Goal: Task Accomplishment & Management: Manage account settings

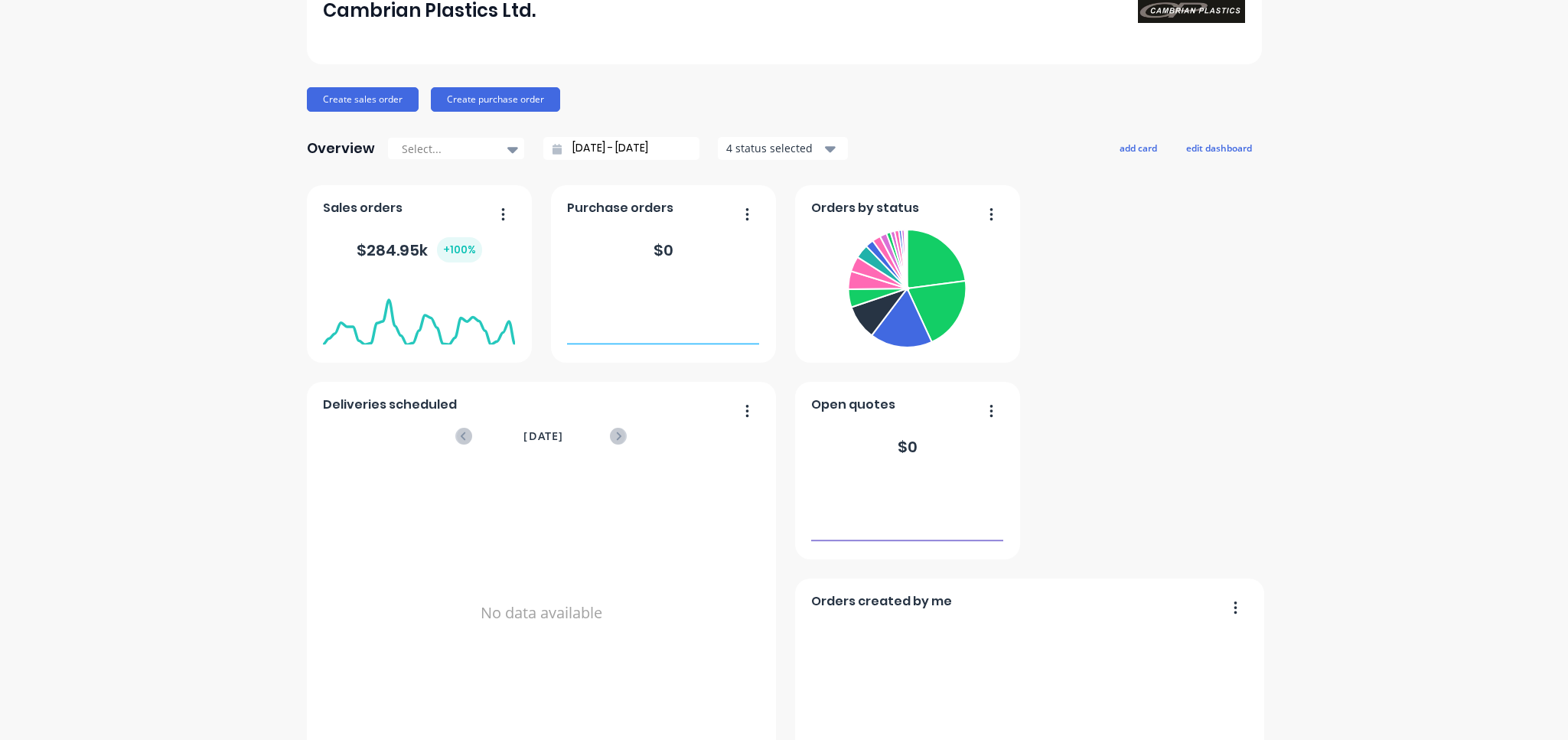
scroll to position [102, 0]
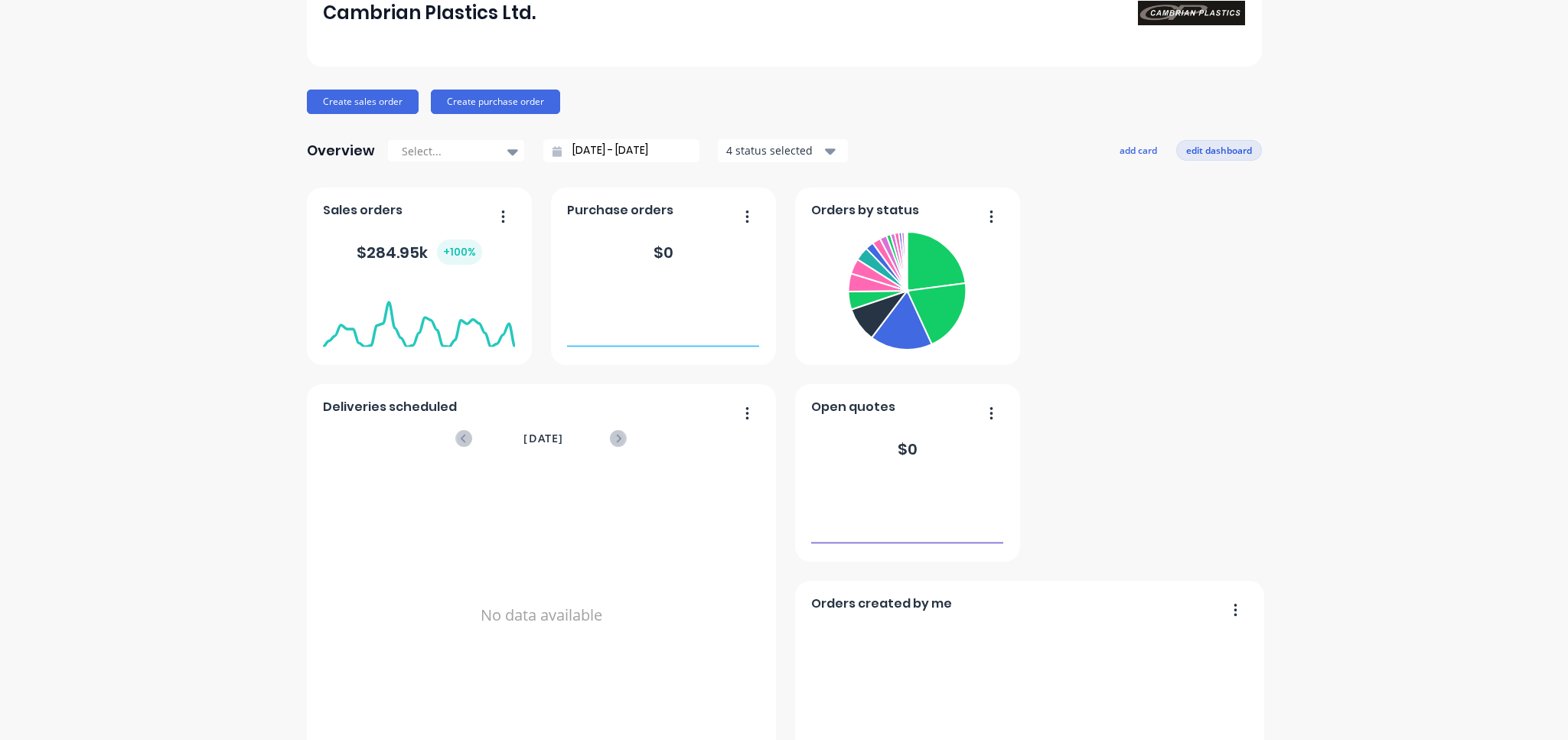
click at [1215, 148] on button "edit dashboard" at bounding box center [1218, 150] width 86 height 20
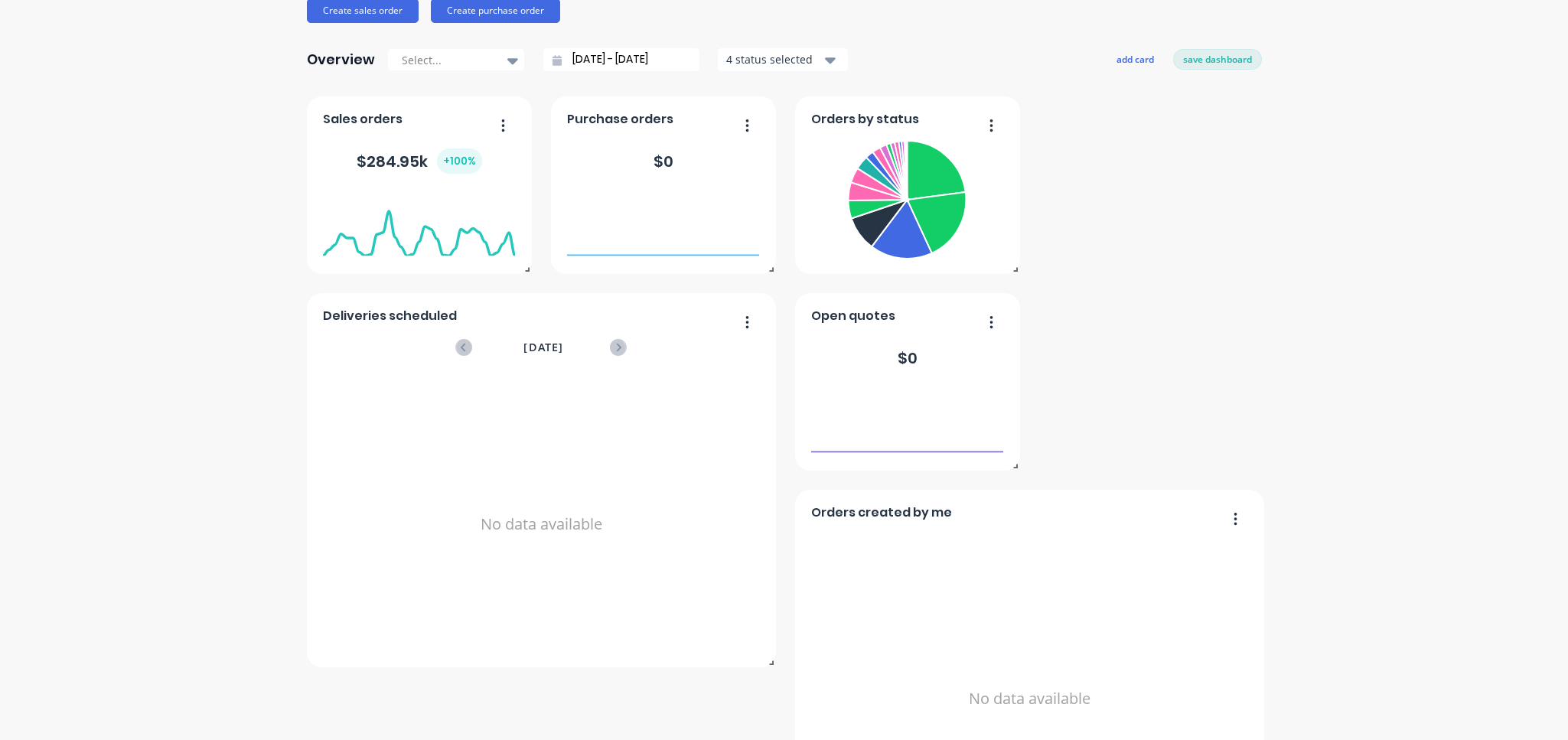
scroll to position [331, 0]
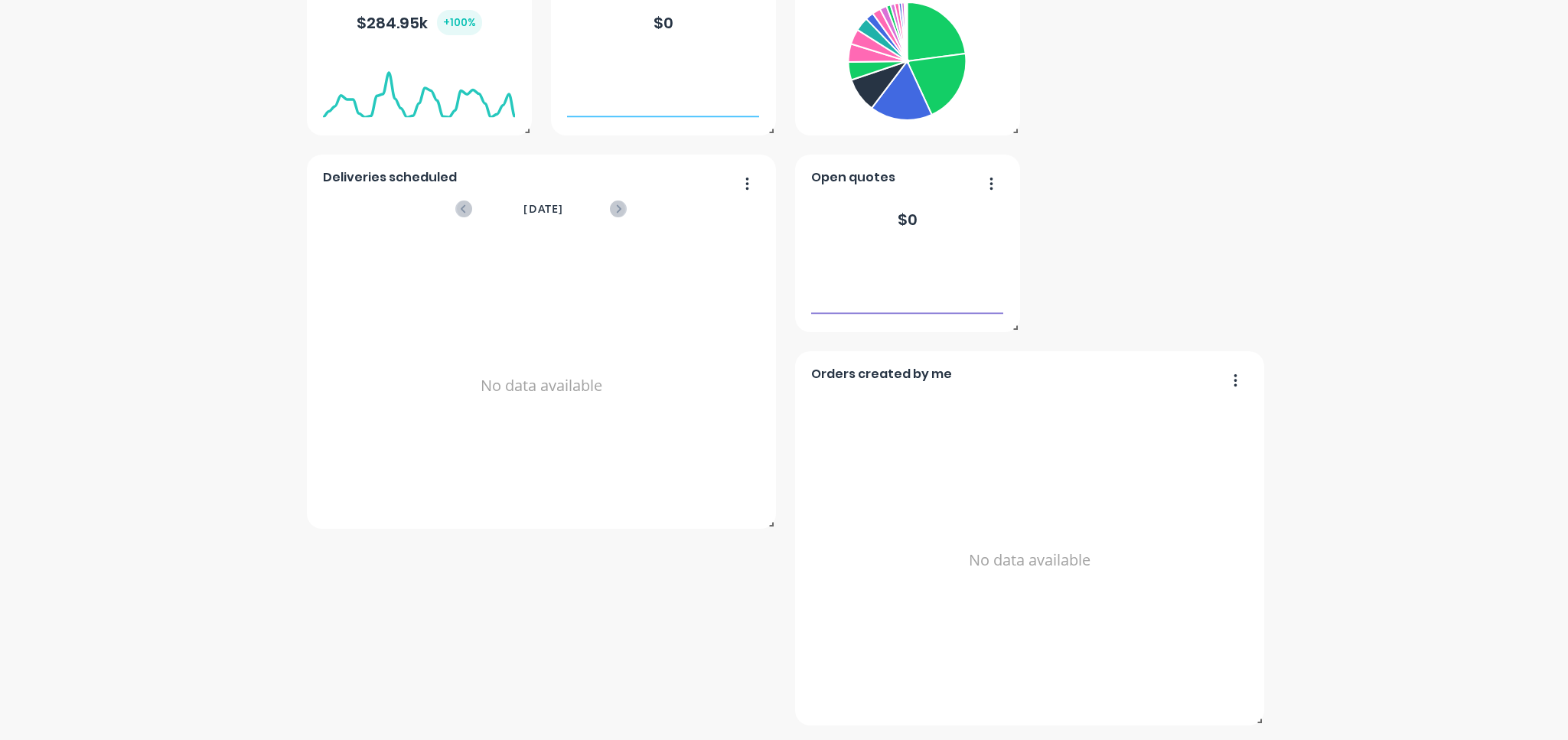
drag, startPoint x: 1228, startPoint y: 379, endPoint x: 1313, endPoint y: 388, distance: 85.5
click at [1313, 388] on div "Cambrian Plastics Ltd. Create sales order Create purchase order Overview Select…" at bounding box center [784, 228] width 1568 height 995
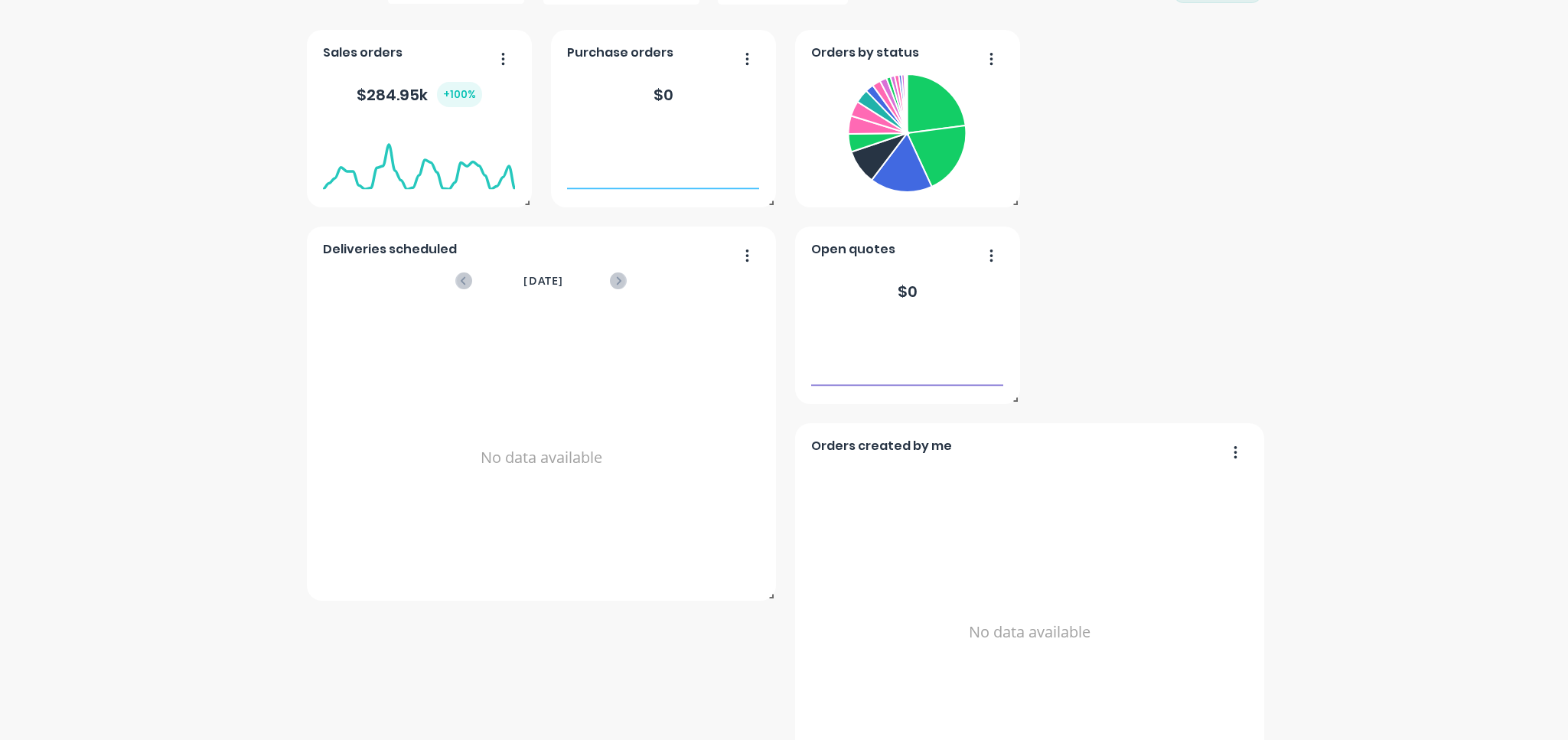
scroll to position [0, 0]
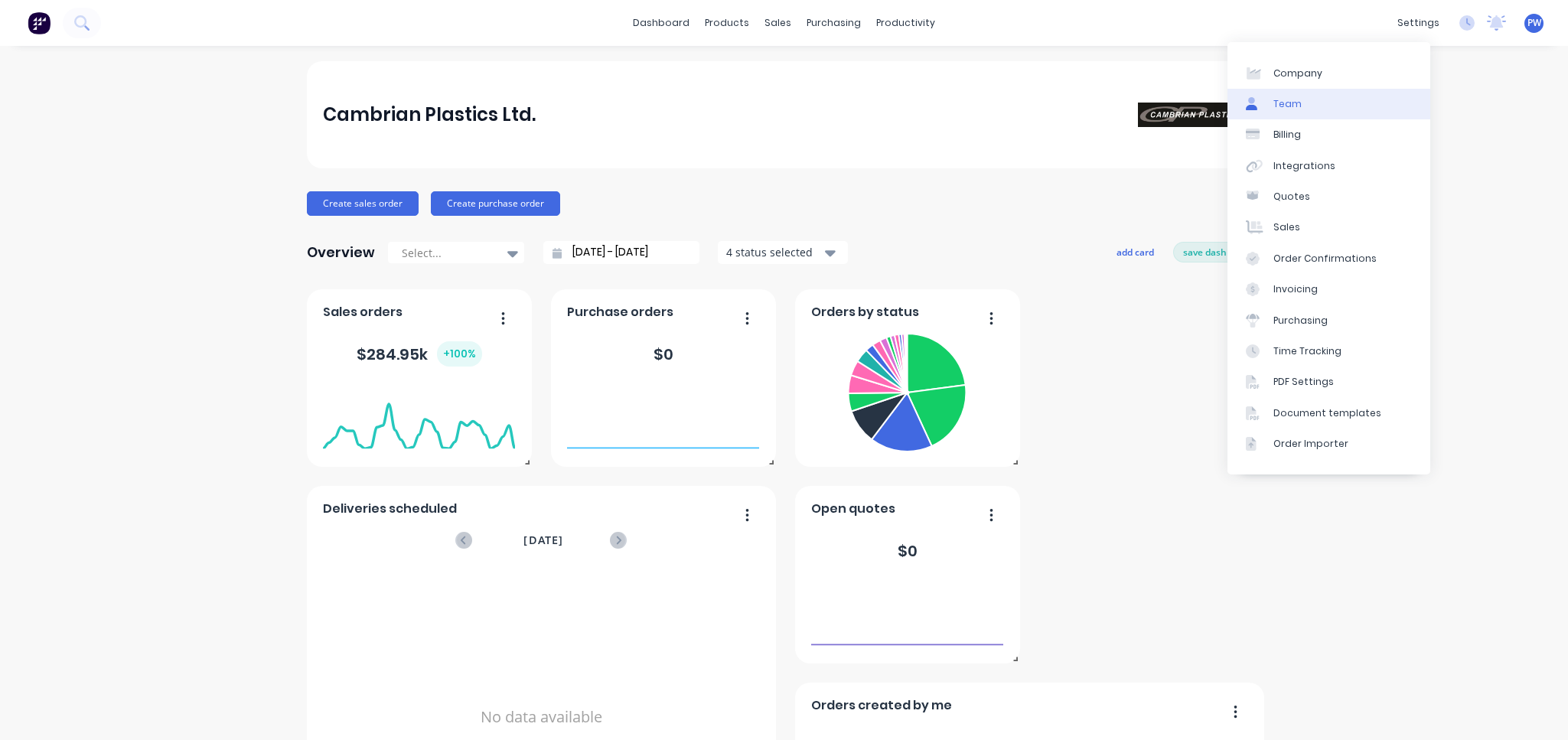
click at [1285, 99] on div "Team" at bounding box center [1287, 104] width 29 height 14
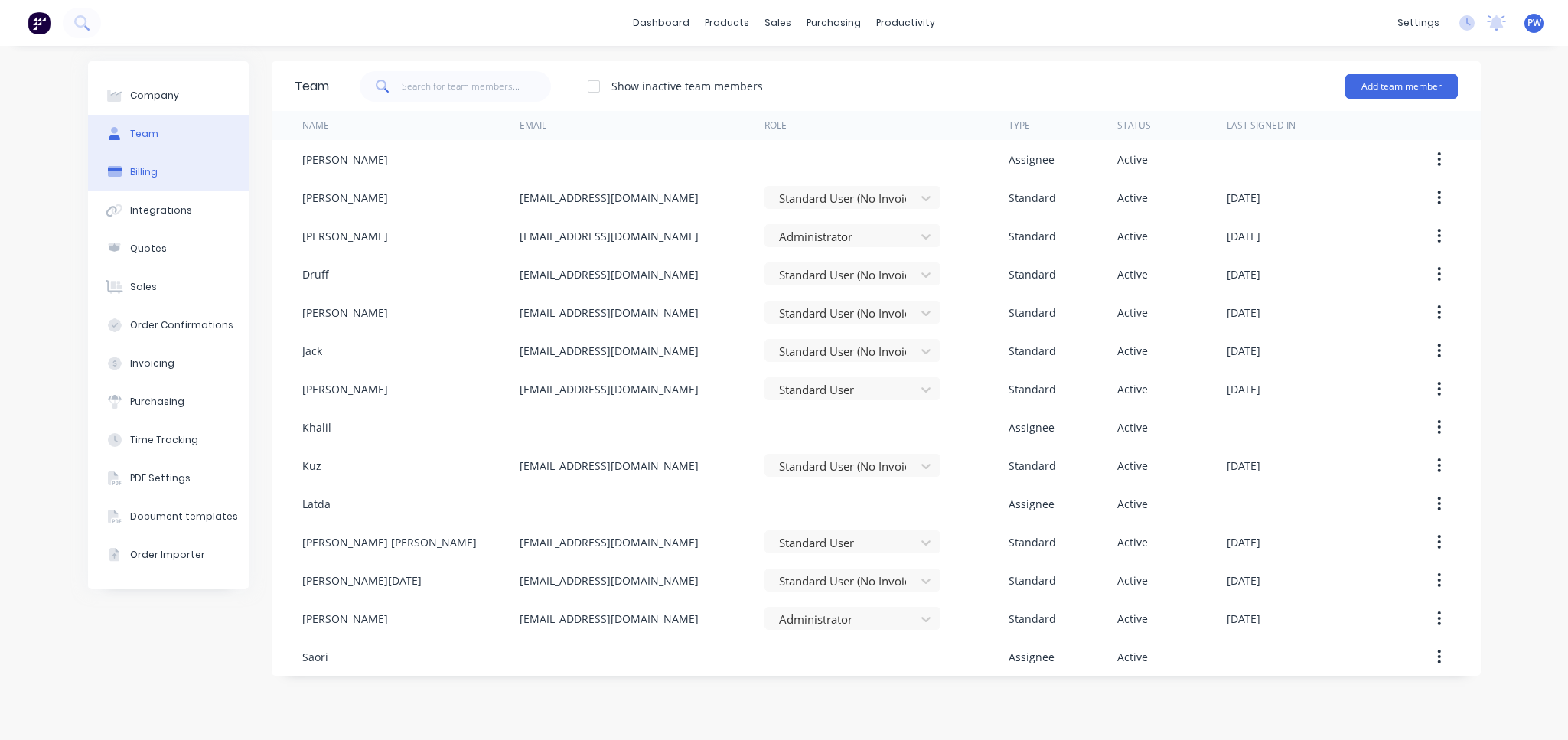
click at [172, 175] on button "Billing" at bounding box center [168, 171] width 161 height 38
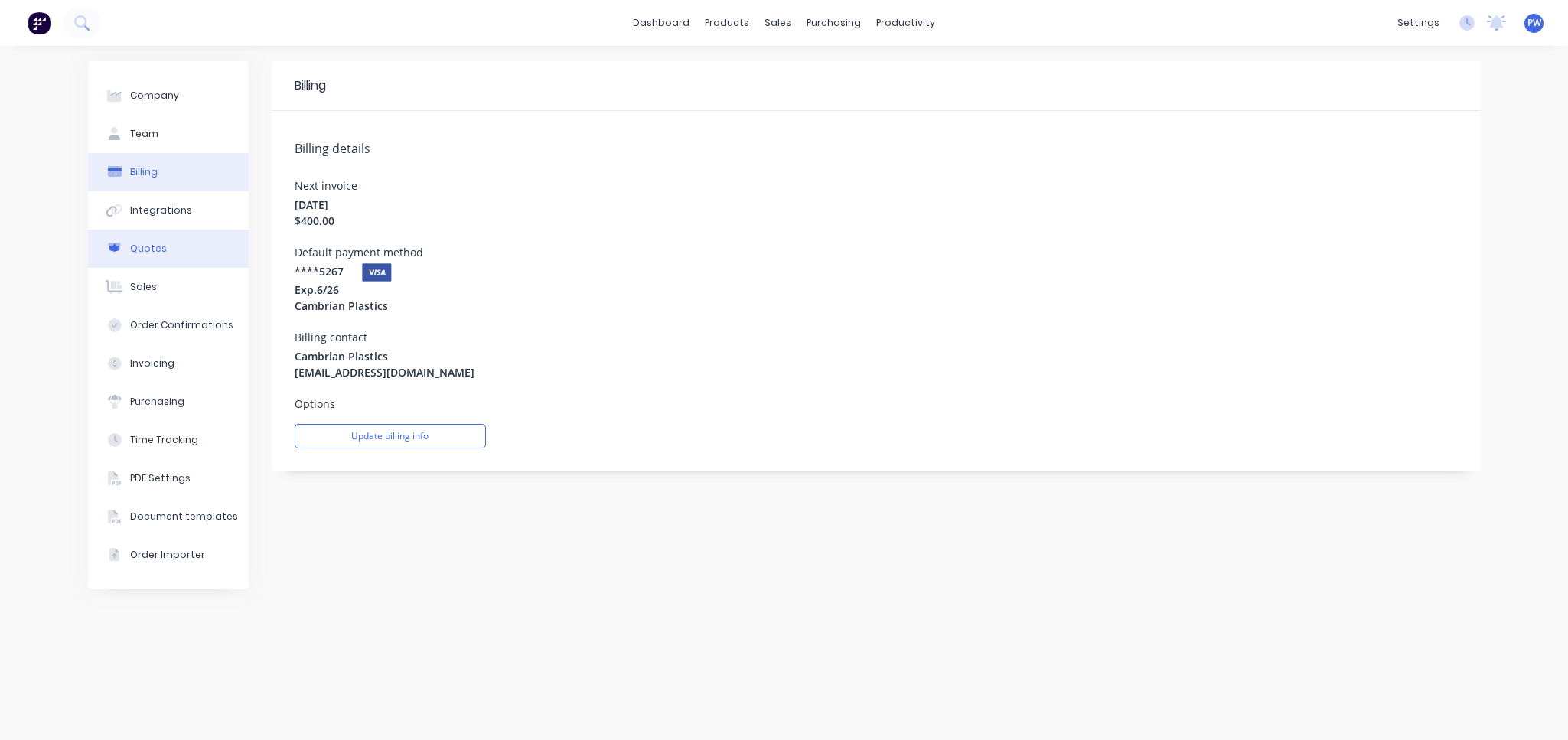
click at [188, 245] on button "Quotes" at bounding box center [168, 248] width 161 height 38
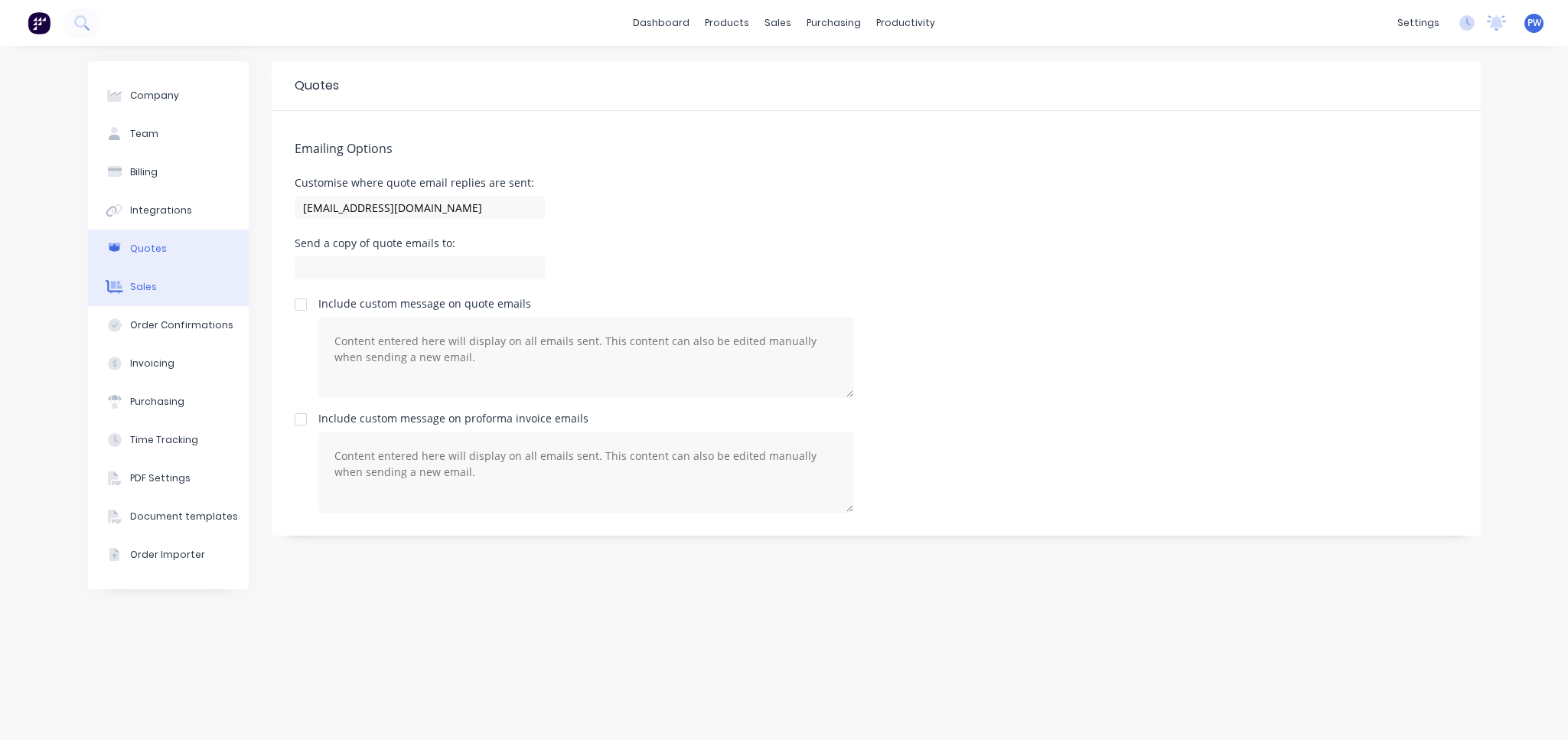
click at [193, 285] on button "Sales" at bounding box center [168, 286] width 161 height 38
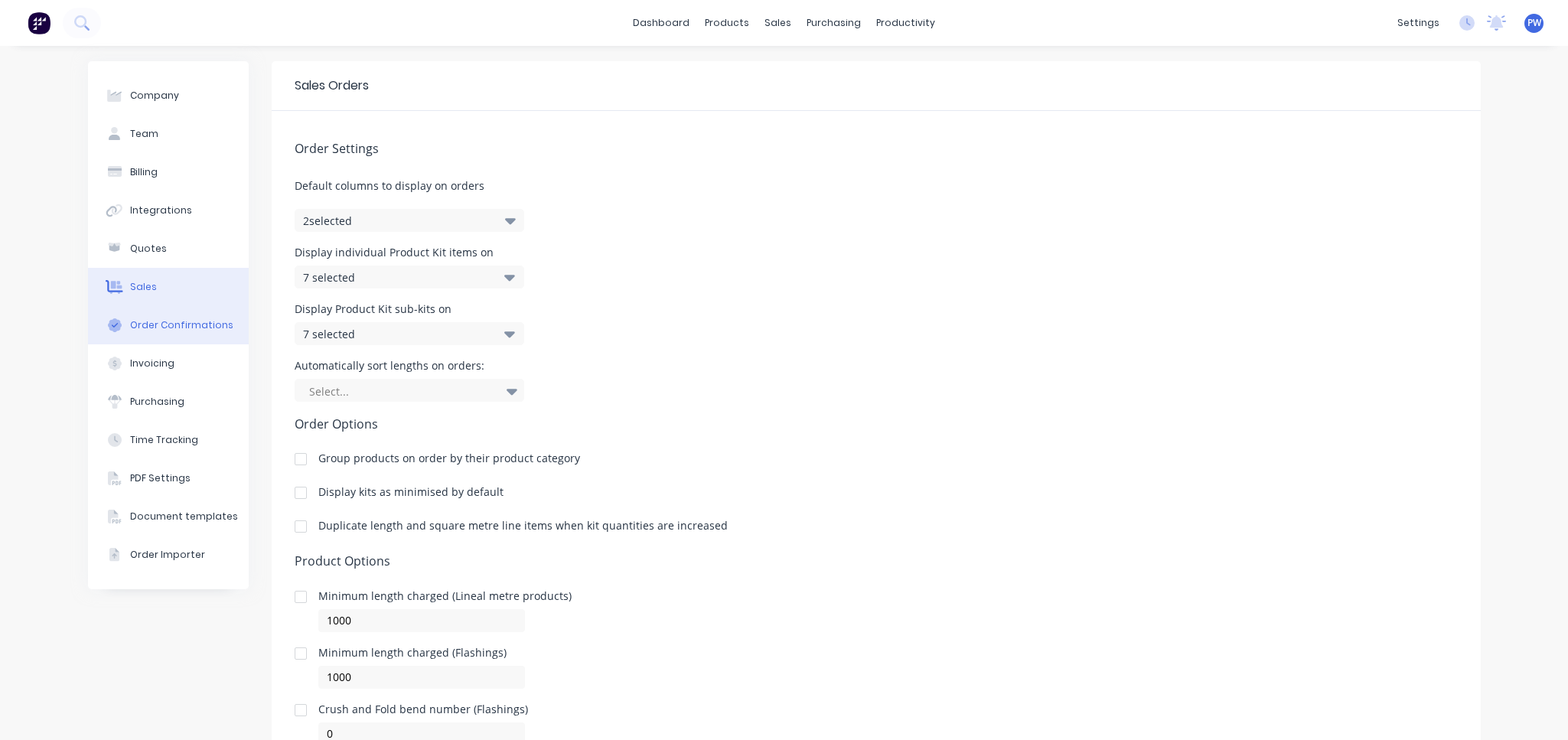
click at [147, 325] on div "Order Confirmations" at bounding box center [182, 325] width 104 height 14
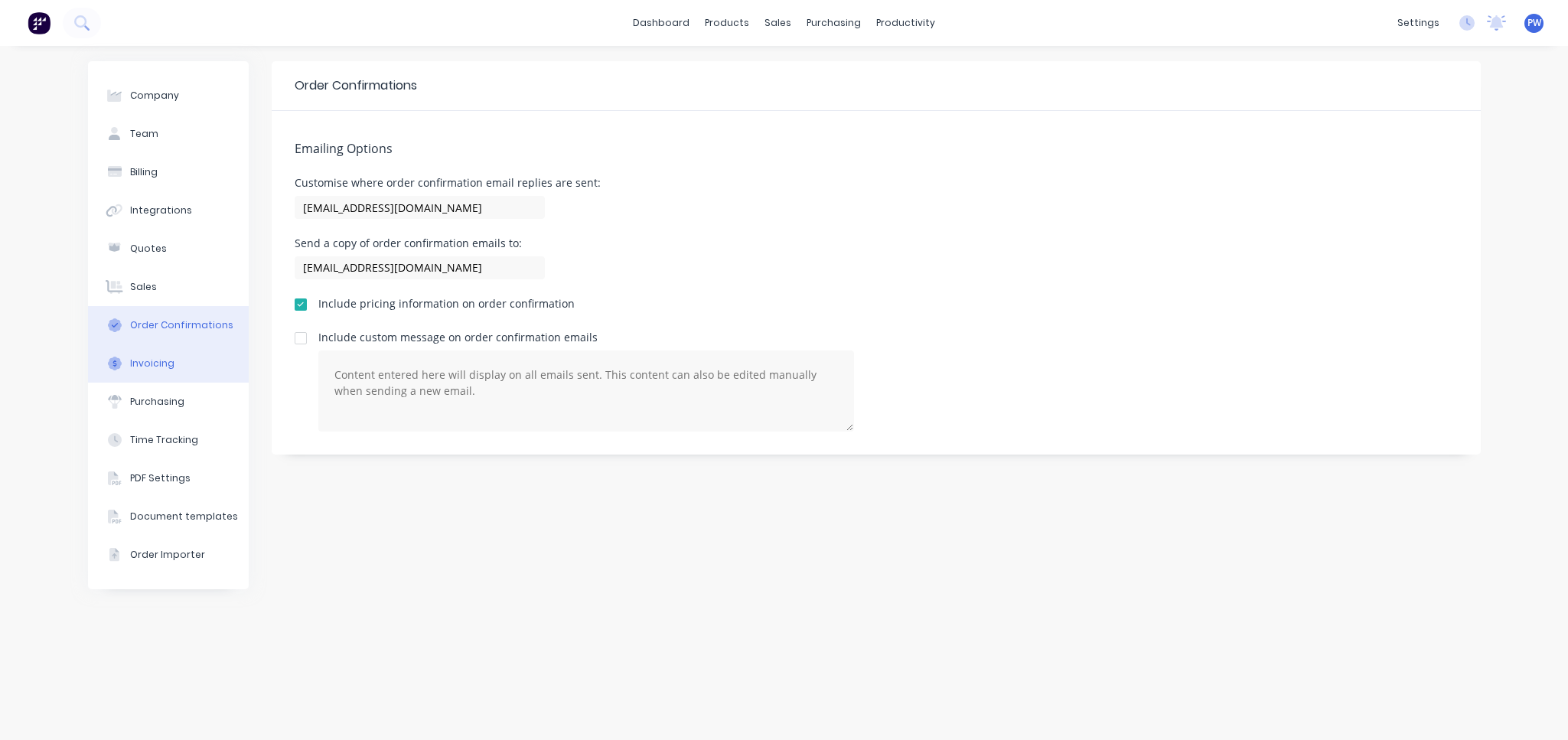
click at [195, 364] on button "Invoicing" at bounding box center [168, 363] width 161 height 38
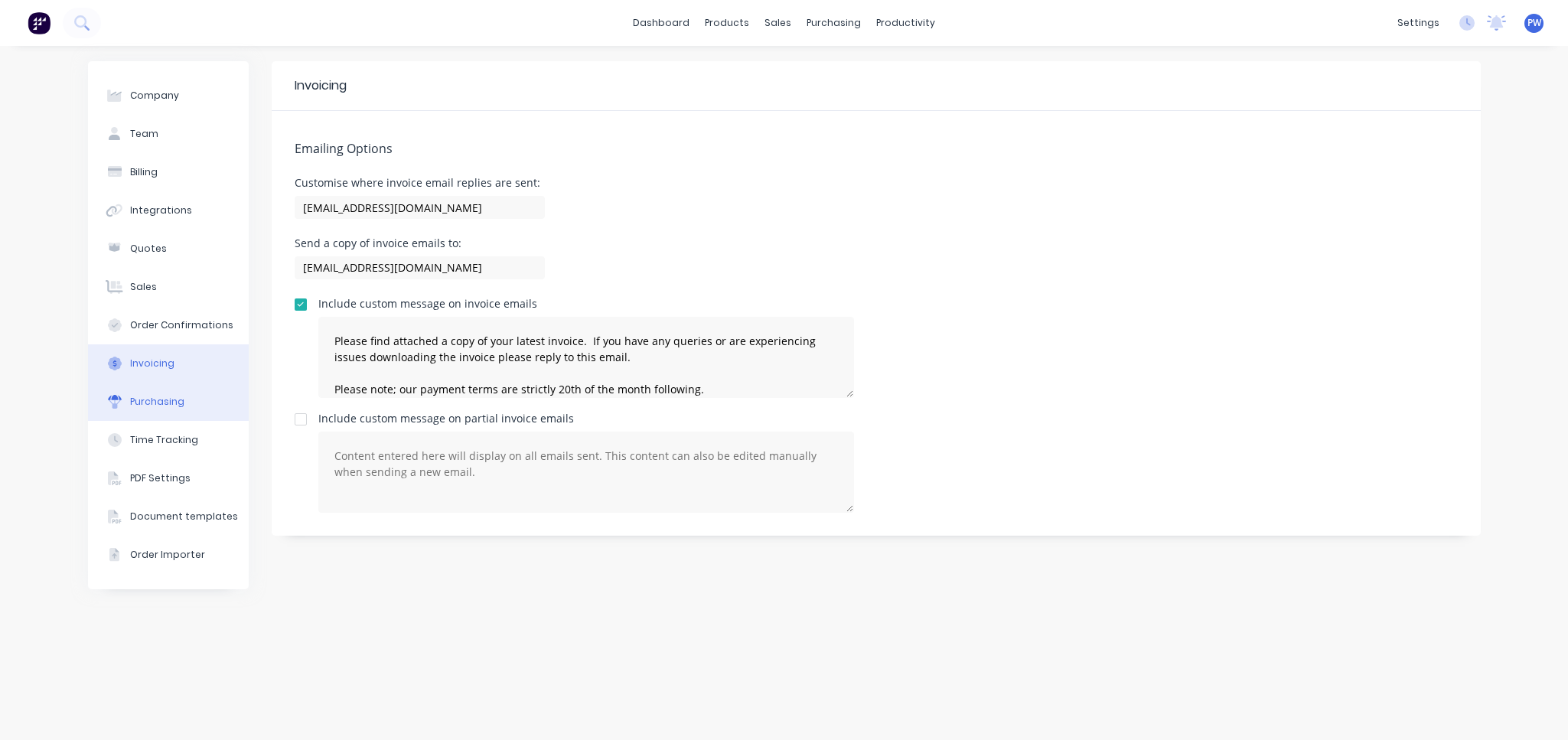
click at [196, 393] on button "Purchasing" at bounding box center [168, 401] width 161 height 38
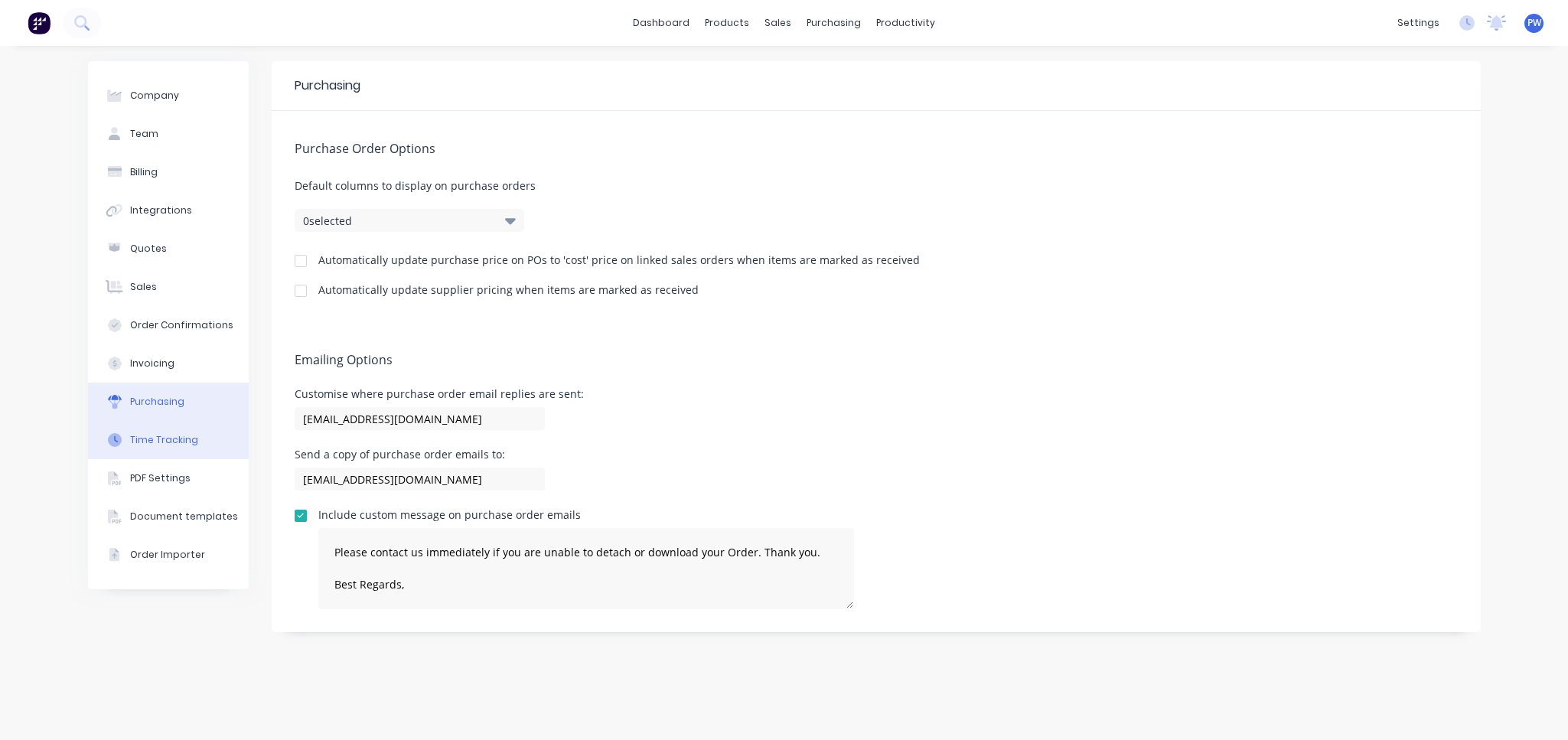
click at [202, 437] on button "Time Tracking" at bounding box center [168, 439] width 161 height 38
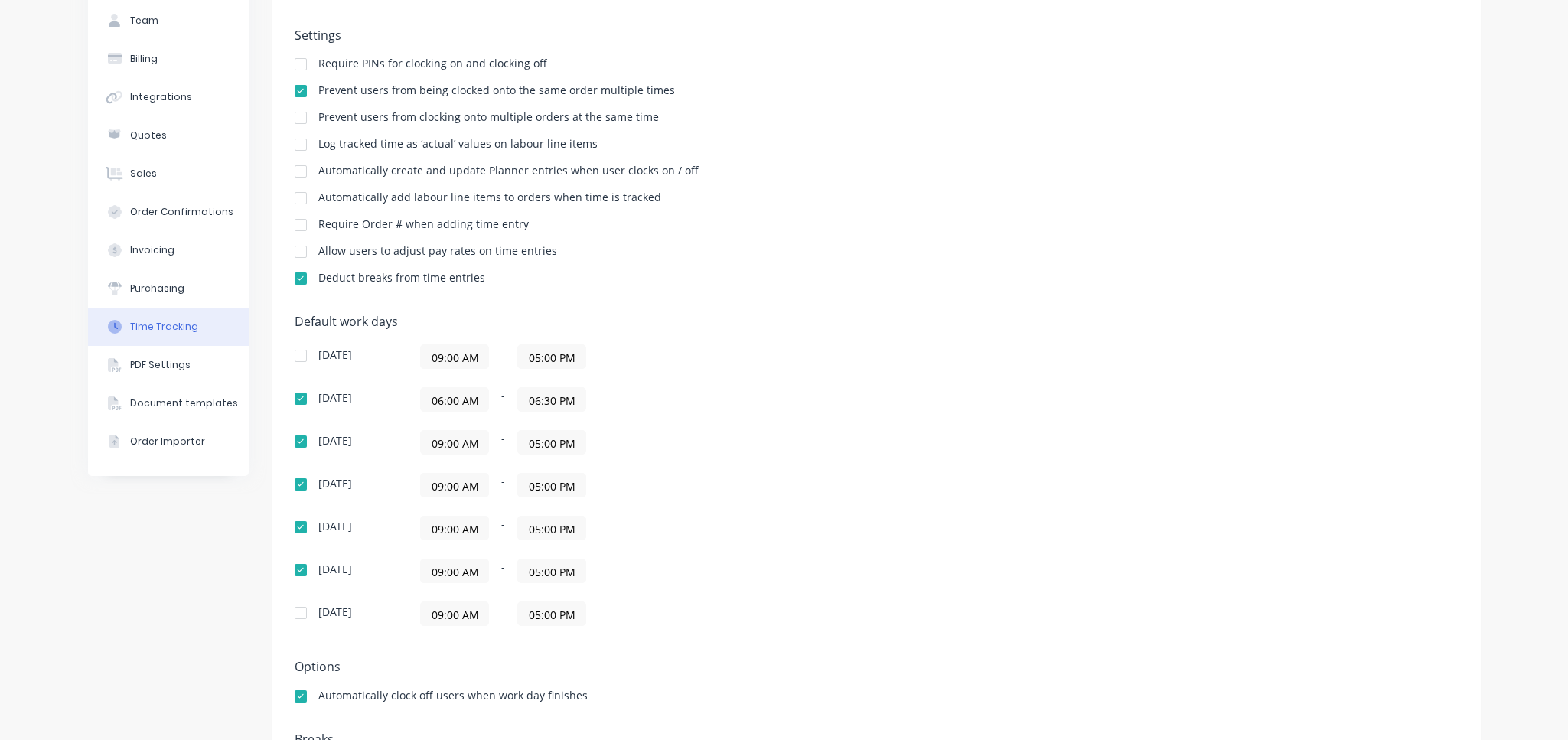
scroll to position [115, 0]
click at [167, 287] on div "Purchasing" at bounding box center [157, 287] width 55 height 14
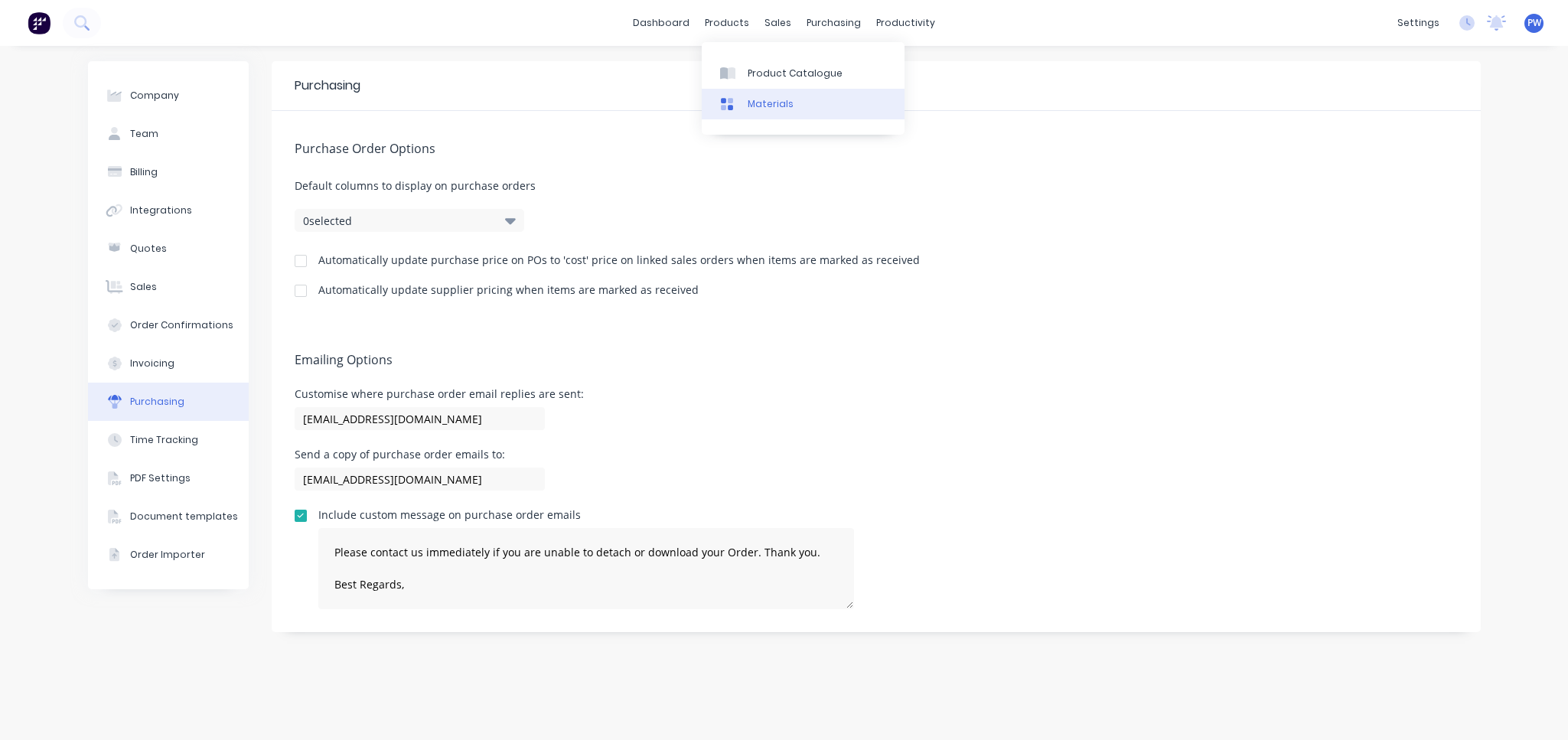
click at [768, 94] on link "Materials" at bounding box center [802, 104] width 203 height 31
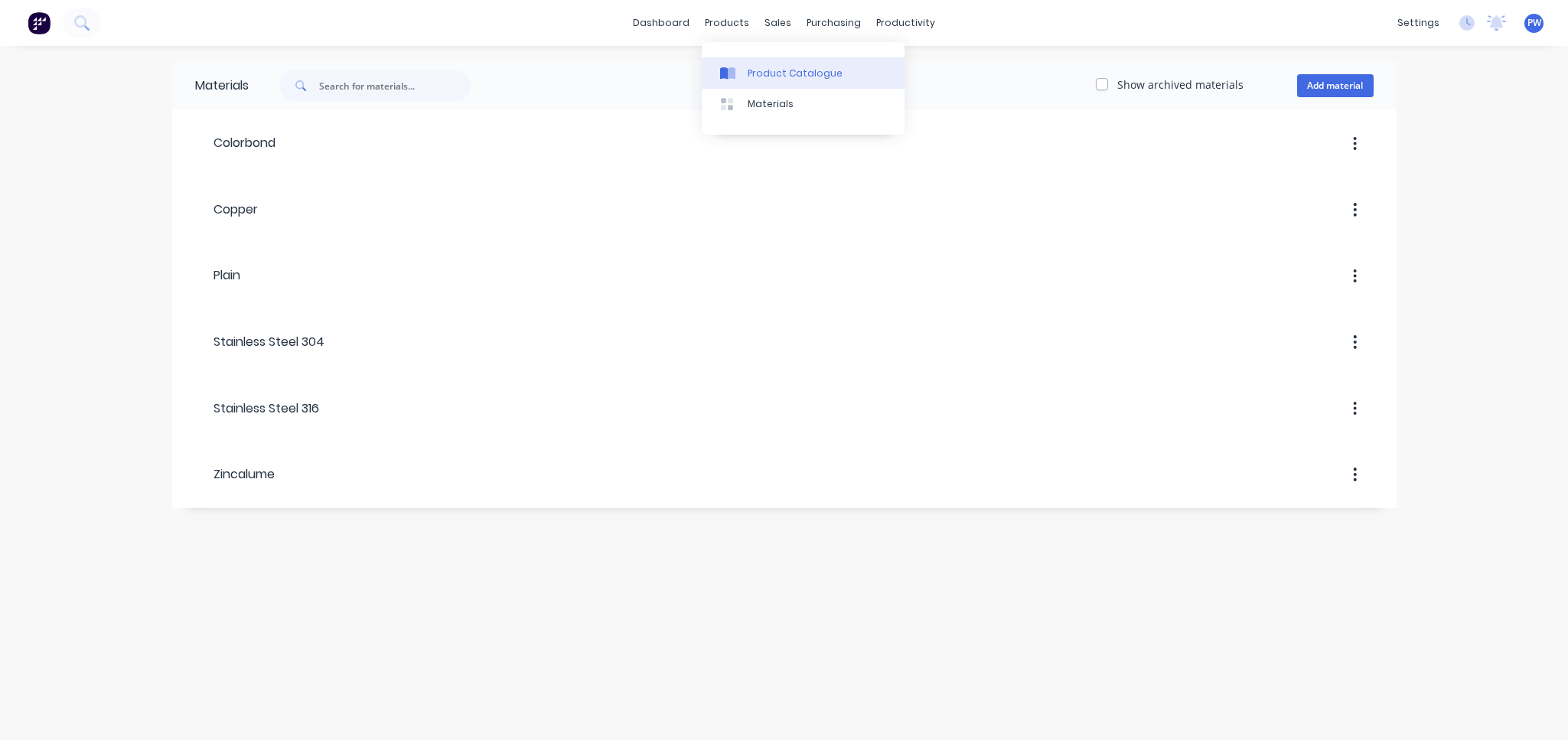
click at [803, 80] on link "Product Catalogue" at bounding box center [802, 72] width 203 height 31
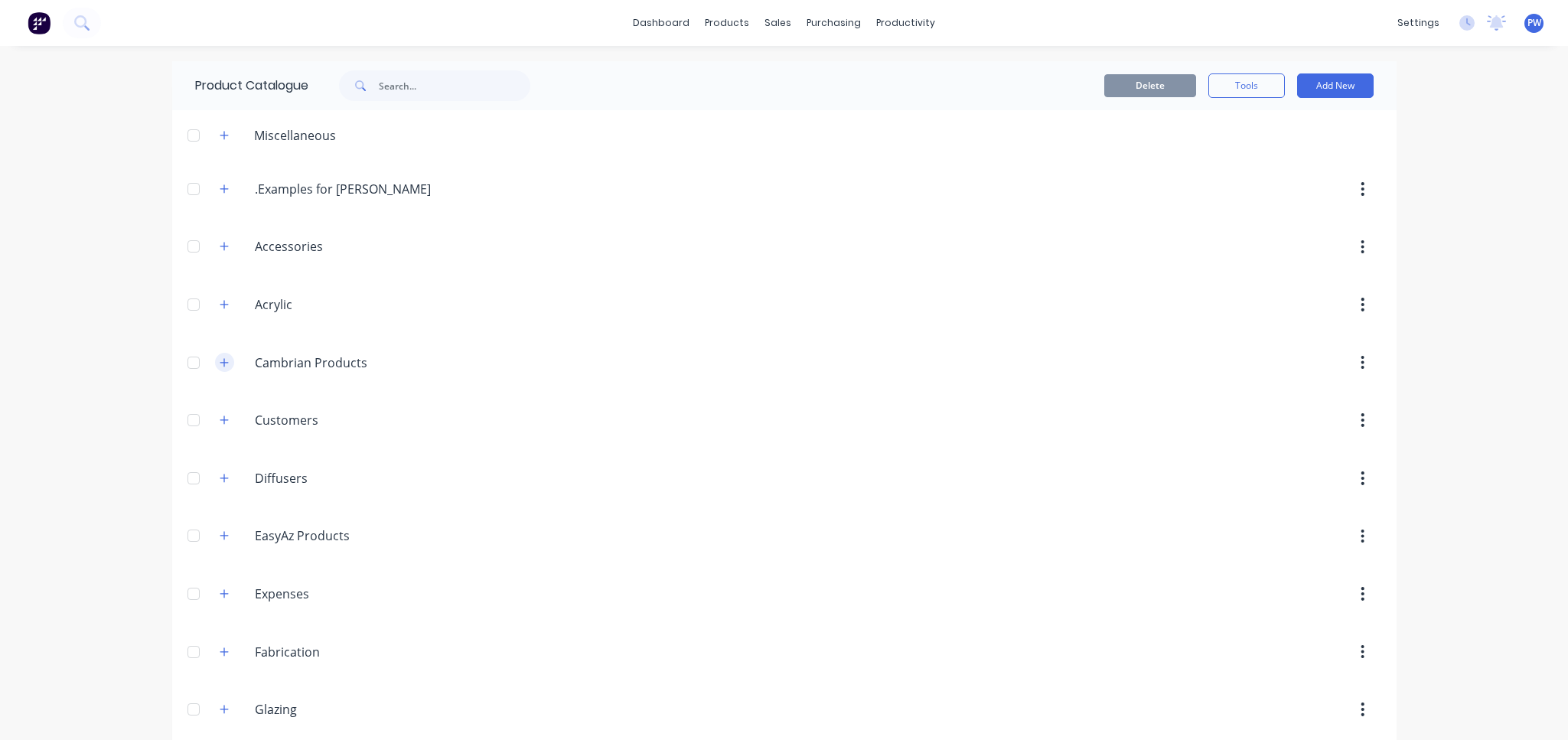
click at [219, 366] on icon "button" at bounding box center [223, 362] width 8 height 8
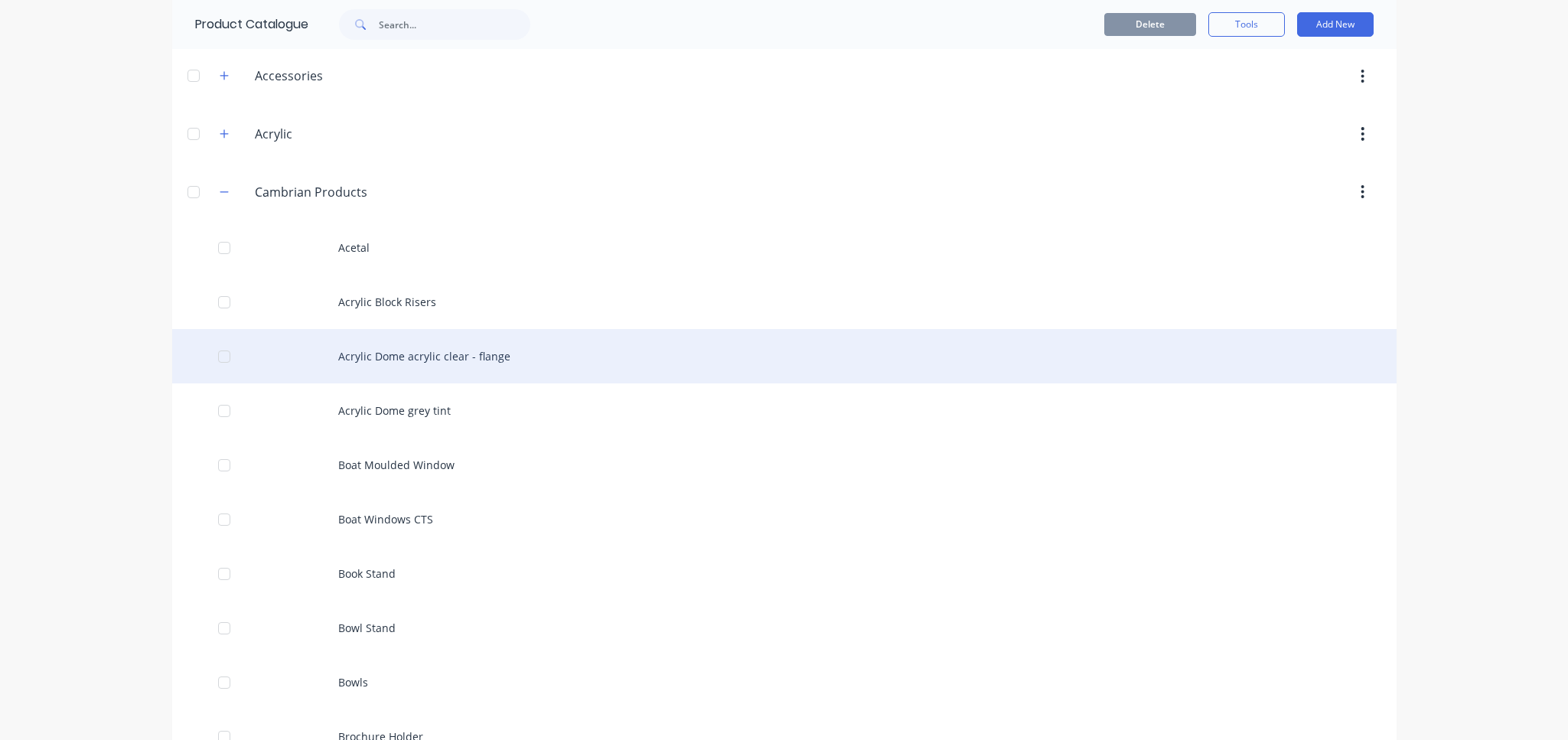
scroll to position [115, 0]
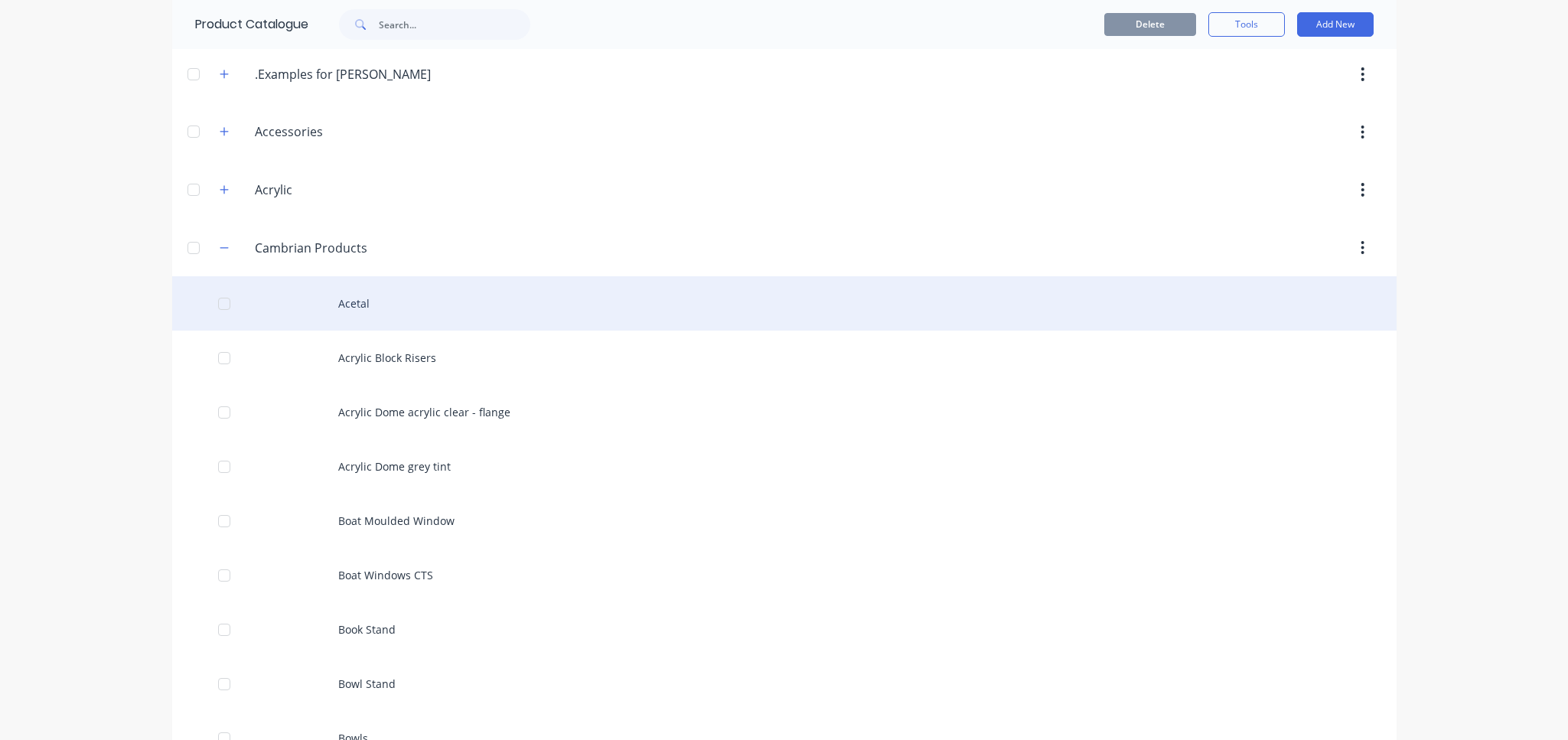
click at [344, 303] on div "Acetal" at bounding box center [784, 303] width 1224 height 55
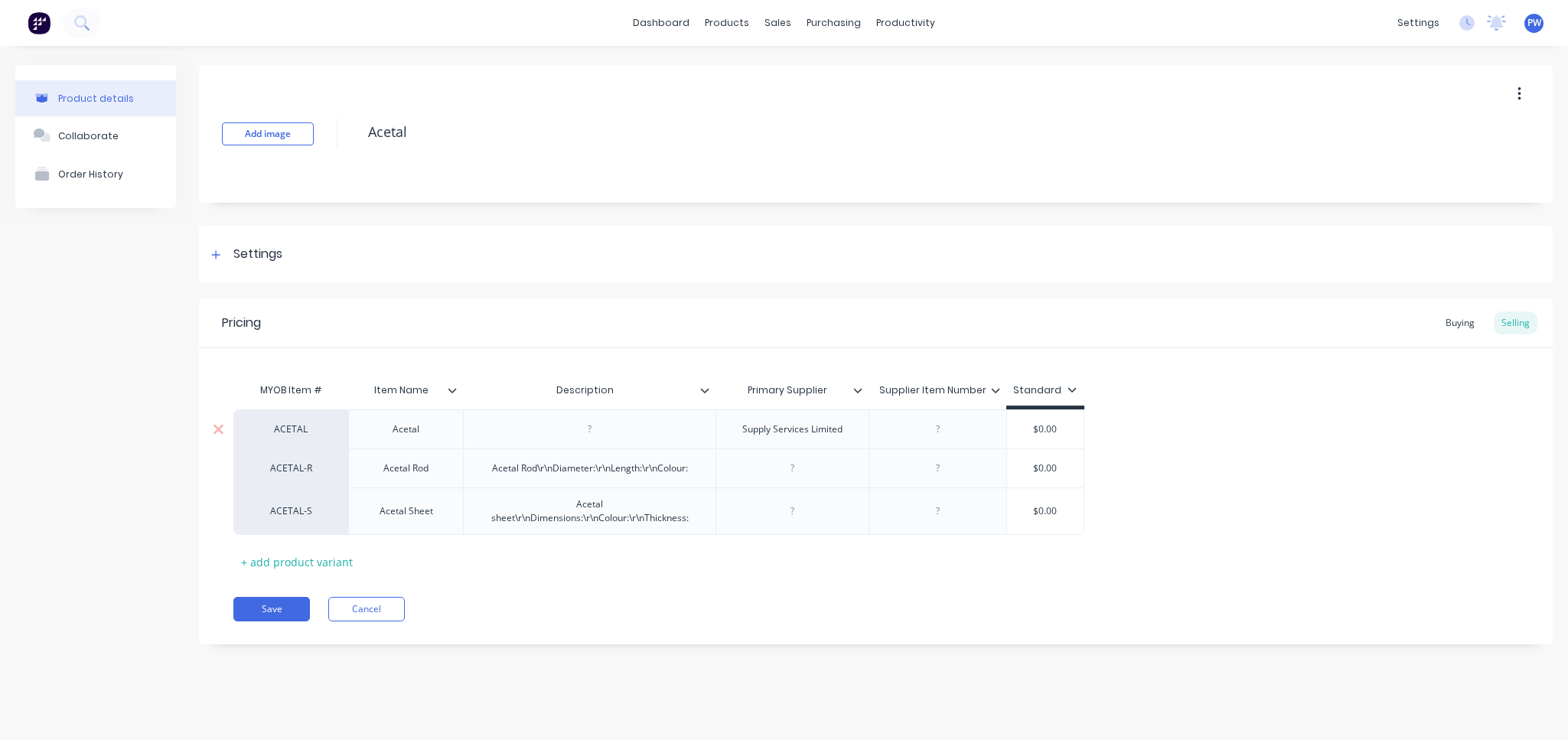
click at [290, 438] on div "ACETAL" at bounding box center [290, 428] width 115 height 39
click at [517, 471] on div "Acetal Rod\r\nDiameter:\r\nLength:\r\nColour:" at bounding box center [590, 468] width 220 height 20
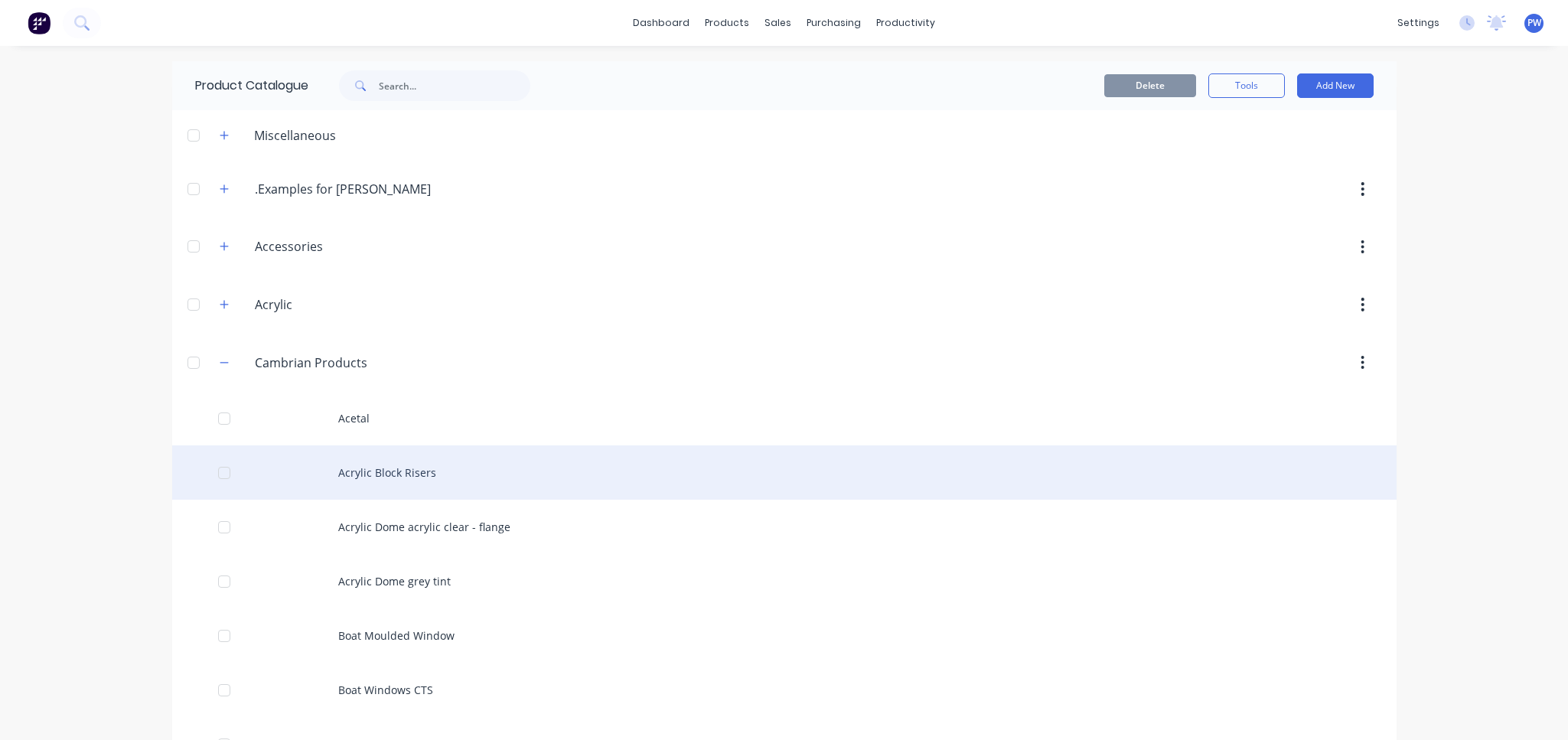
click at [493, 480] on div "Acrylic Block Risers" at bounding box center [784, 472] width 1224 height 55
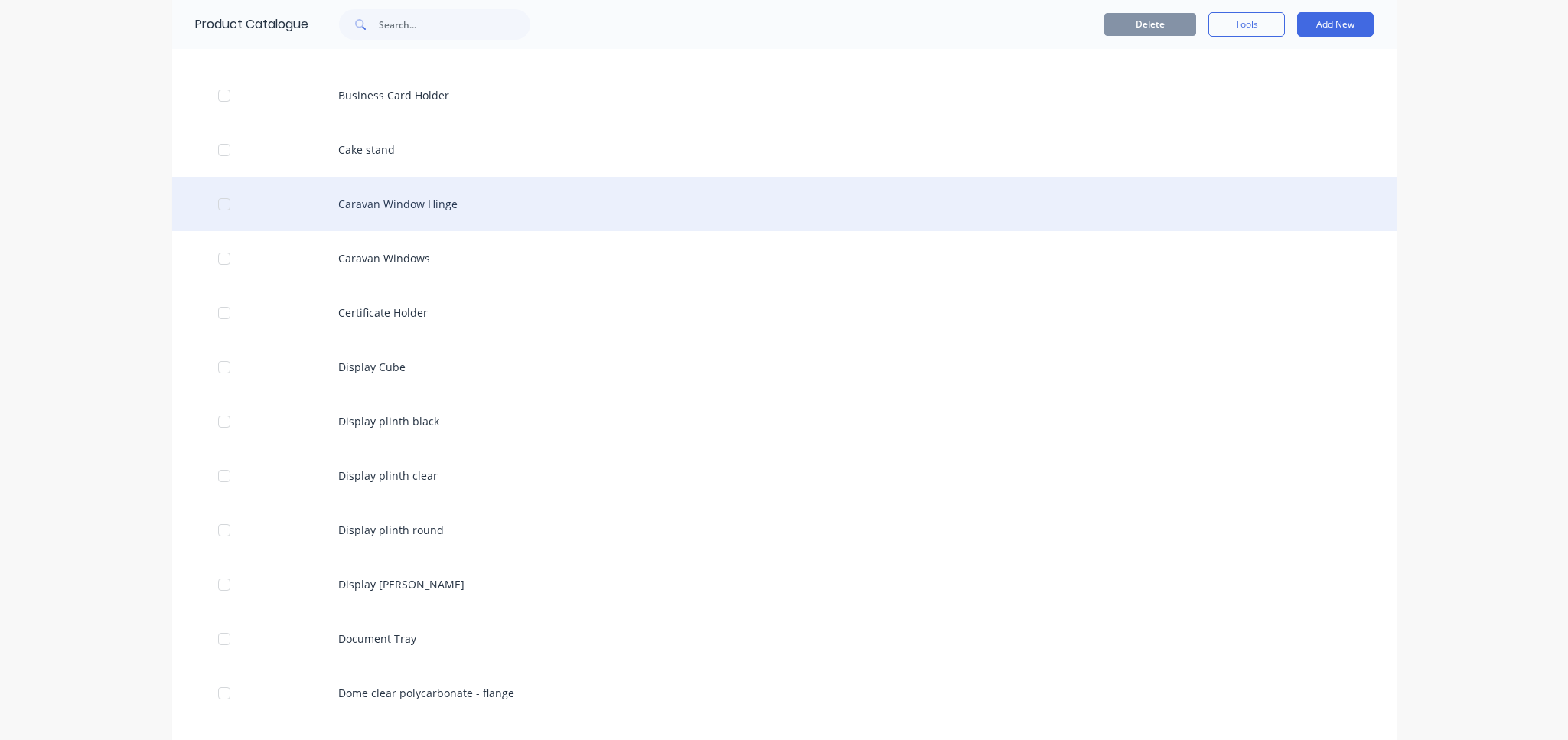
scroll to position [1033, 0]
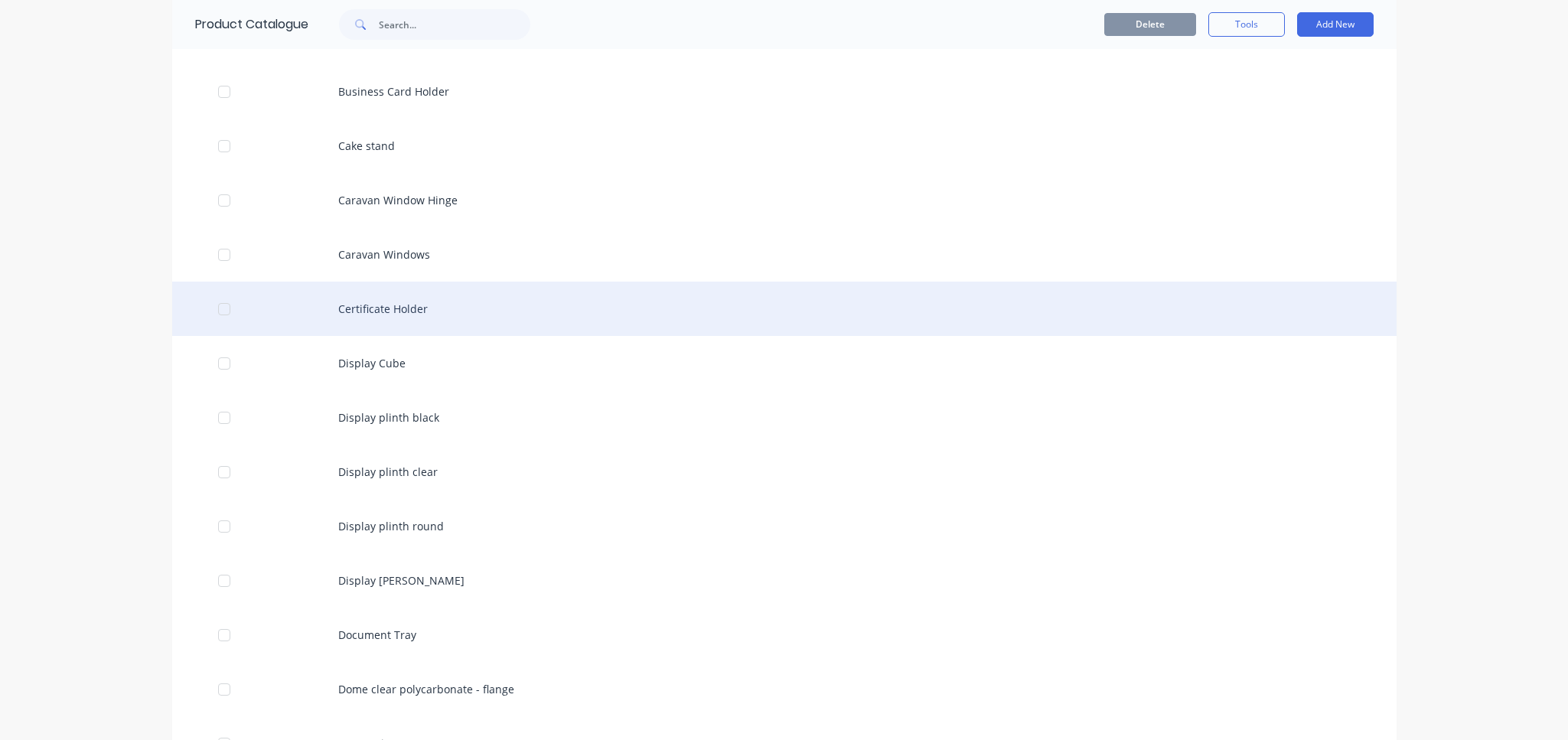
click at [429, 303] on div "Certificate Holder" at bounding box center [784, 308] width 1224 height 55
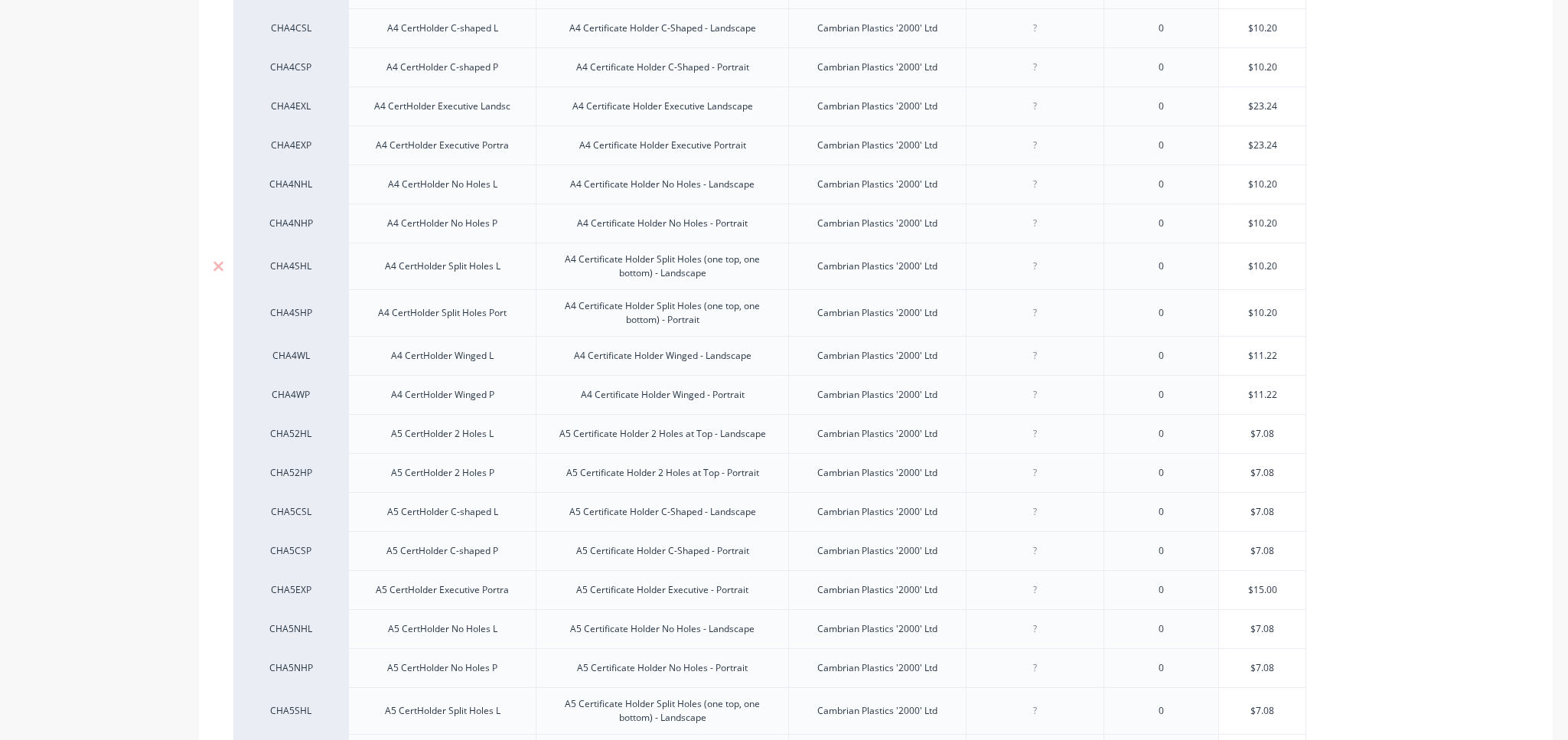
scroll to position [1607, 0]
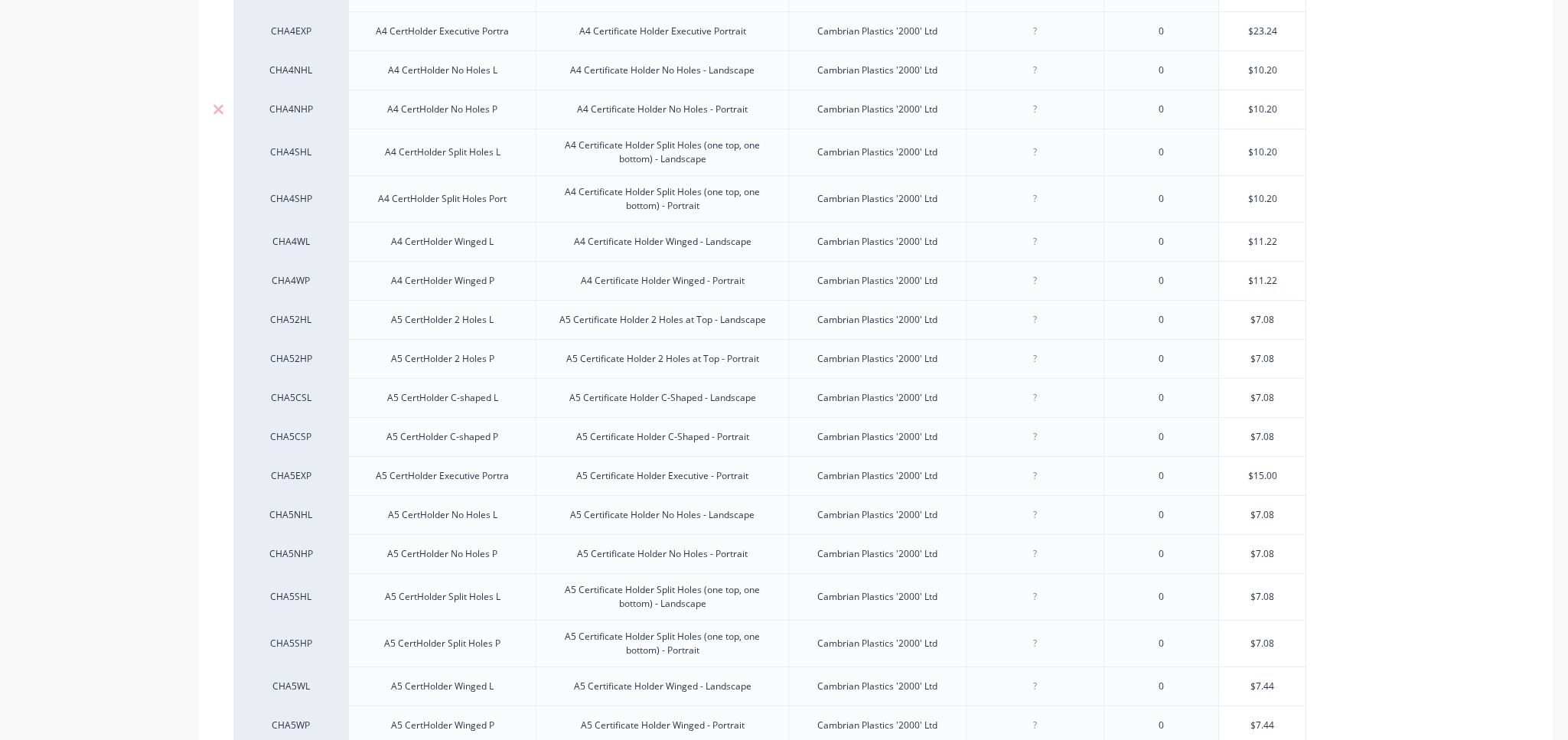
click at [426, 119] on div "A4 CertHolder No Holes P" at bounding box center [442, 110] width 135 height 20
click at [912, 119] on div "Cambrian Plastics '2000' Ltd" at bounding box center [877, 110] width 144 height 20
click at [914, 119] on div "Cambrian Plastics '2000' Ltd" at bounding box center [877, 110] width 144 height 20
click at [288, 129] on div "CHA4NHP" at bounding box center [290, 109] width 115 height 39
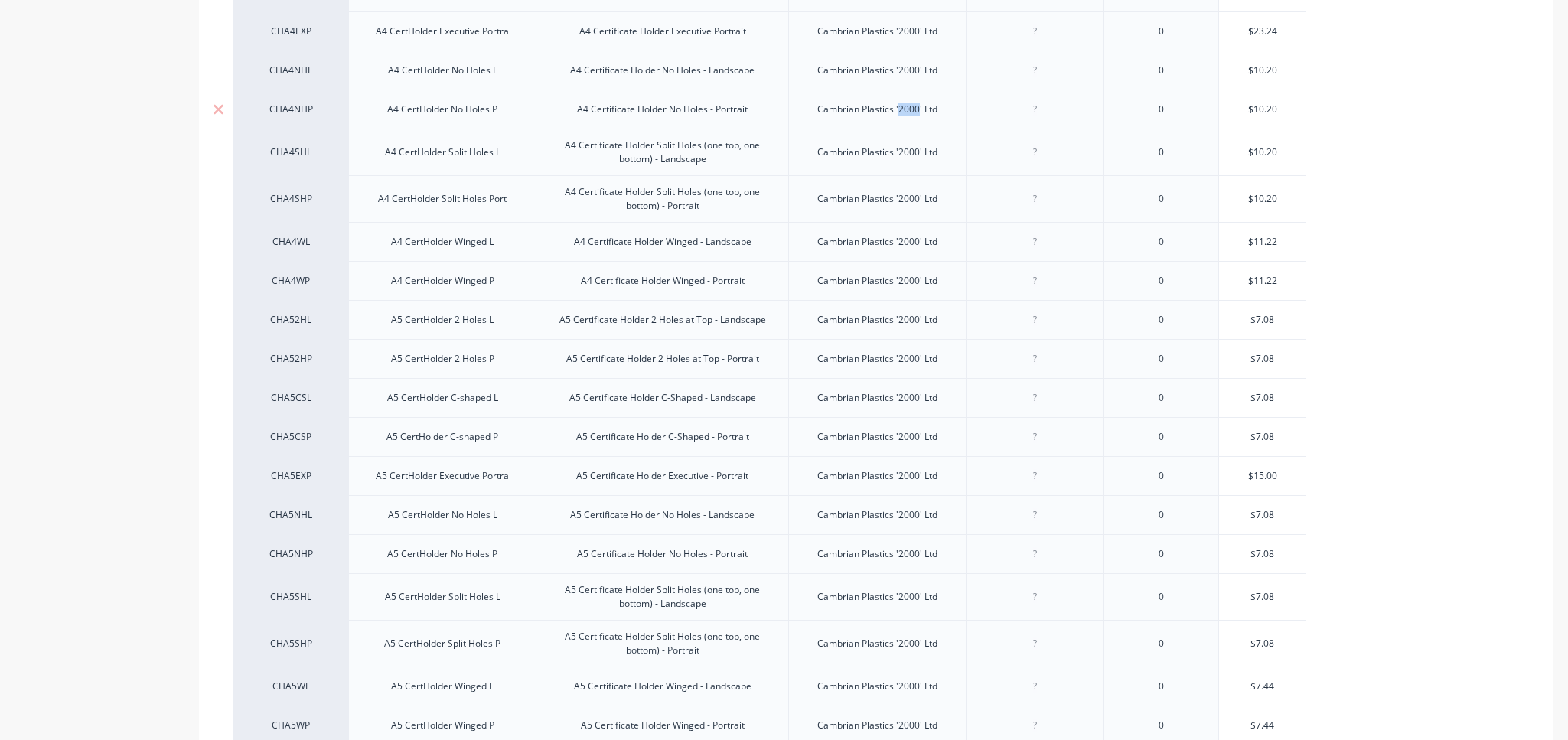
click at [288, 129] on div "CHA4NHP" at bounding box center [290, 109] width 115 height 39
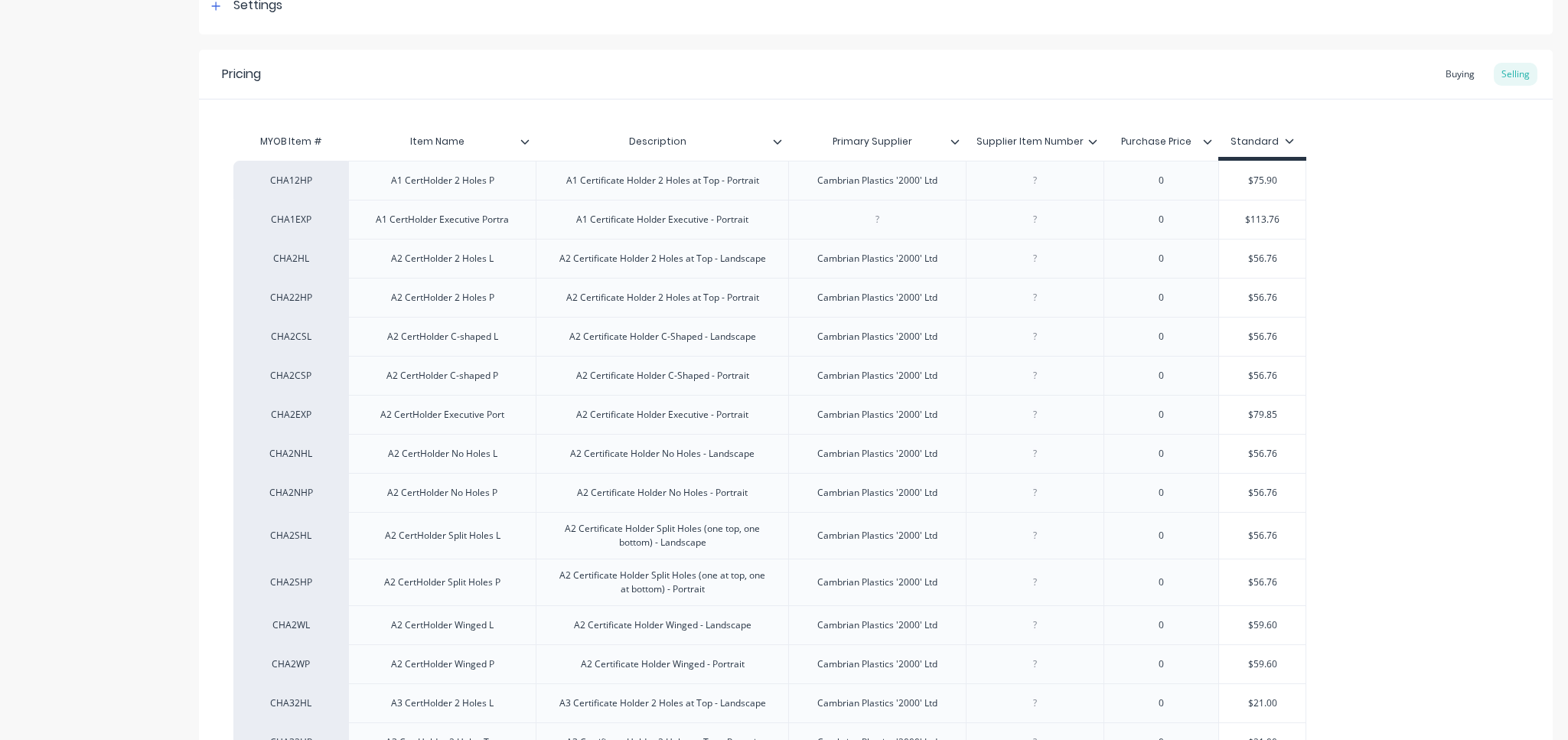
scroll to position [0, 0]
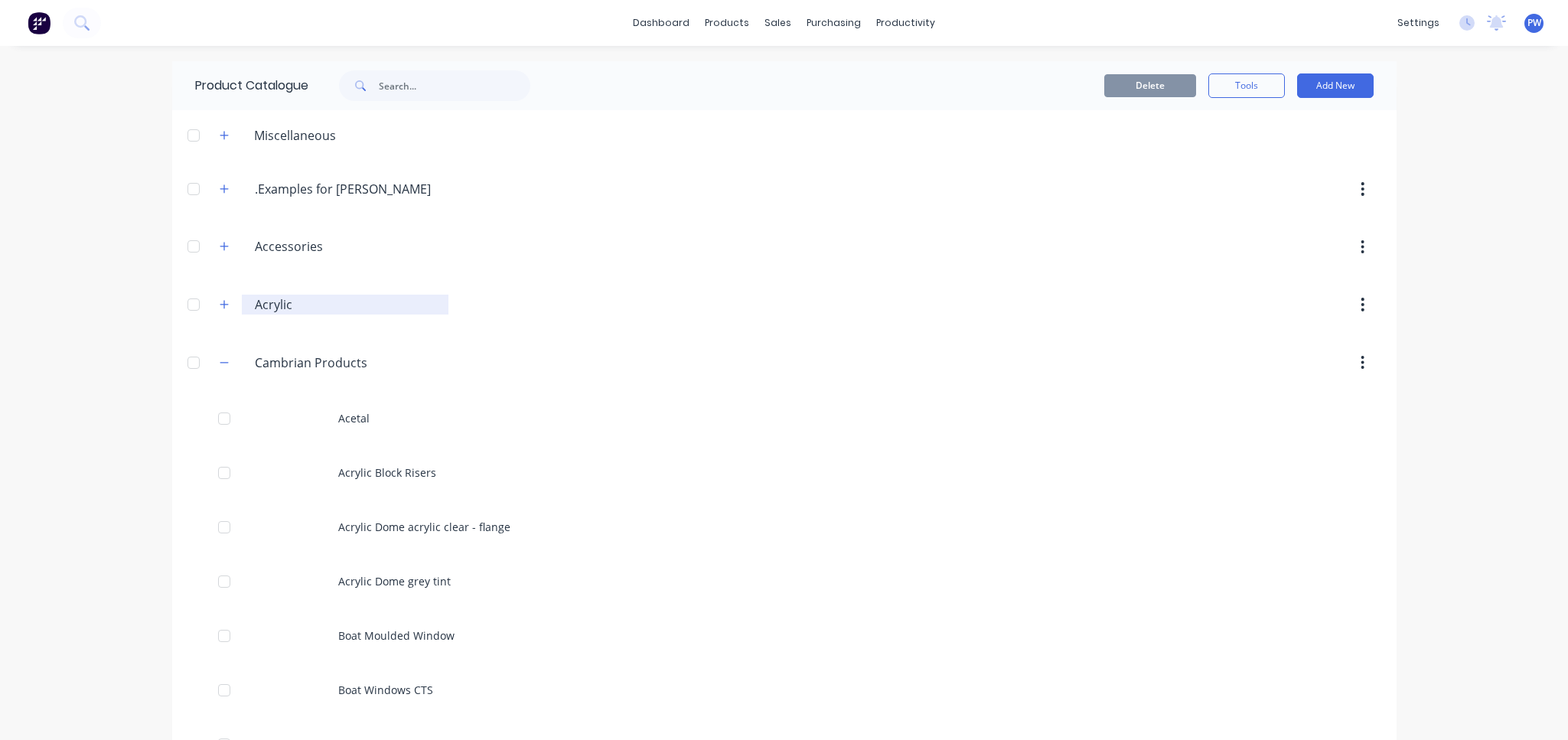
click at [255, 306] on input "Acrylic" at bounding box center [345, 304] width 182 height 18
click at [219, 302] on icon "button" at bounding box center [224, 304] width 9 height 11
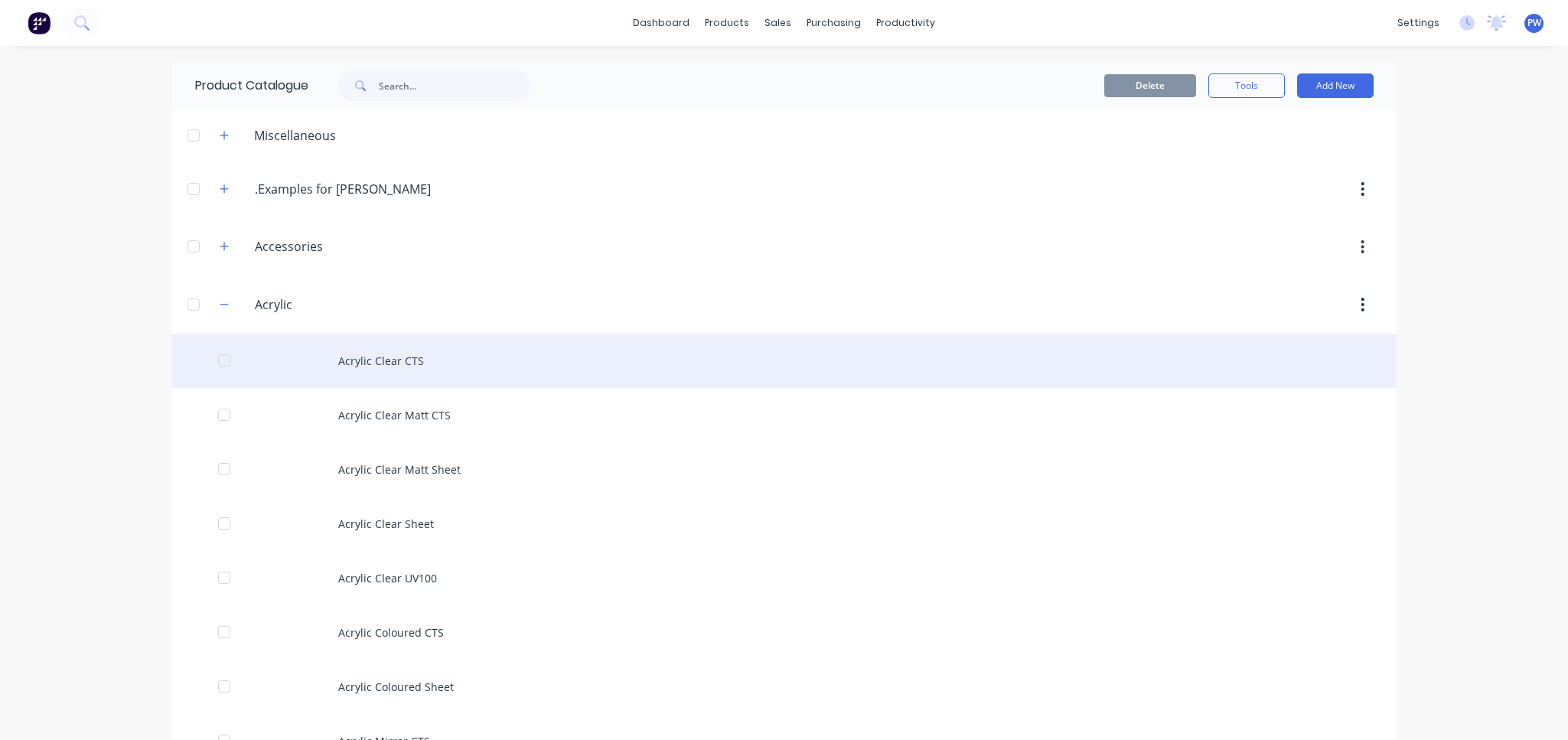
click at [438, 361] on div "Acrylic Clear CTS" at bounding box center [784, 361] width 1224 height 55
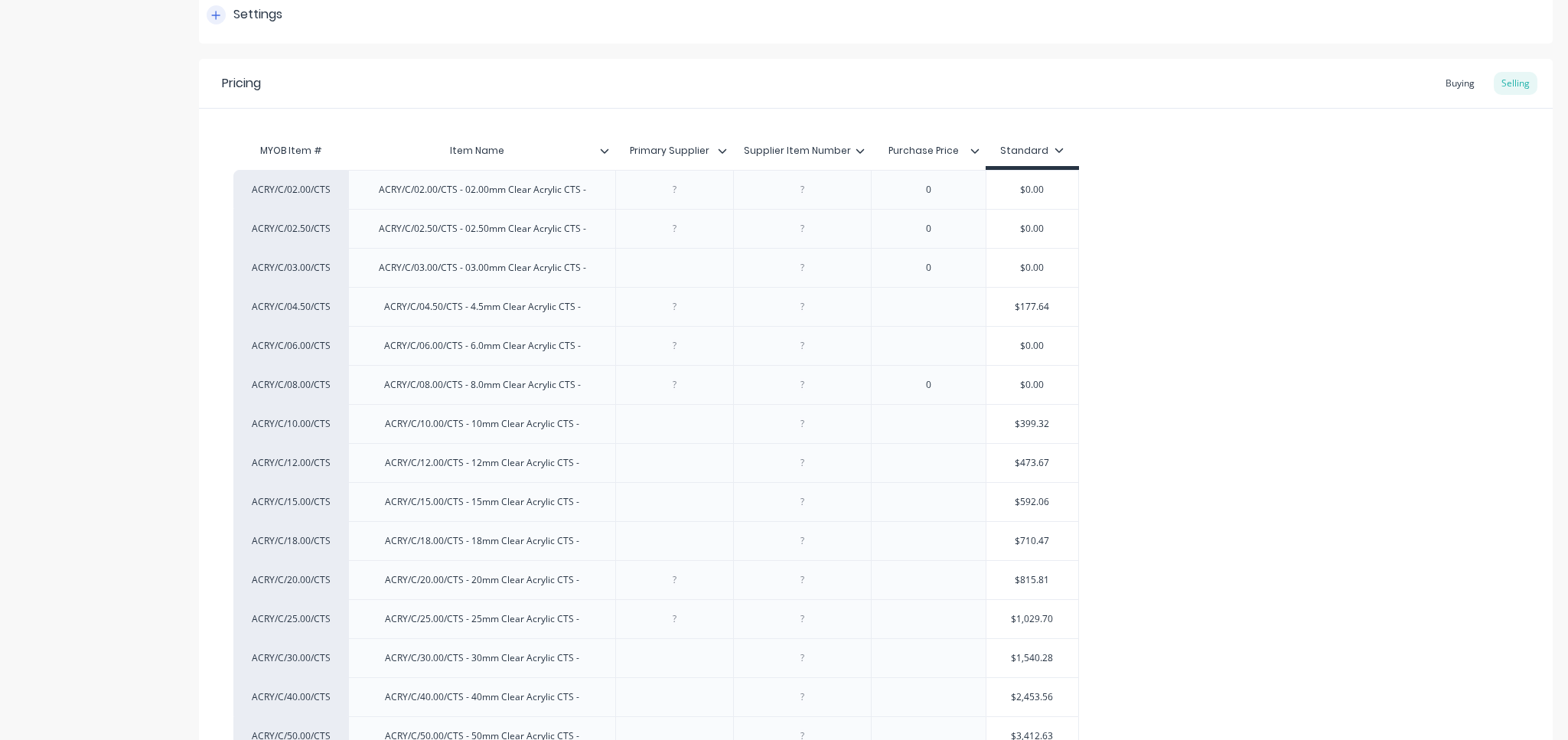
scroll to position [183, 0]
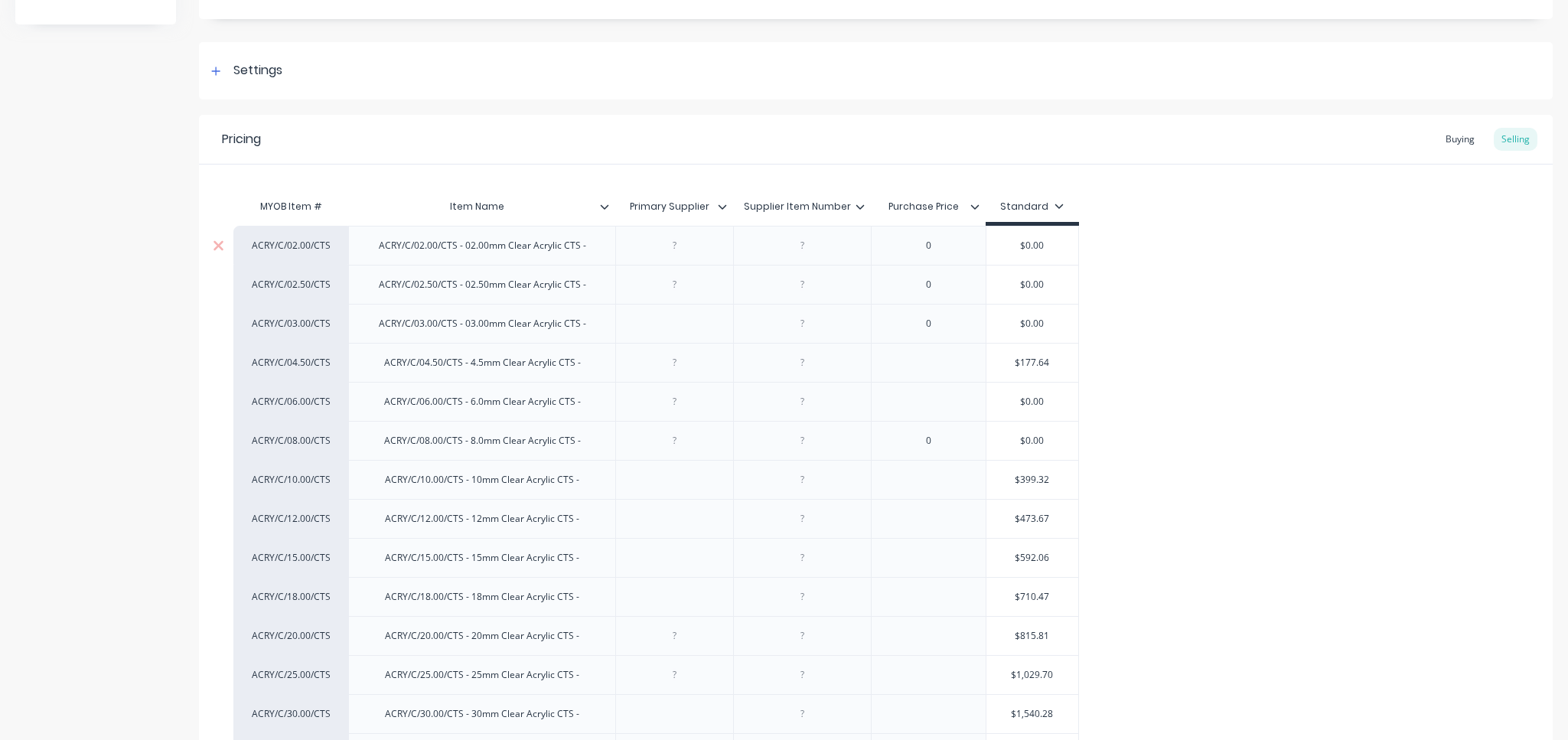
click at [427, 253] on div "ACRY/C/02.00/CTS - 02.00mm Clear Acrylic CTS -" at bounding box center [482, 246] width 232 height 20
click at [266, 243] on div "ACRY/C/02.00/CTS" at bounding box center [290, 245] width 84 height 14
click at [560, 240] on div "ACRY/C/02.00/CTS - 02.00mm Clear Acrylic CTS -" at bounding box center [482, 246] width 232 height 20
click at [630, 251] on div at bounding box center [673, 245] width 117 height 39
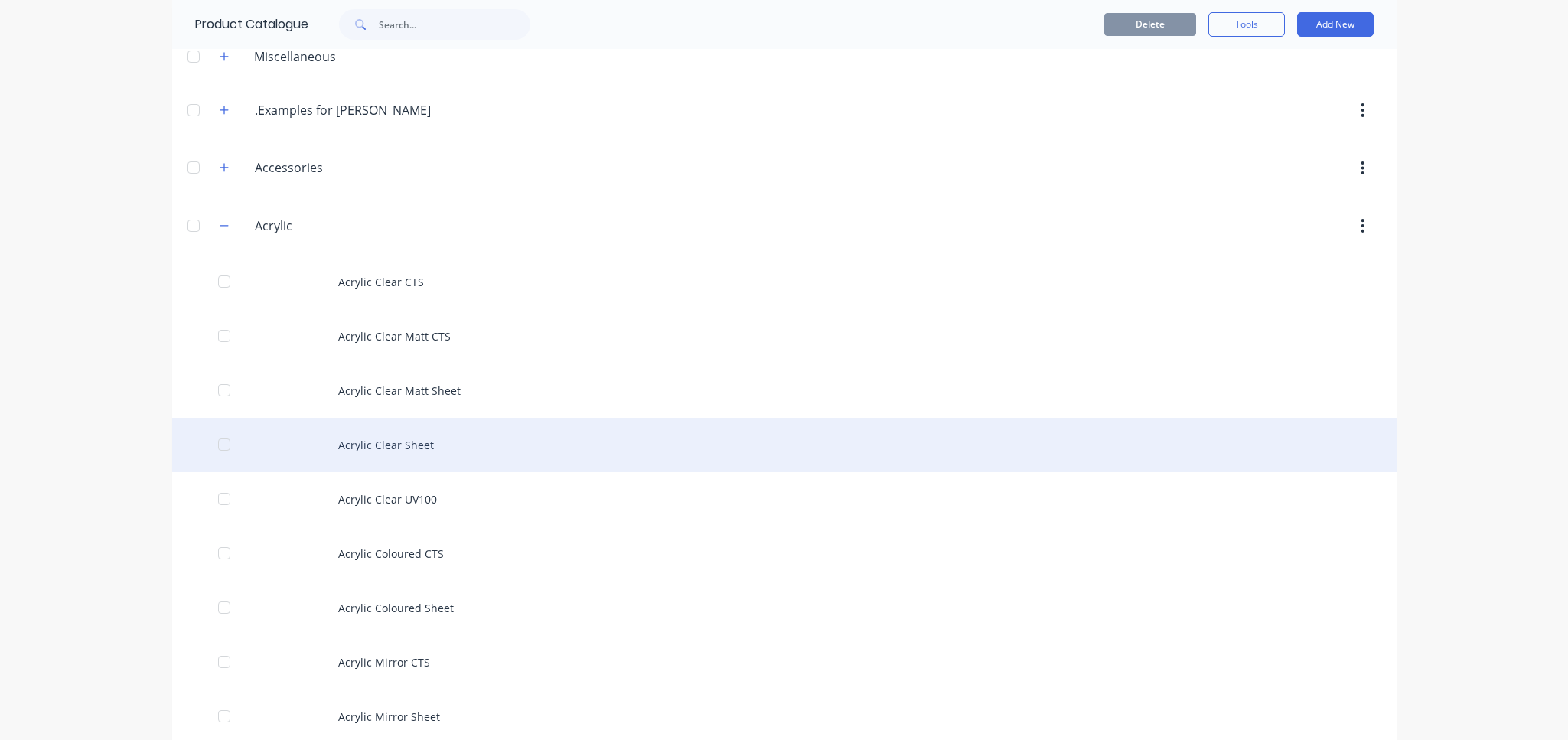
scroll to position [115, 0]
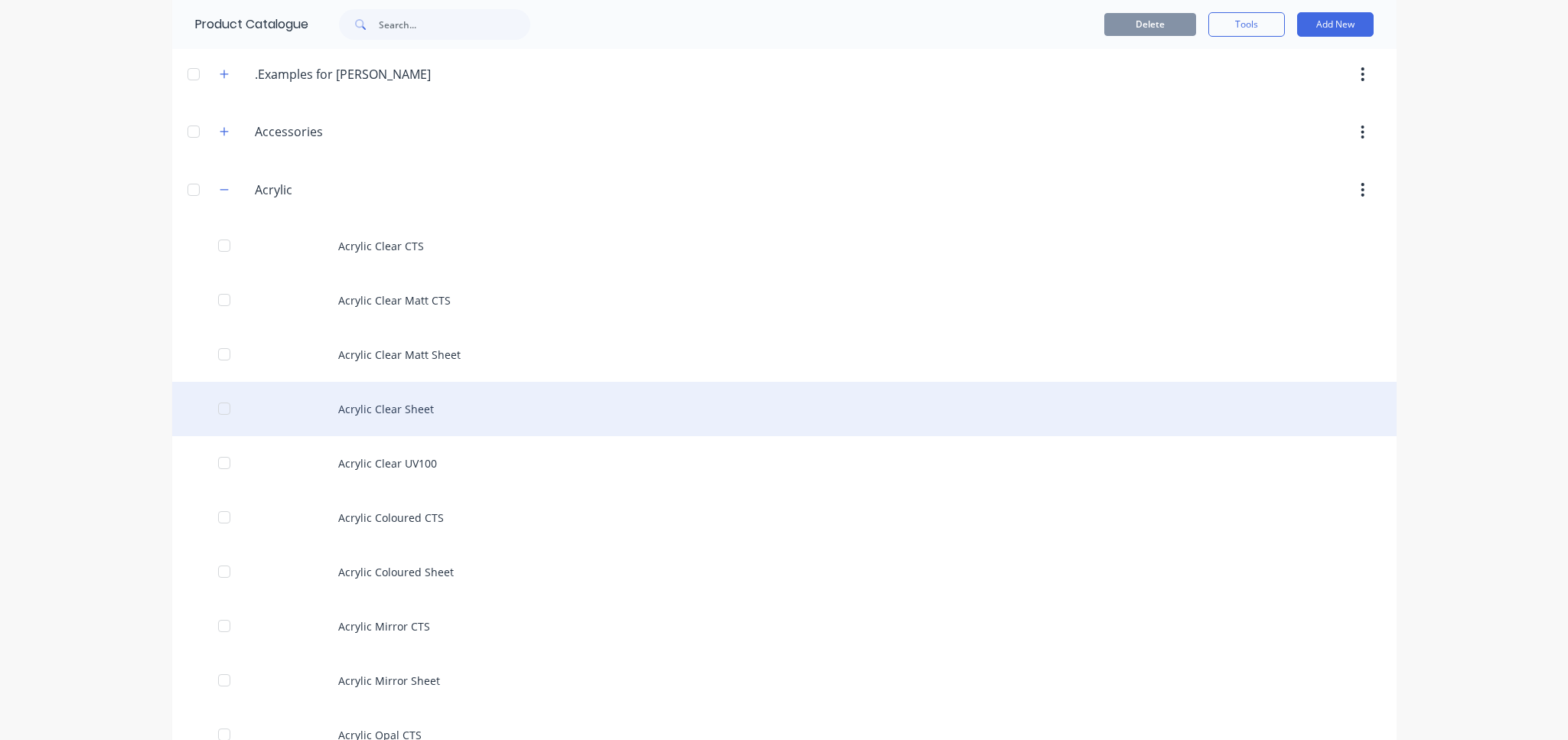
click at [390, 413] on div "Acrylic Clear Sheet" at bounding box center [784, 409] width 1224 height 55
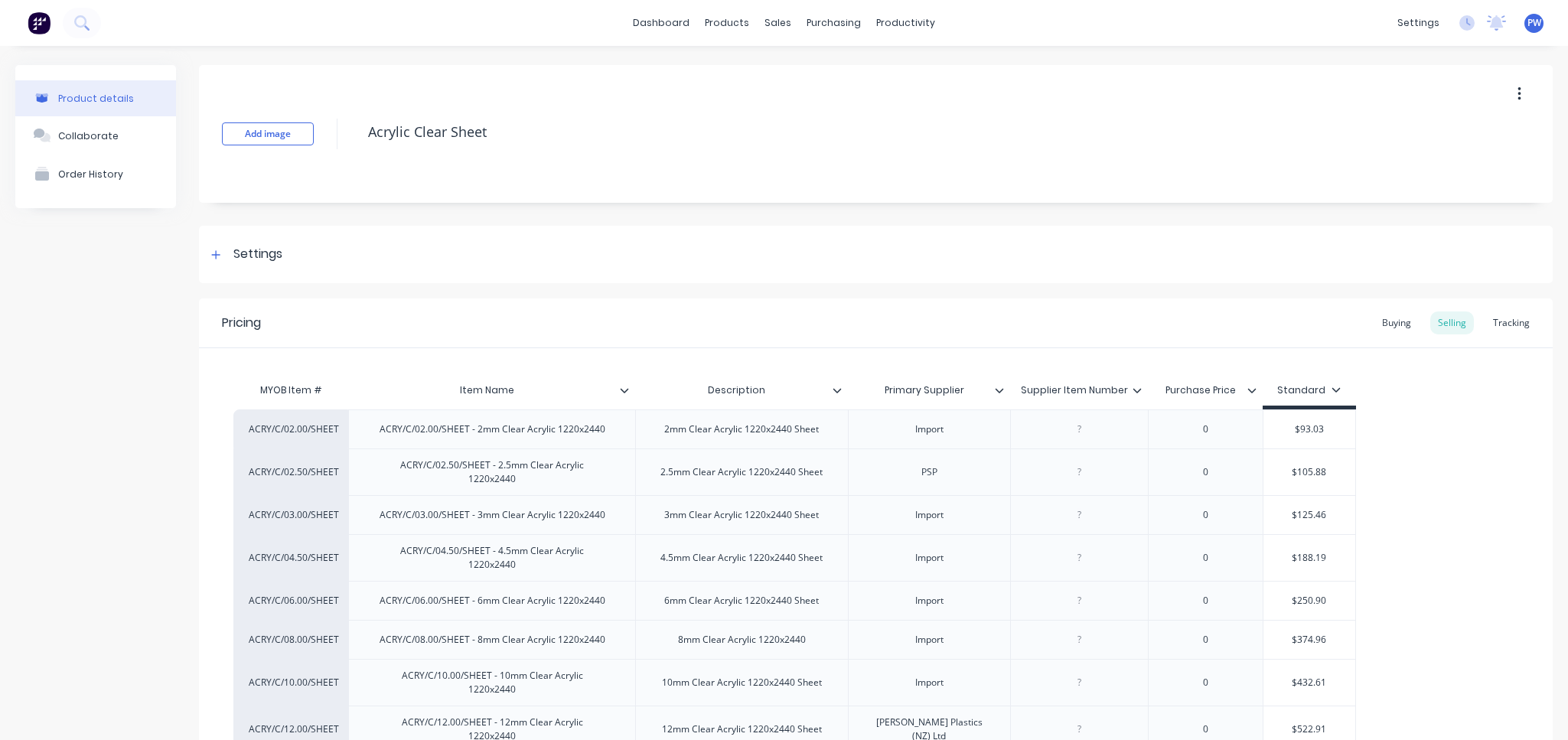
type textarea "x"
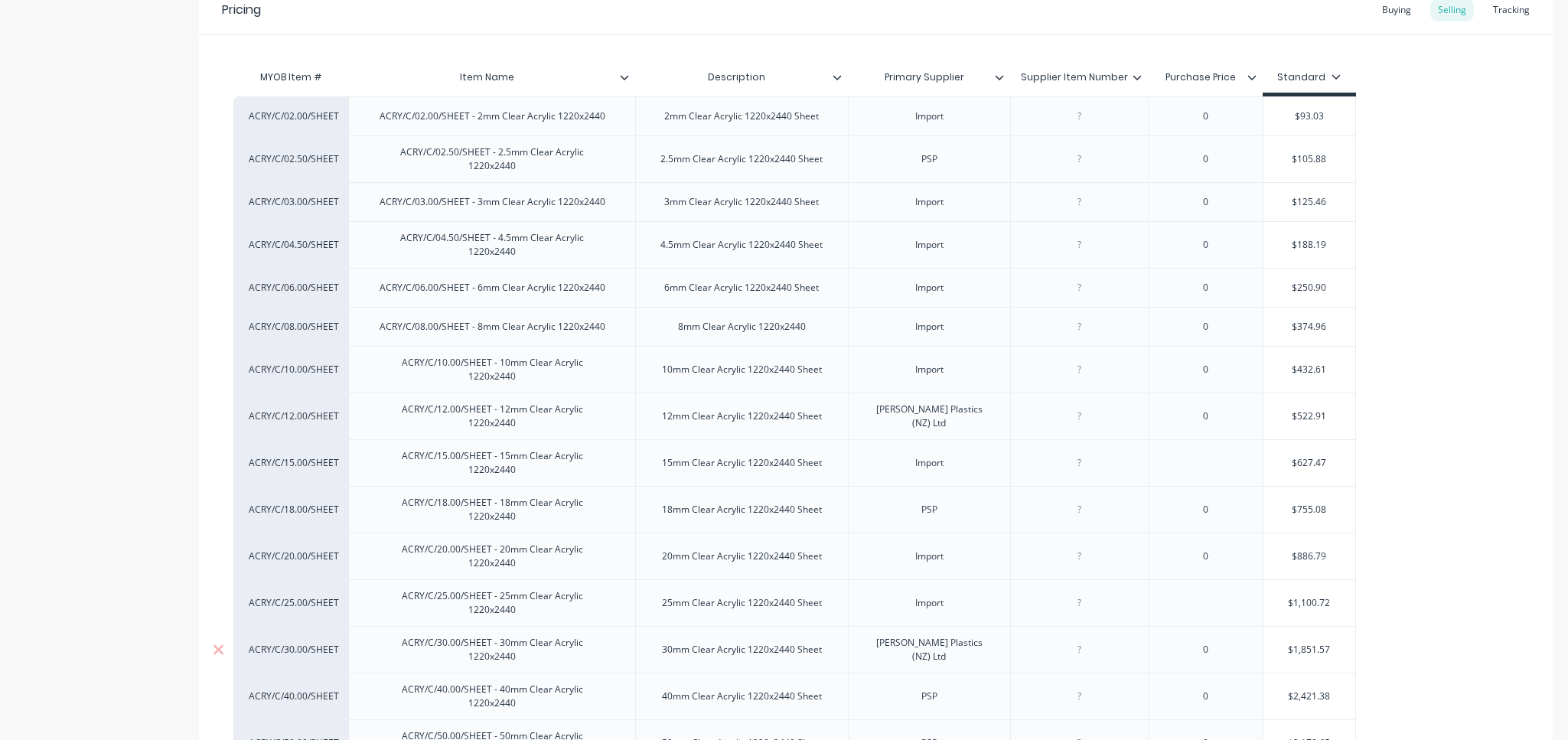
scroll to position [83, 0]
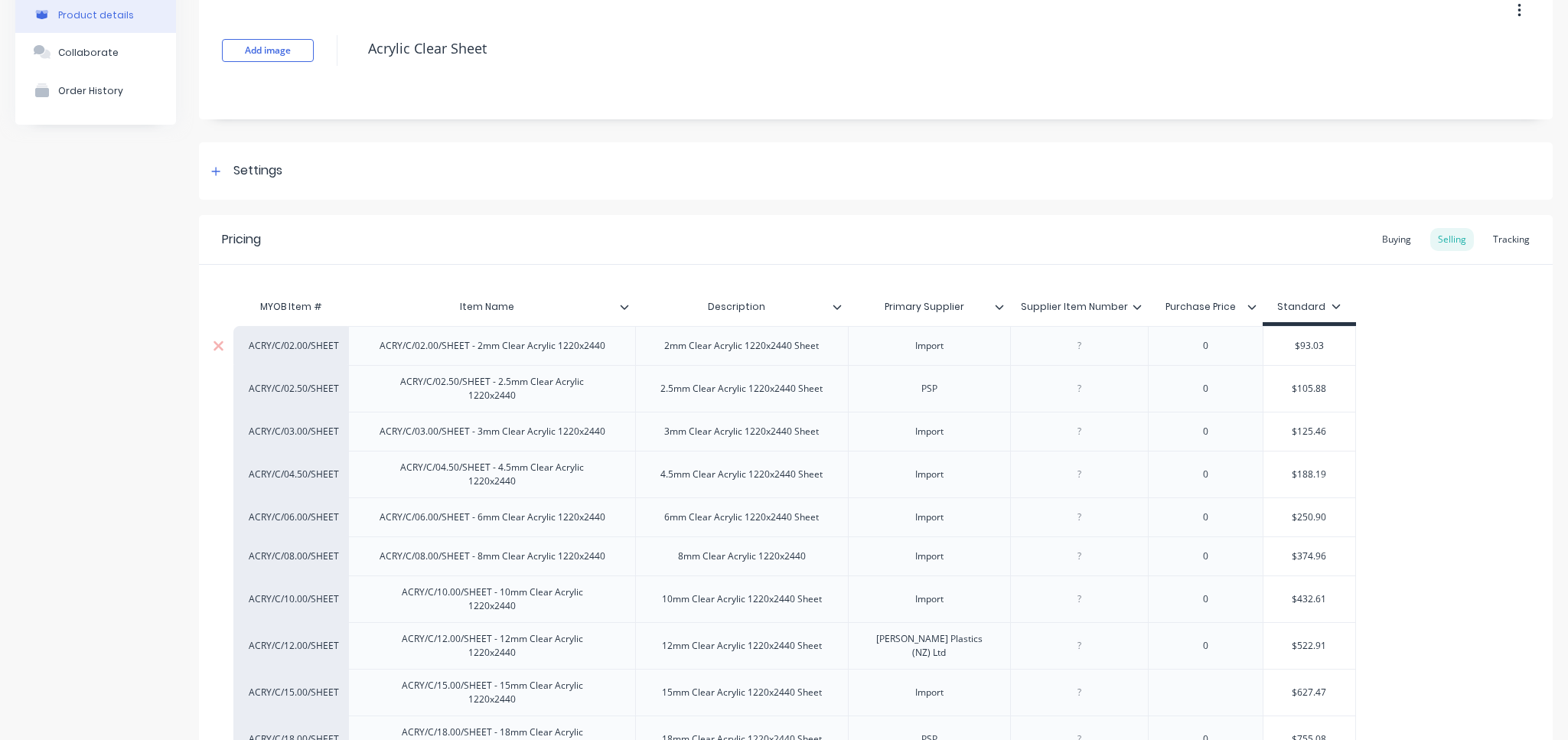
click at [874, 349] on div "Import" at bounding box center [929, 345] width 163 height 39
click at [294, 352] on div "ACRY/C/02.00/SHEET" at bounding box center [290, 345] width 84 height 14
click at [140, 364] on div "Product details Collaborate Order History" at bounding box center [96, 555] width 161 height 1147
click at [1374, 235] on div "Buying" at bounding box center [1396, 239] width 44 height 23
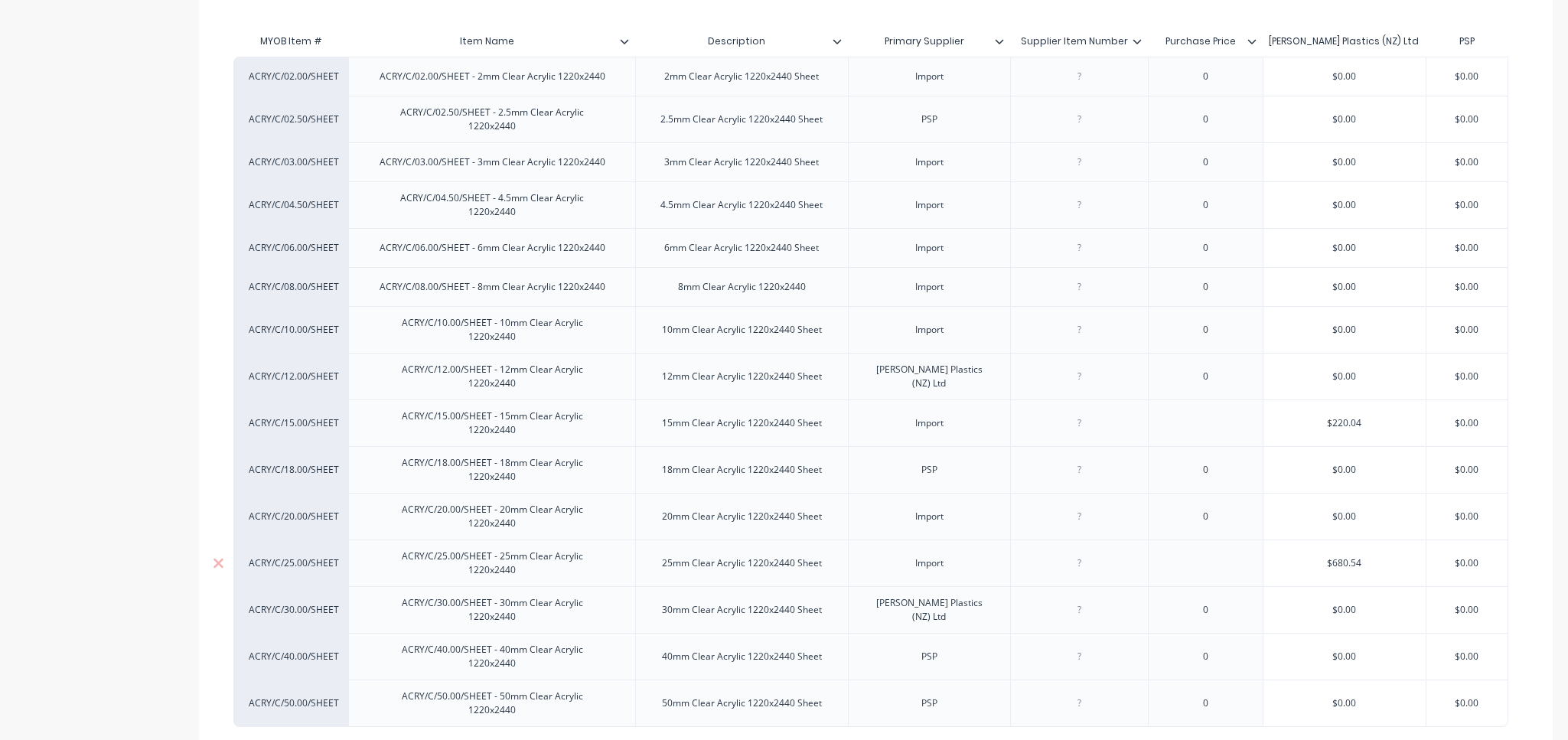
scroll to position [310, 0]
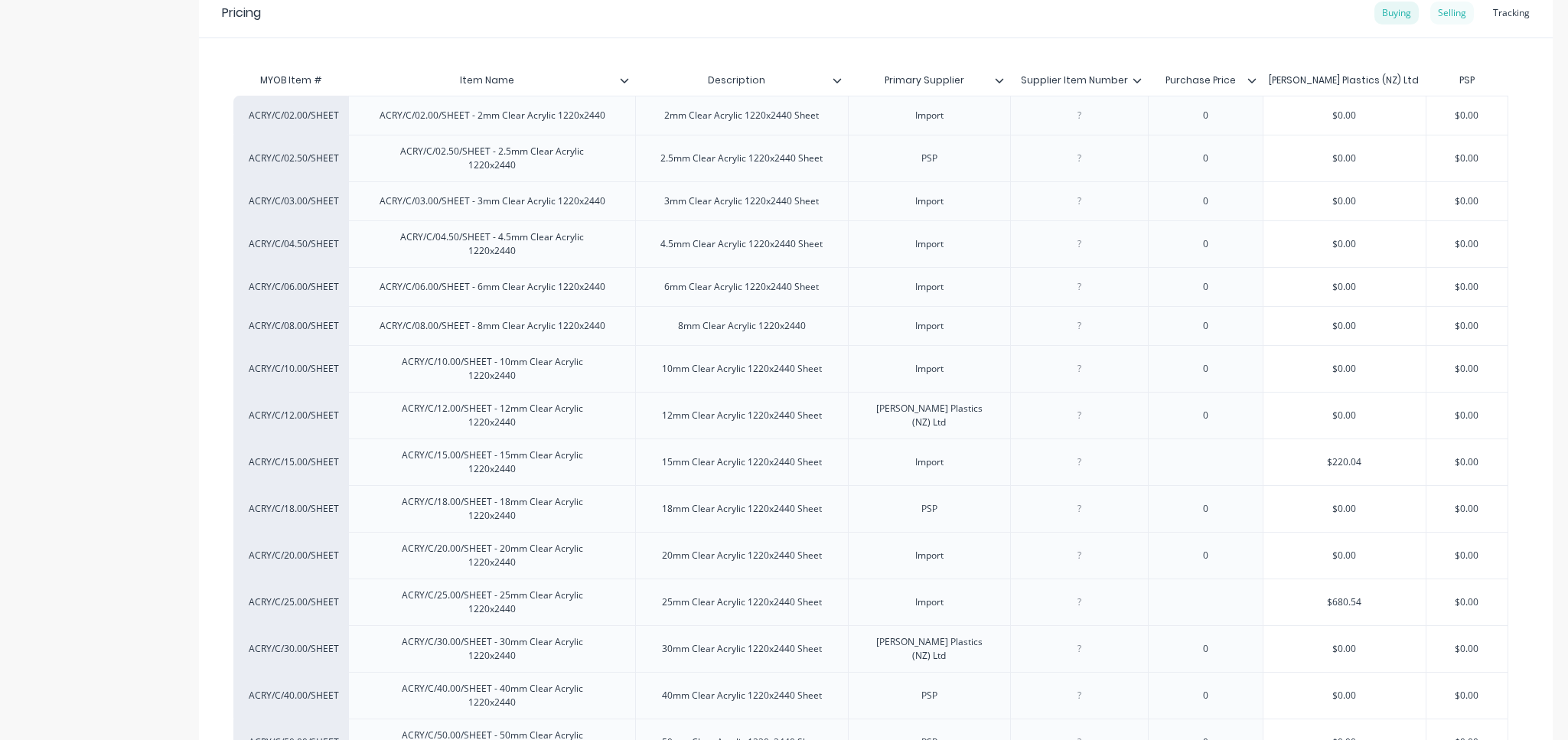
click at [1430, 19] on div "Selling" at bounding box center [1451, 13] width 43 height 23
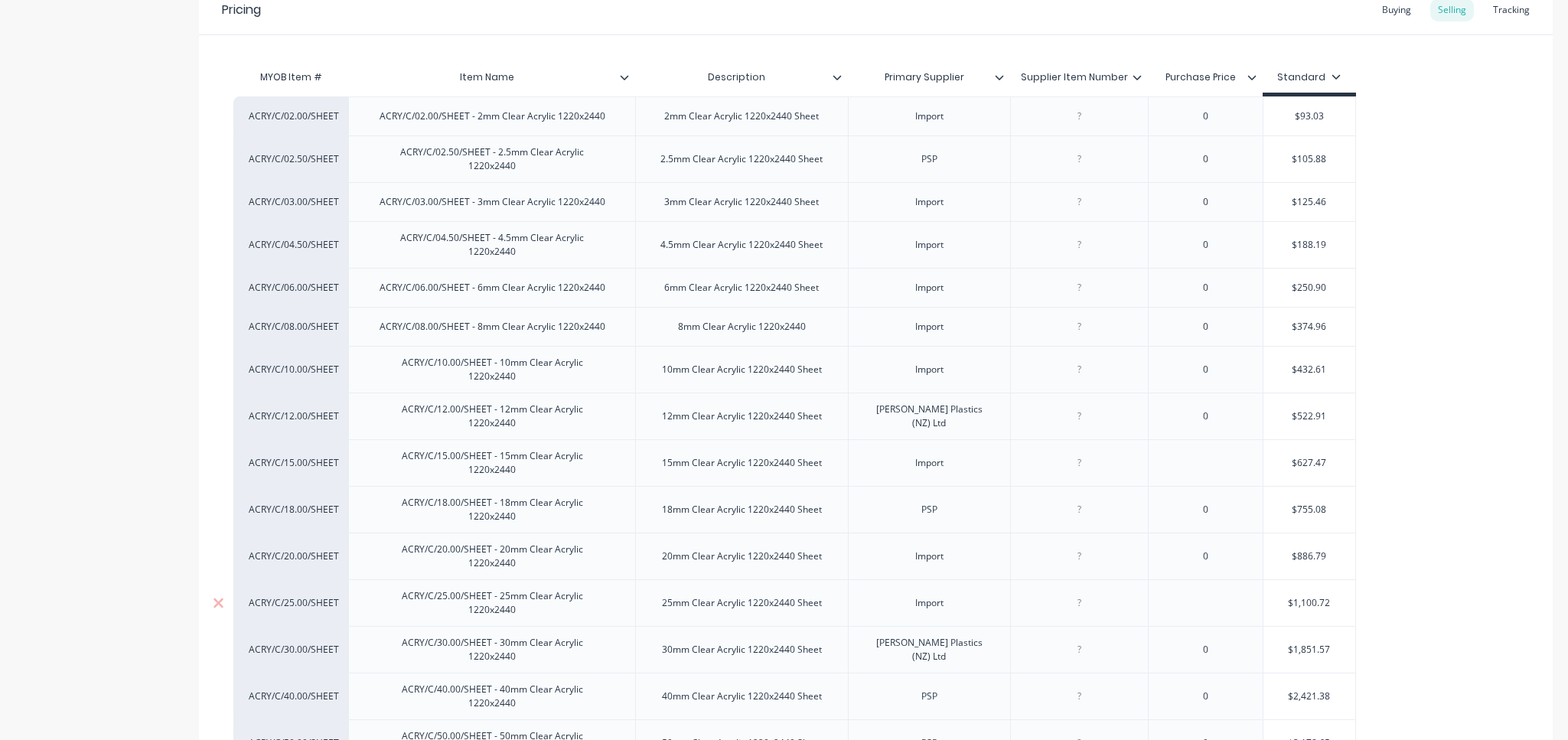
scroll to position [198, 0]
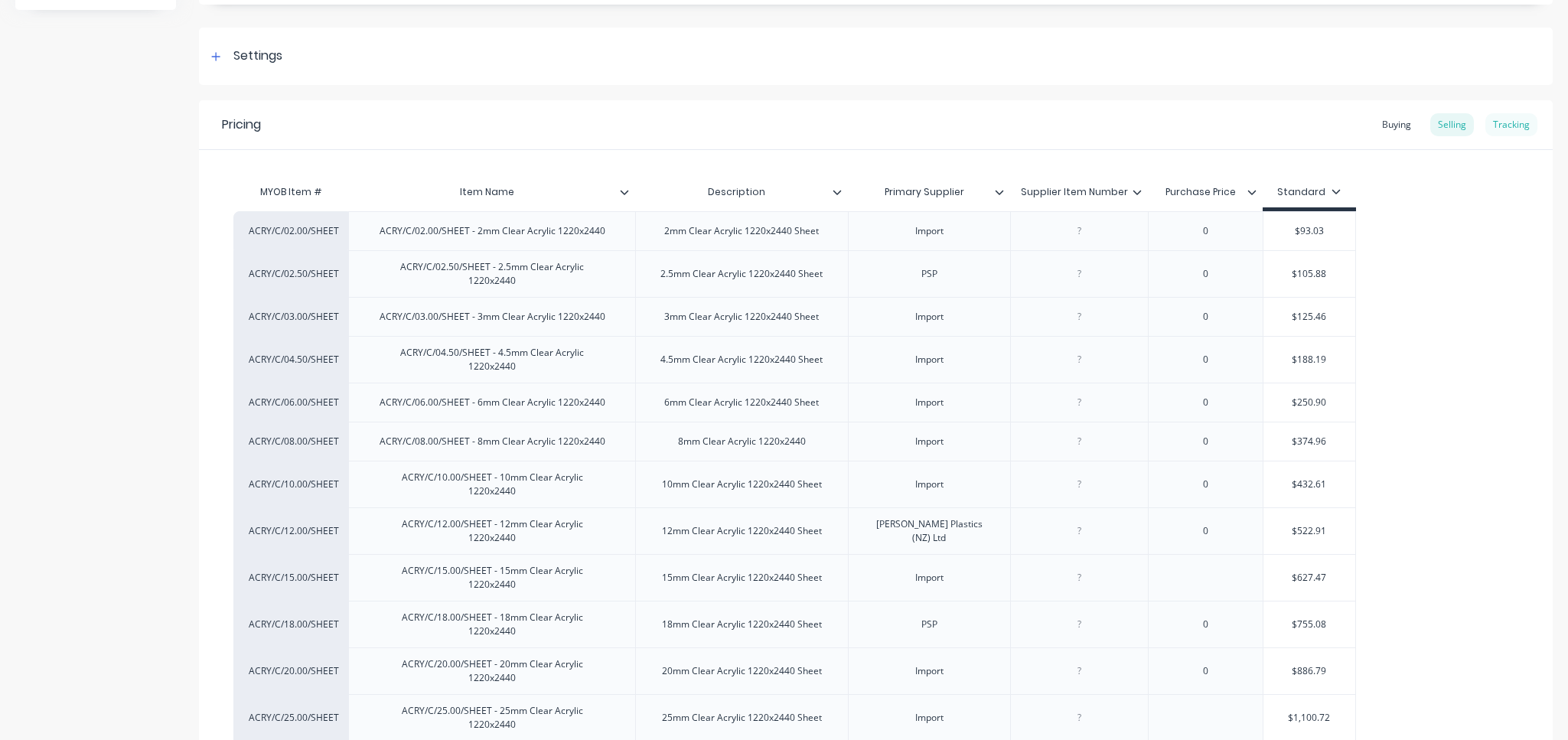
click at [1492, 126] on div "Tracking" at bounding box center [1511, 124] width 52 height 23
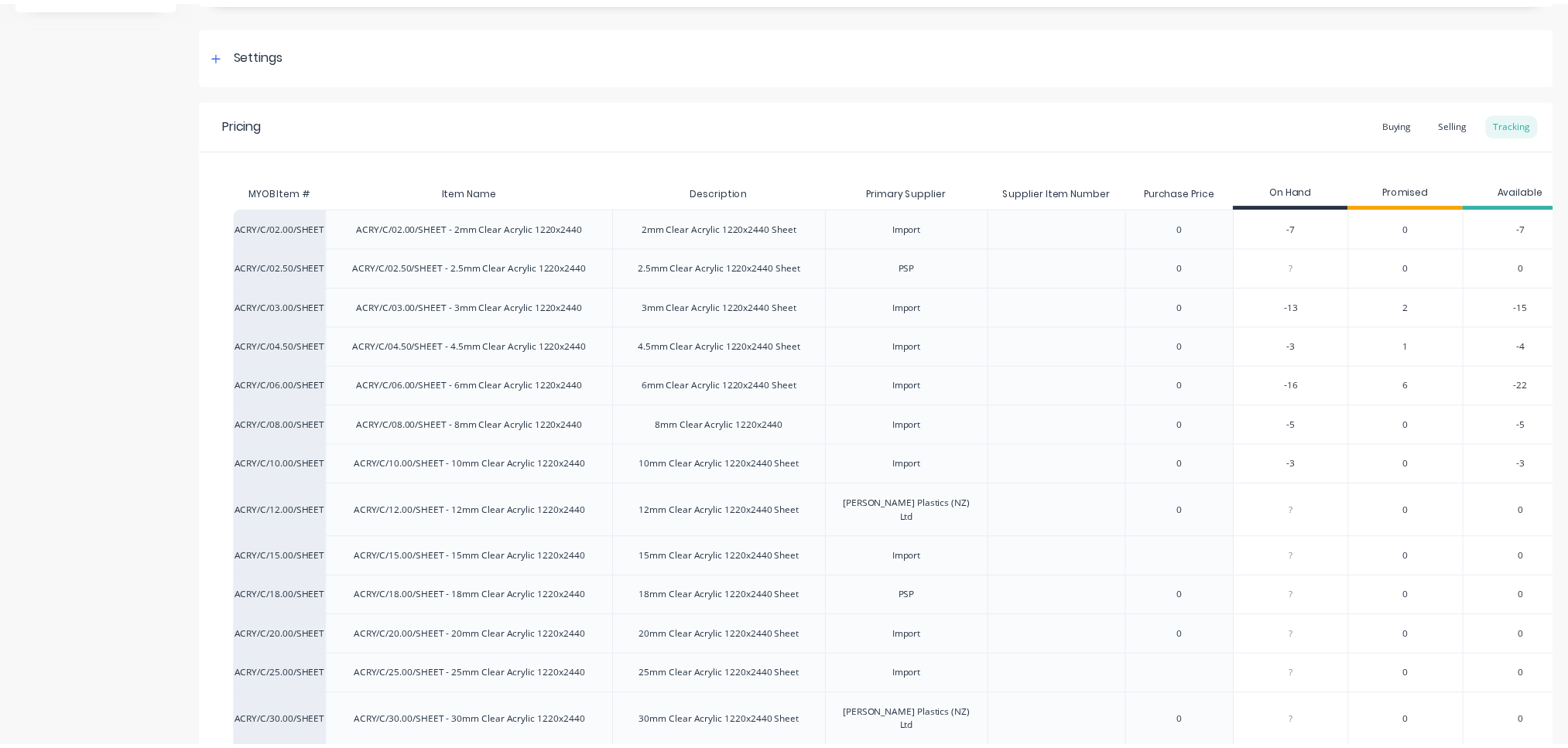
scroll to position [0, 0]
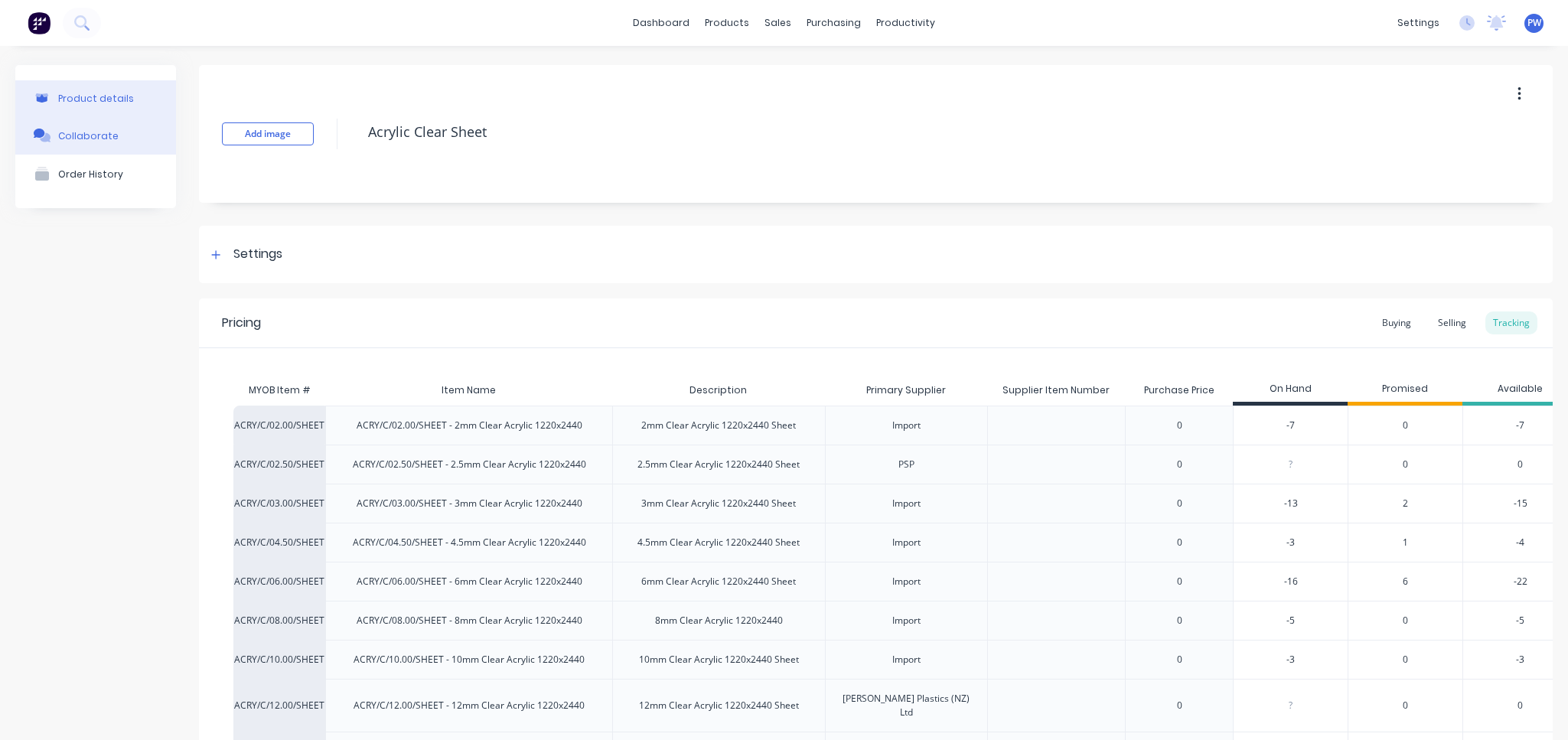
click at [85, 134] on div "Collaborate" at bounding box center [88, 136] width 60 height 11
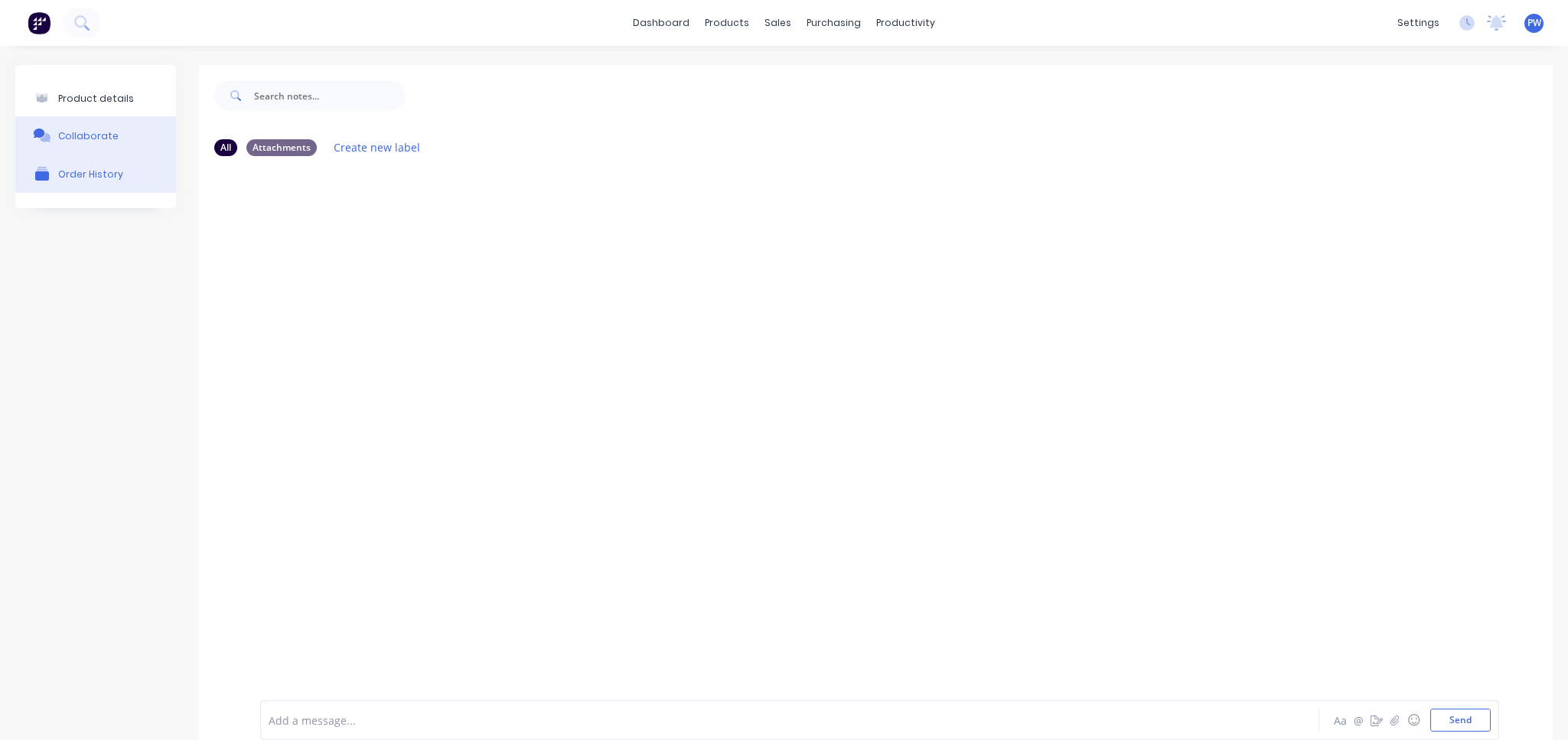
click at [130, 170] on button "Order History" at bounding box center [96, 173] width 161 height 38
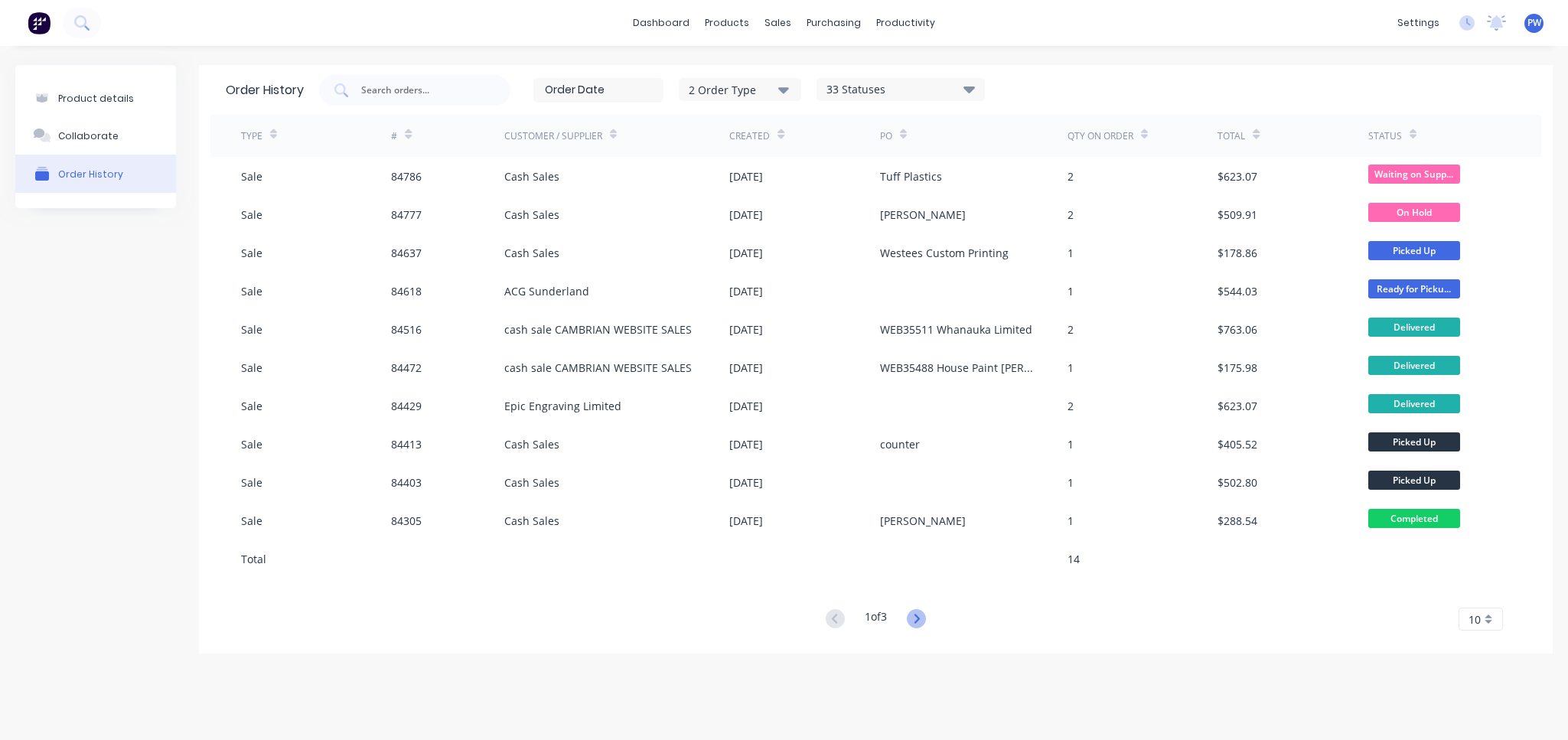
click at [919, 617] on icon at bounding box center [916, 618] width 19 height 19
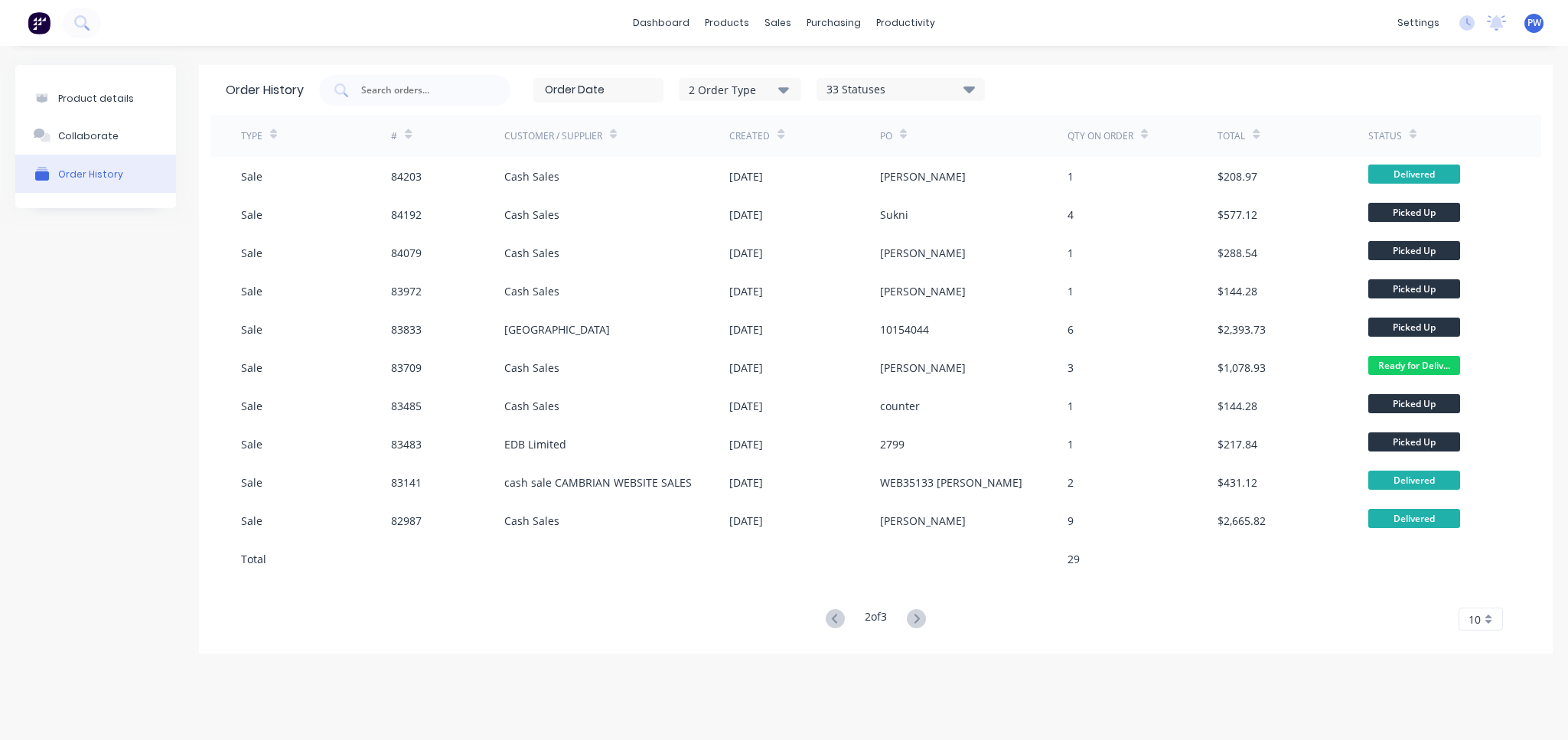
click at [919, 618] on icon at bounding box center [916, 618] width 19 height 19
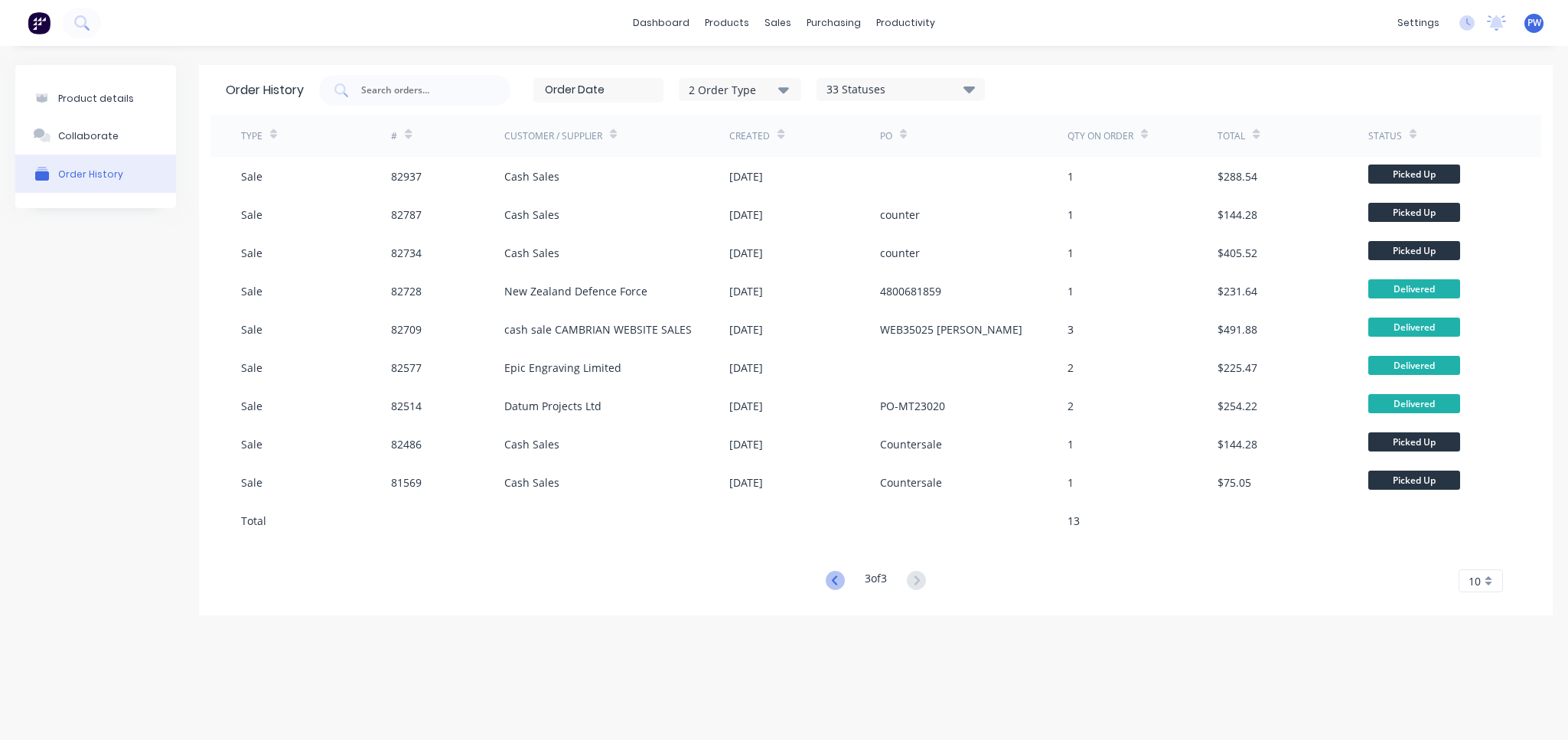
click at [832, 579] on icon at bounding box center [834, 580] width 6 height 9
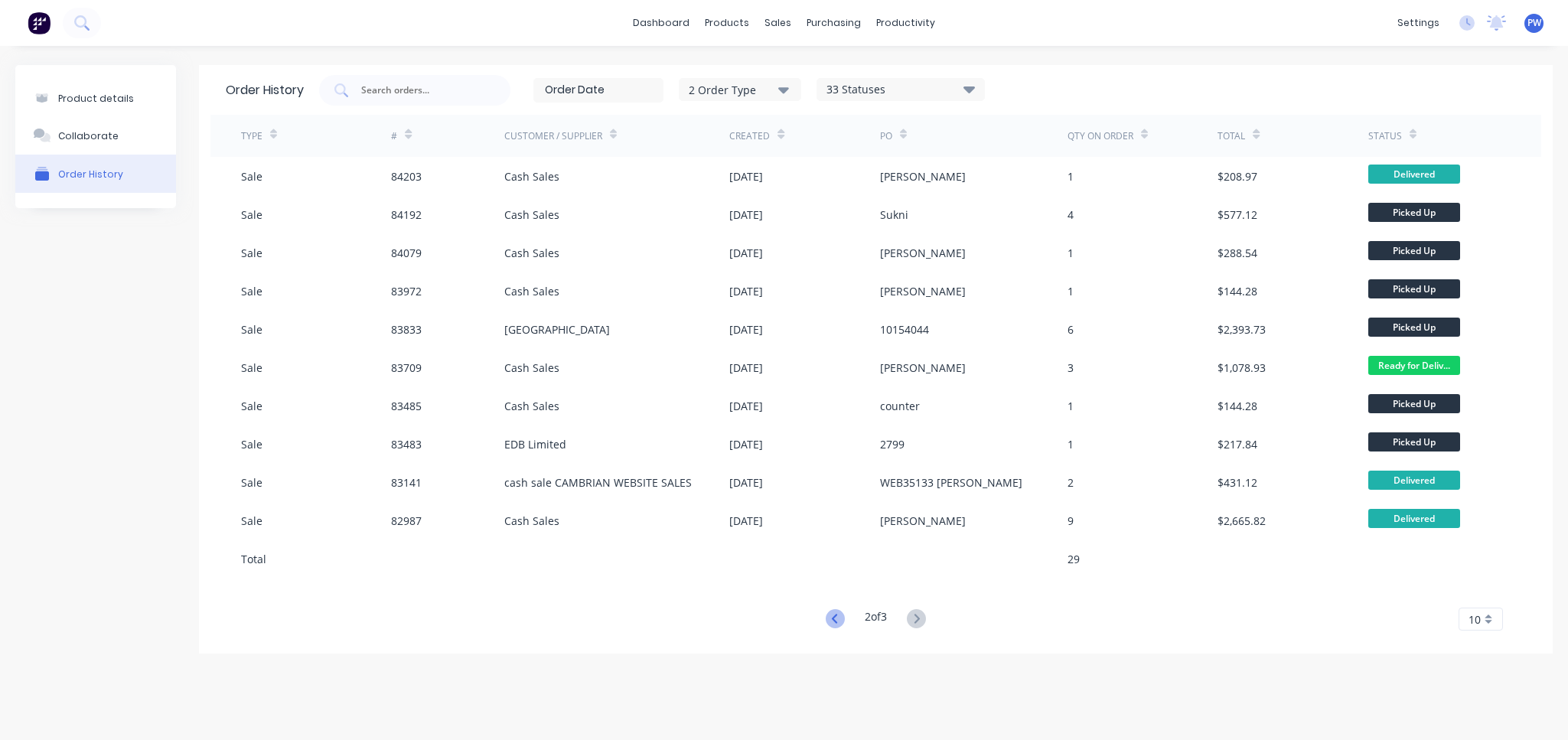
click at [829, 615] on icon at bounding box center [834, 618] width 19 height 19
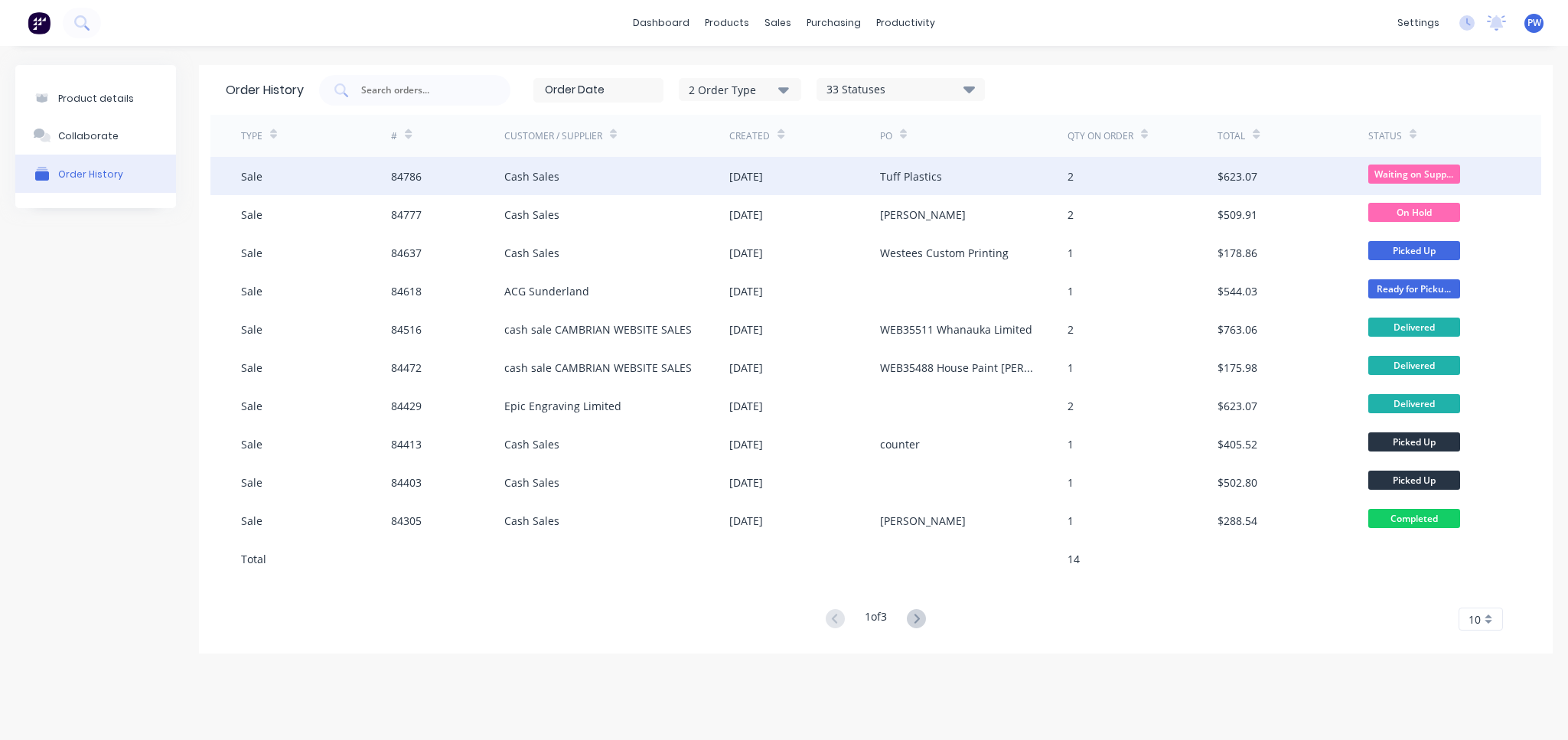
click at [648, 175] on div "Cash Sales" at bounding box center [617, 176] width 226 height 38
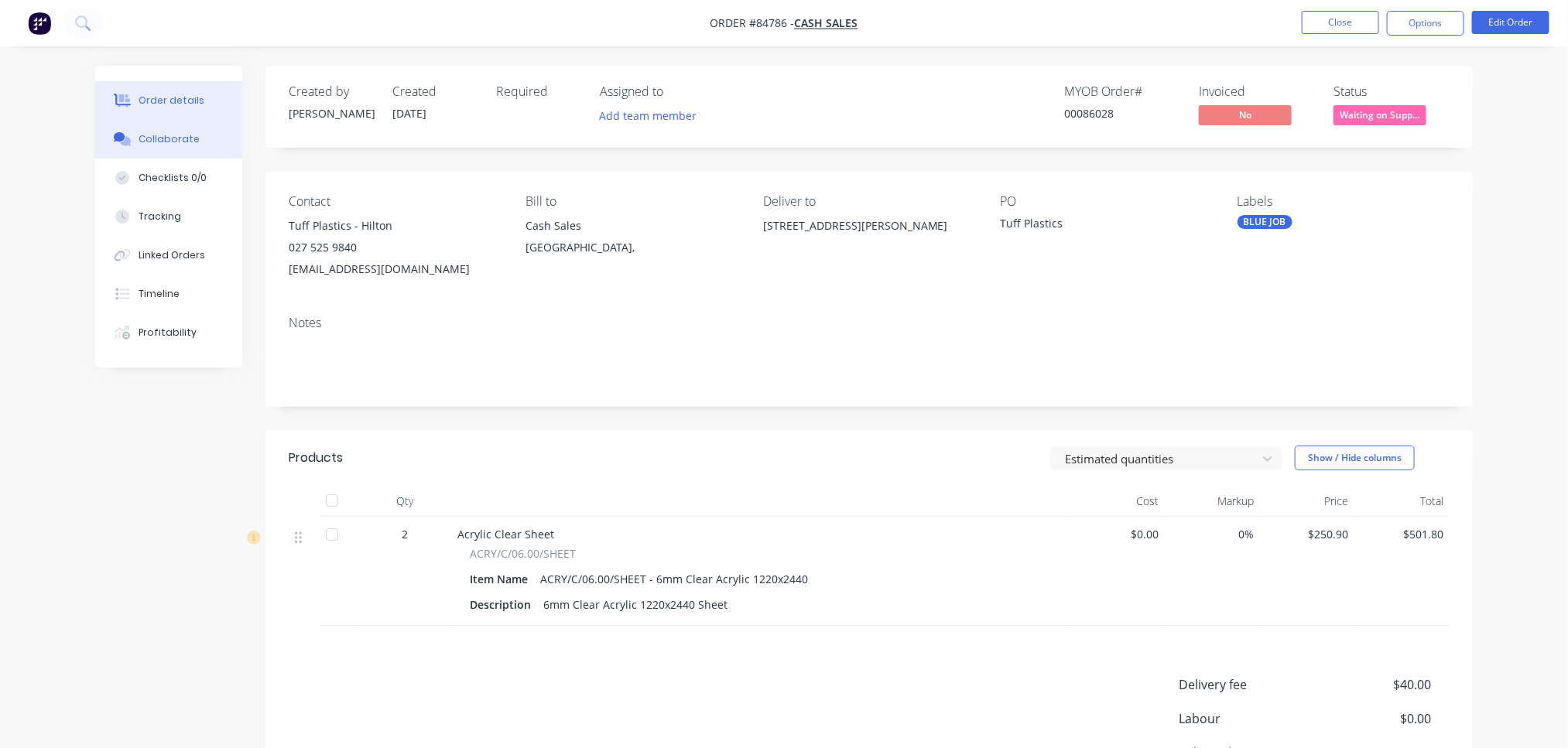
click at [169, 141] on div "Collaborate" at bounding box center [168, 138] width 61 height 14
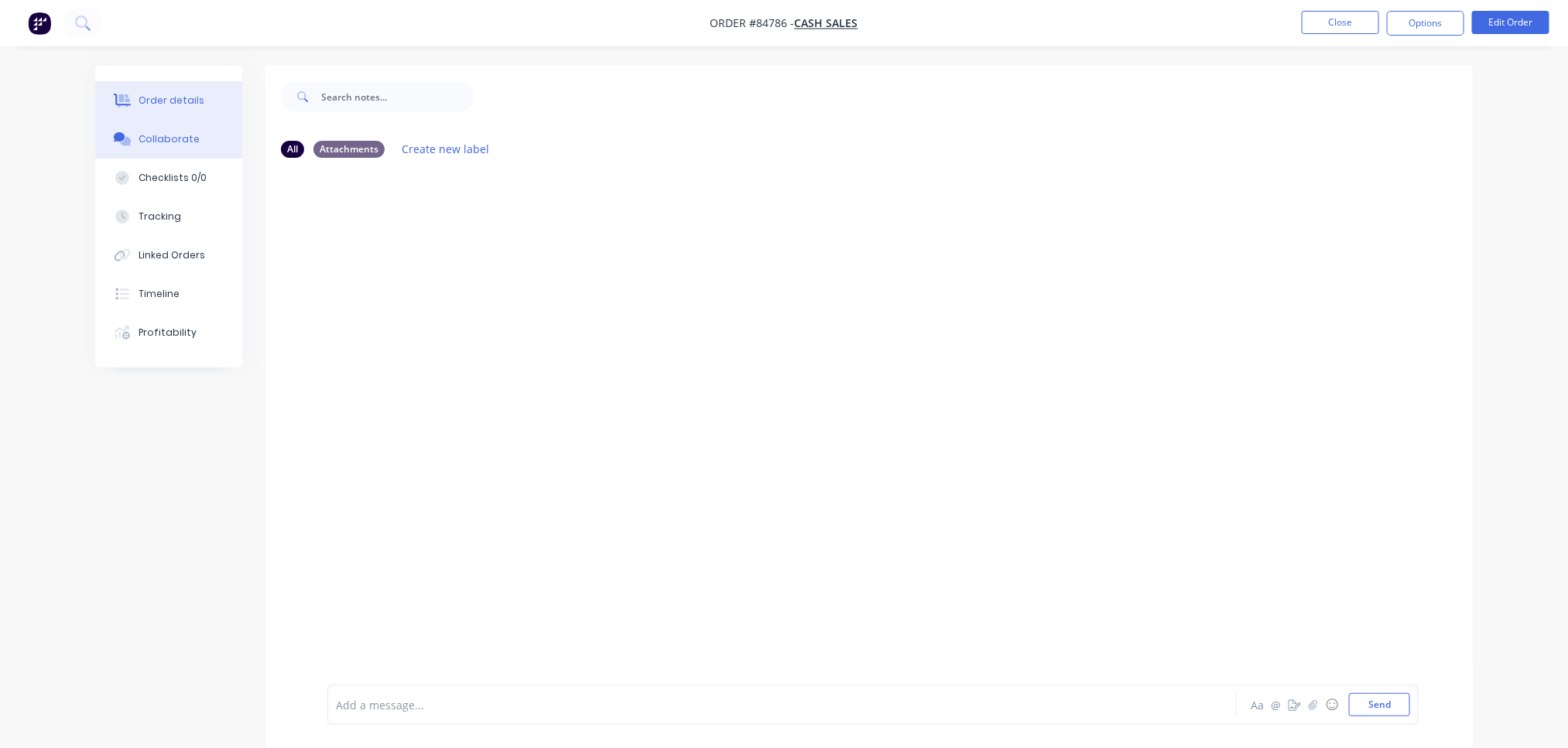
click at [163, 100] on div "Order details" at bounding box center [171, 100] width 65 height 14
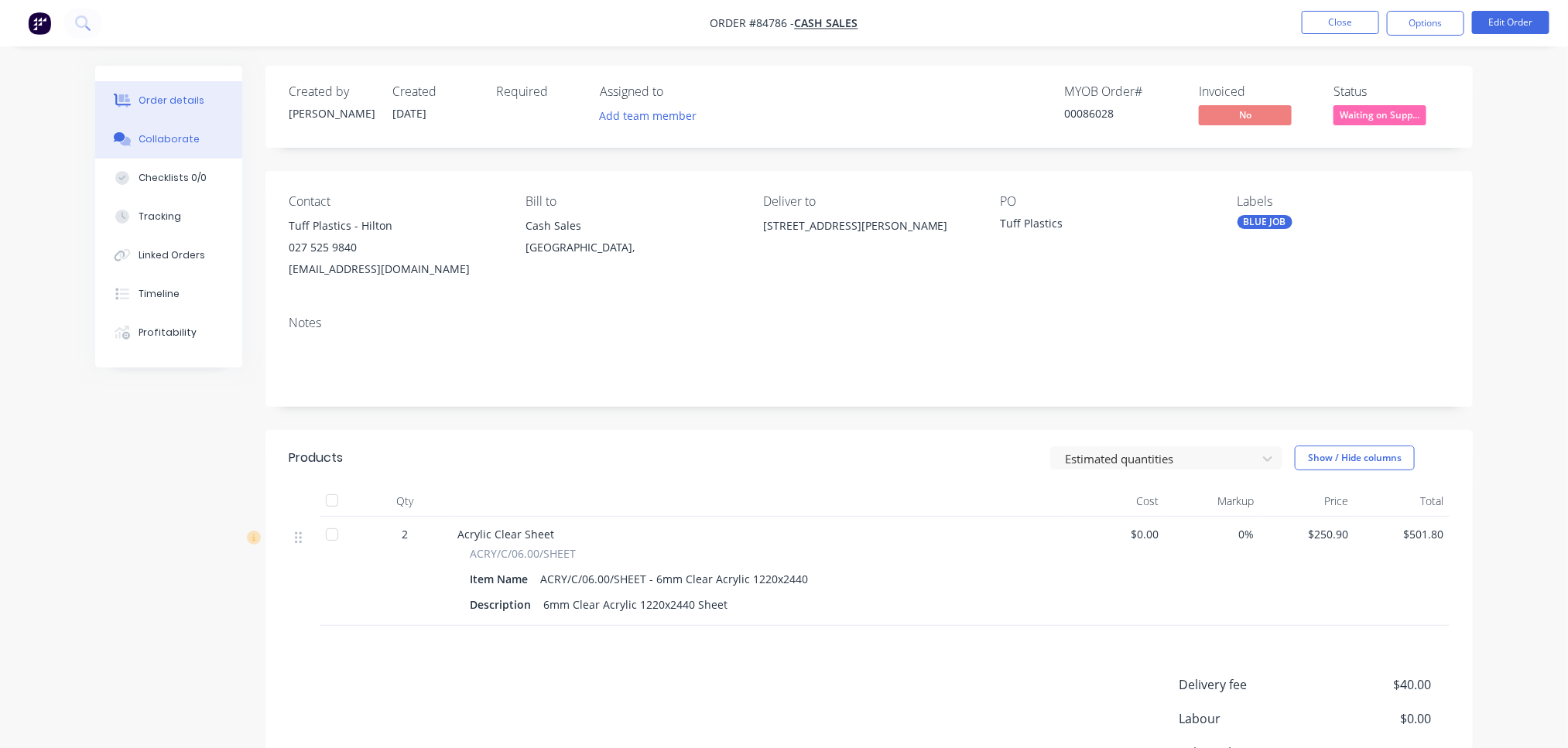
click at [159, 137] on div "Collaborate" at bounding box center [168, 138] width 61 height 14
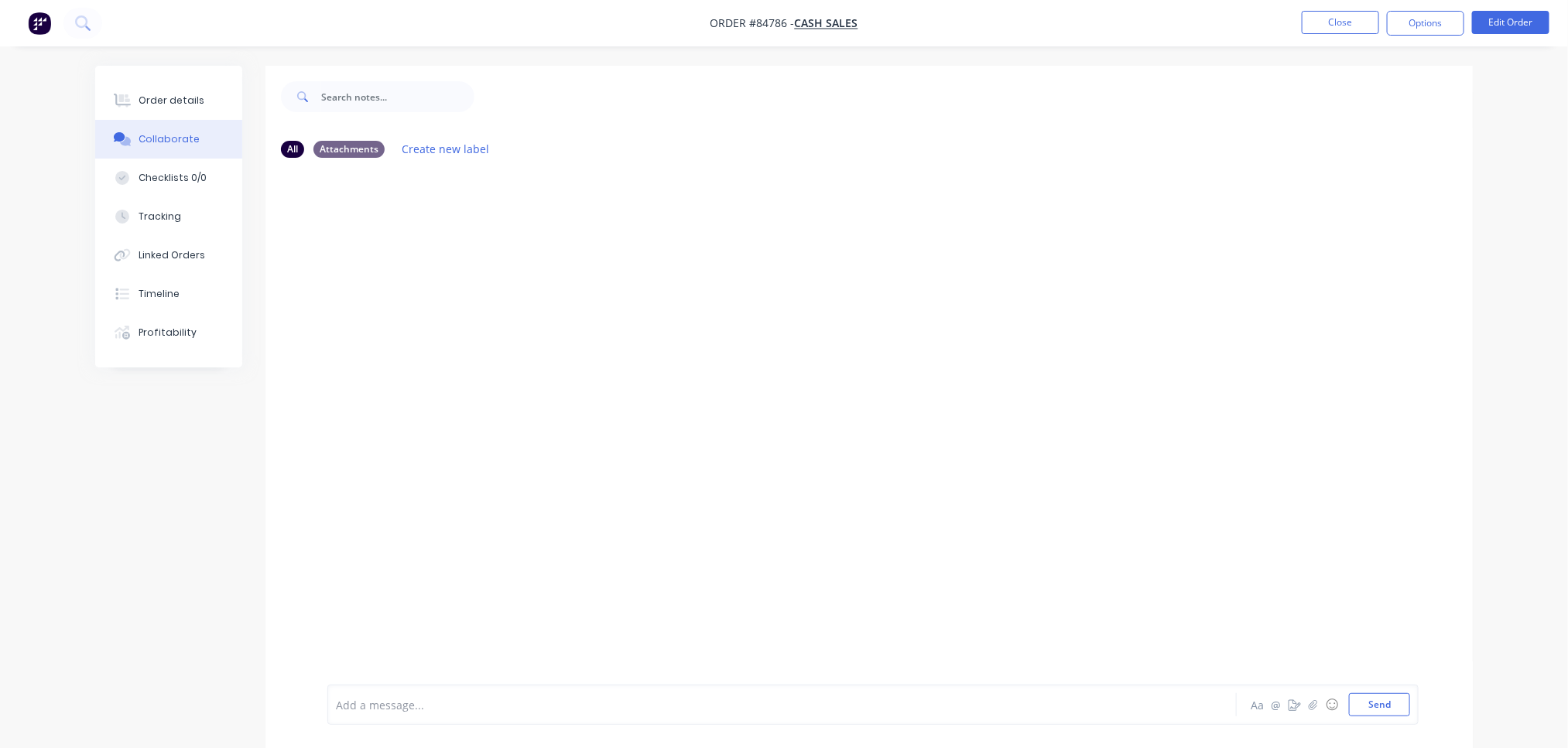
click at [504, 353] on div at bounding box center [869, 427] width 1207 height 514
click at [412, 700] on div at bounding box center [739, 704] width 805 height 16
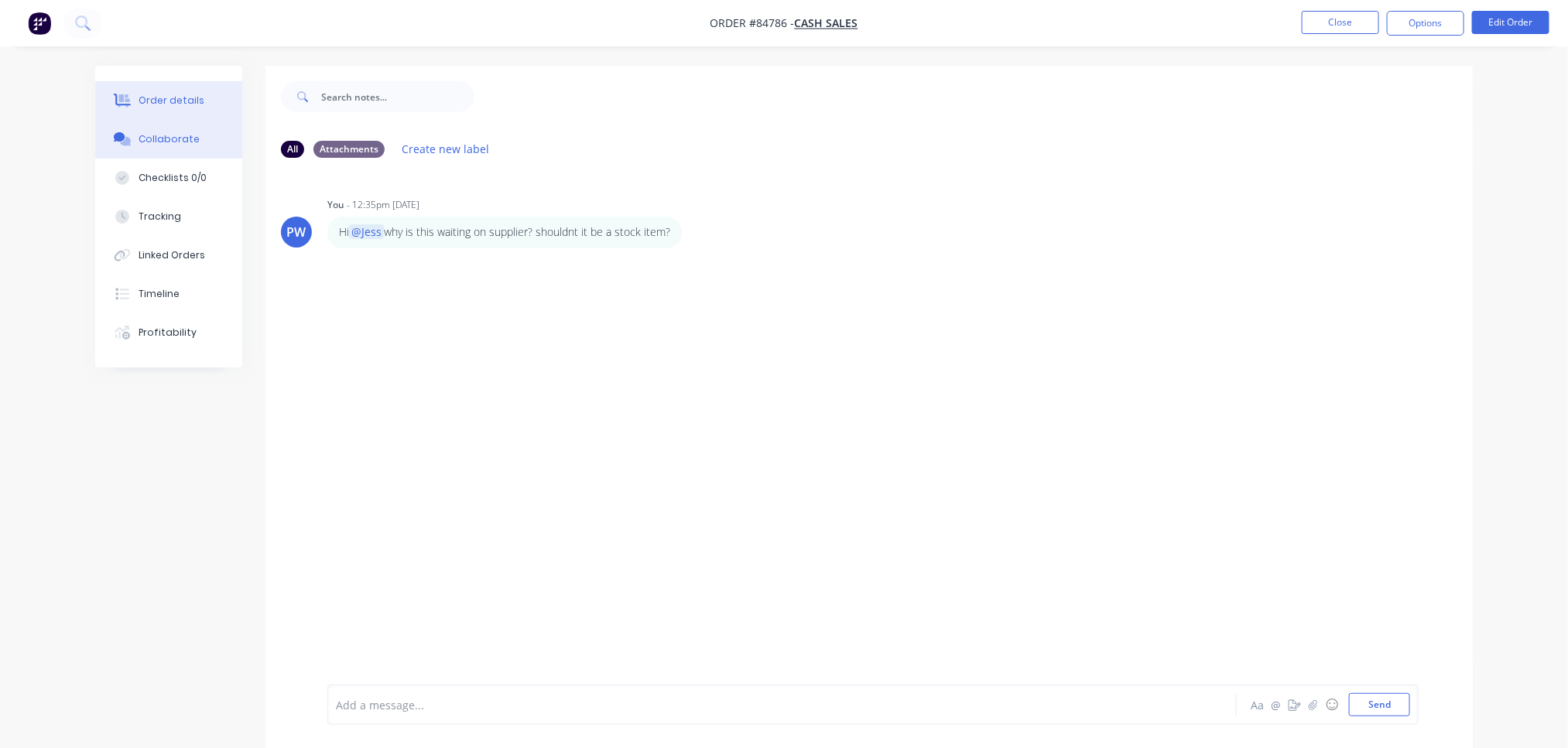
click at [160, 105] on div "Order details" at bounding box center [171, 100] width 65 height 14
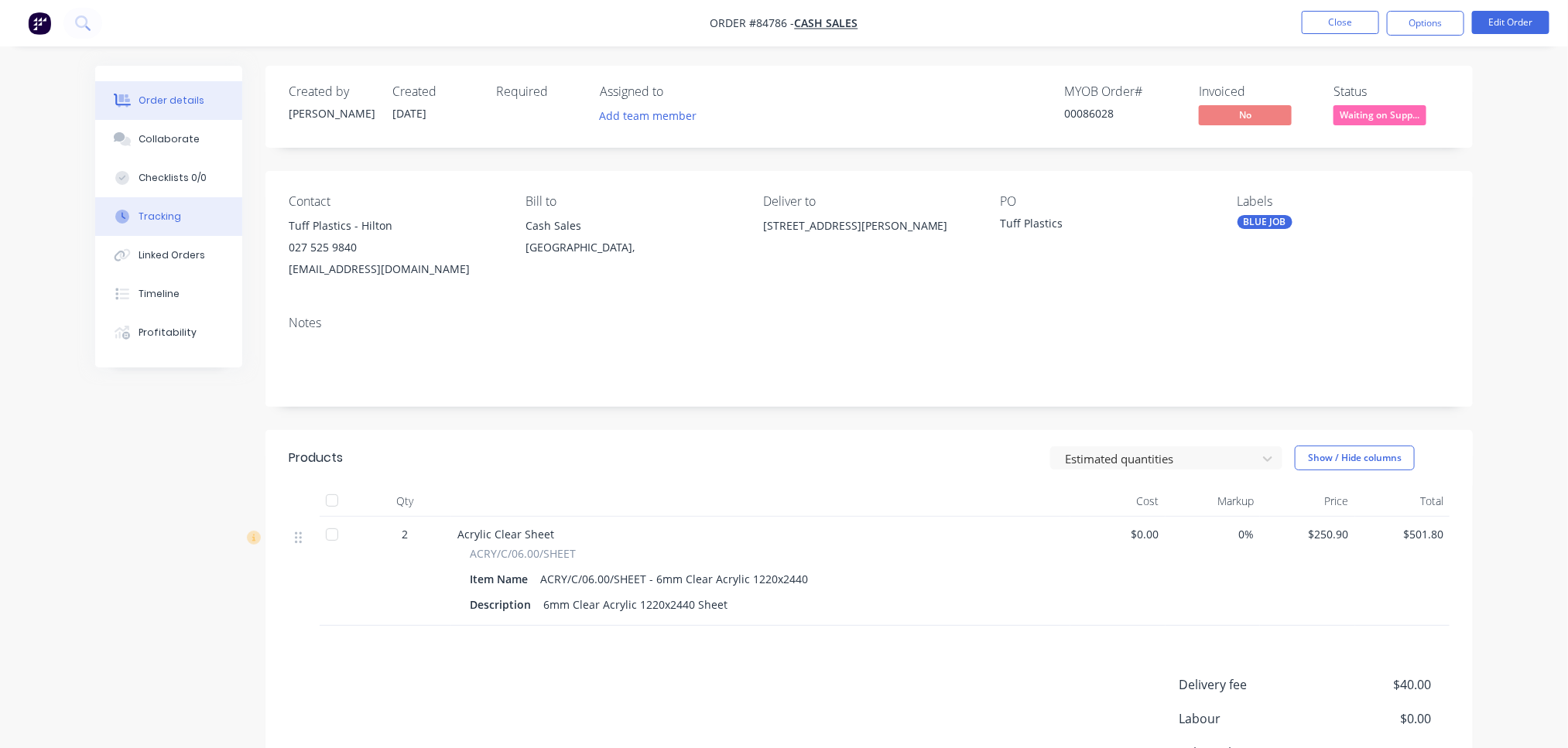
click at [152, 209] on div "Tracking" at bounding box center [159, 216] width 42 height 14
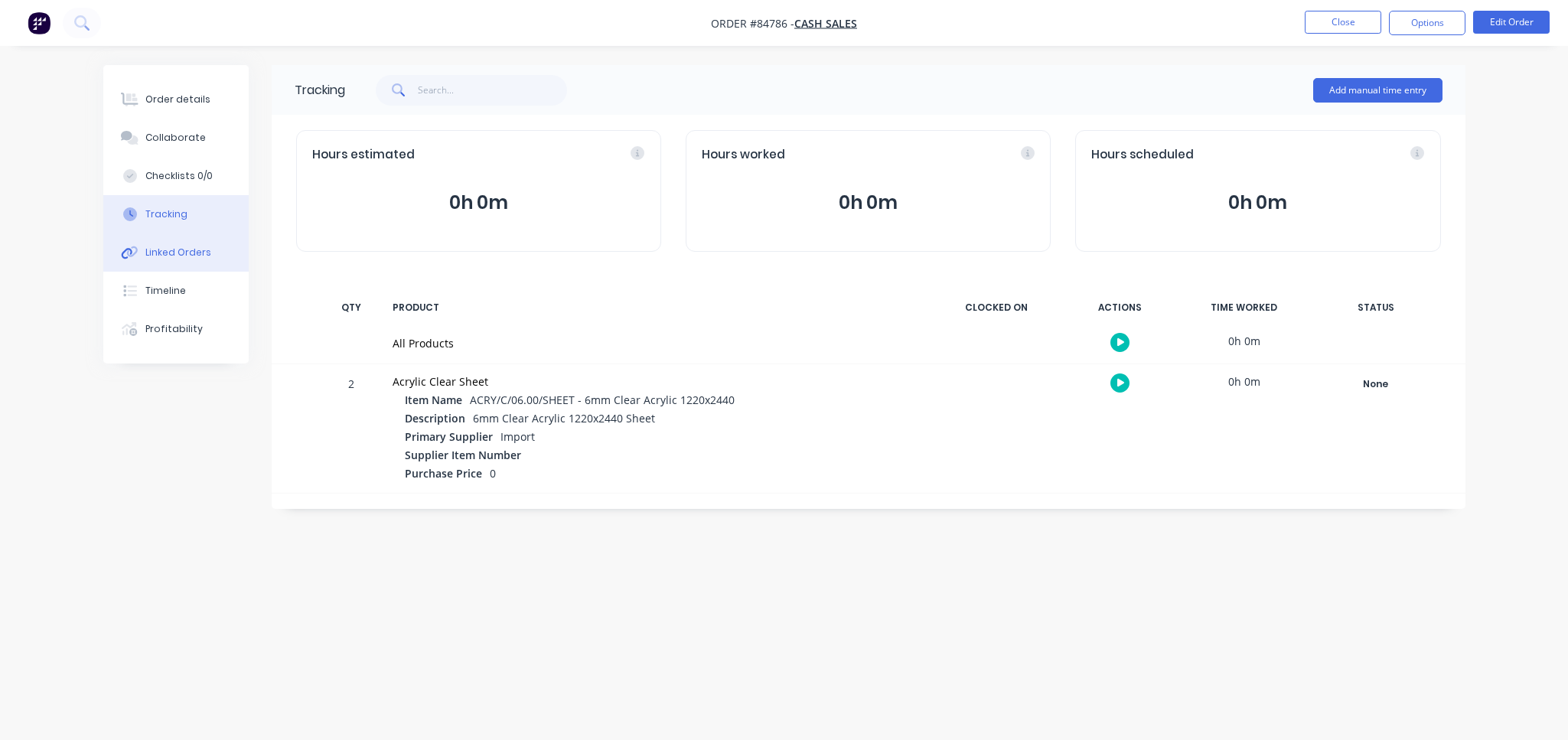
click at [178, 254] on div "Linked Orders" at bounding box center [178, 252] width 66 height 14
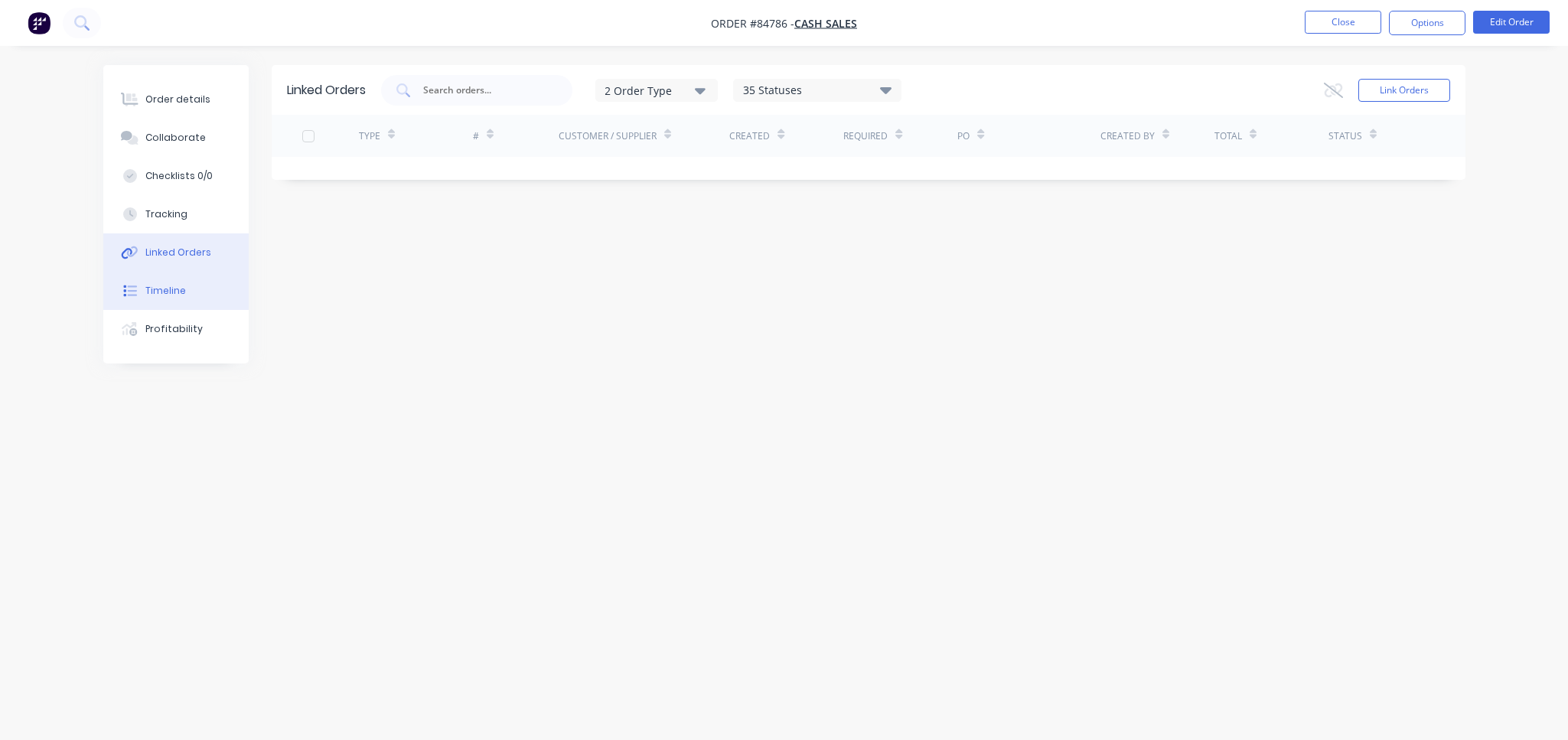
click at [187, 290] on button "Timeline" at bounding box center [176, 290] width 145 height 38
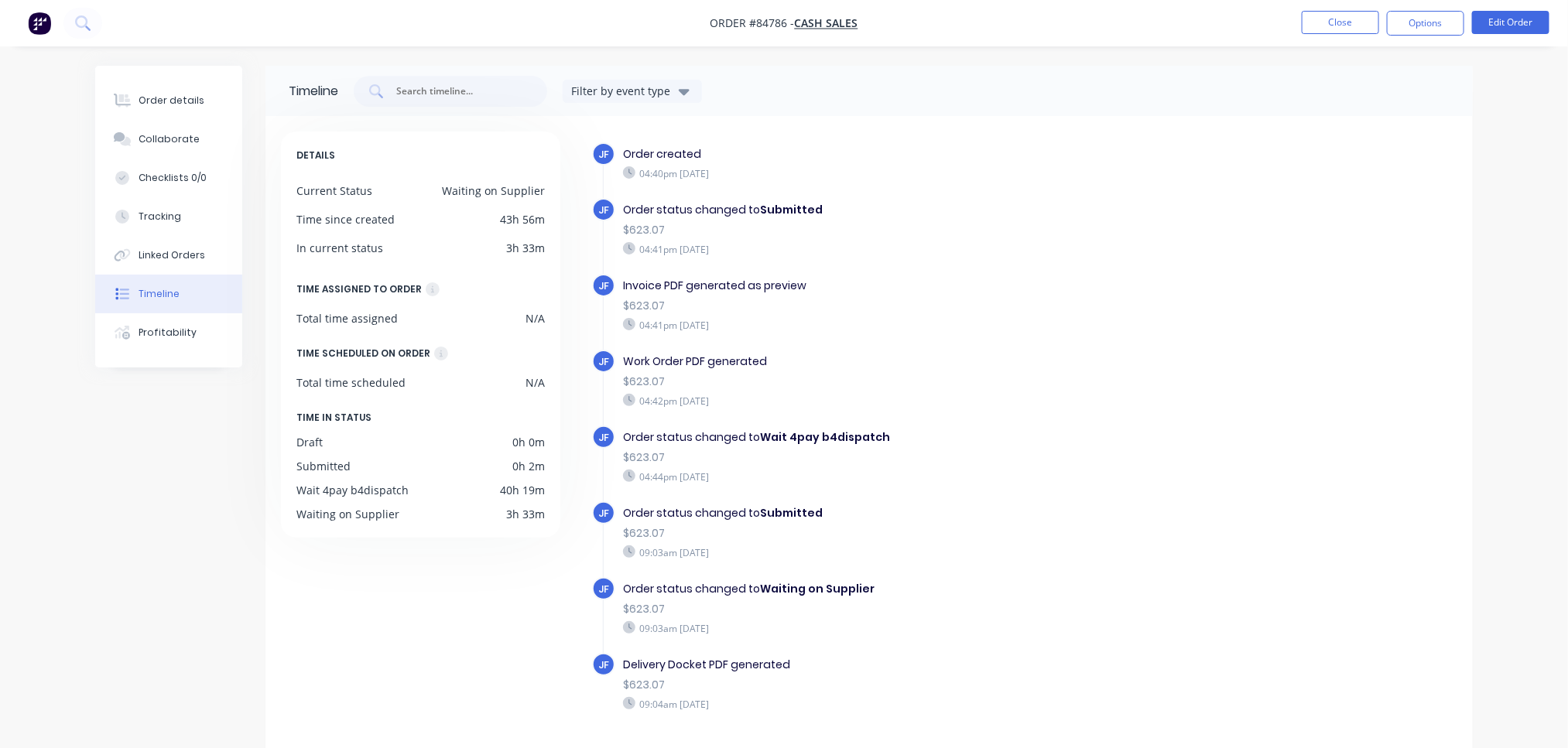
scroll to position [40, 0]
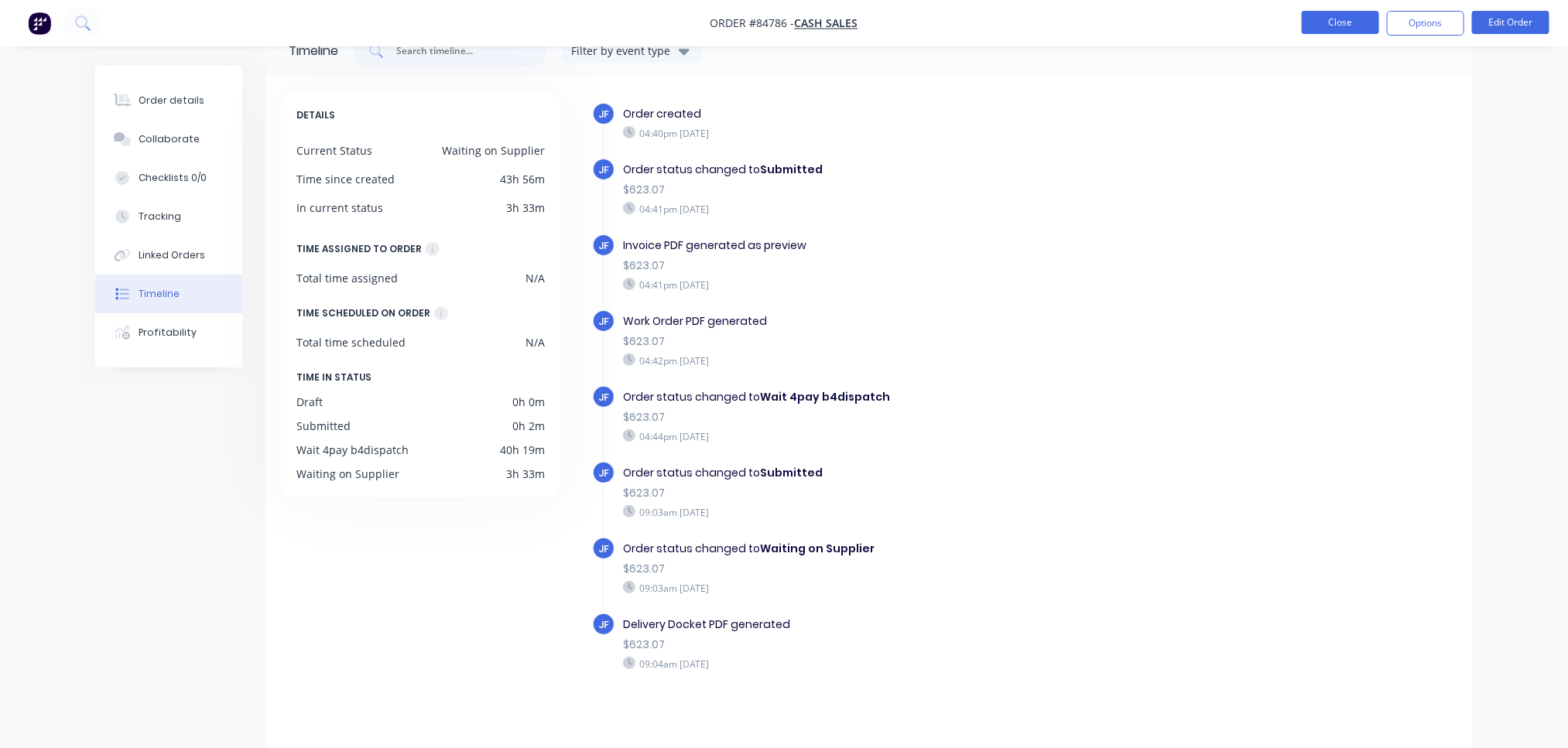
click at [1360, 21] on button "Close" at bounding box center [1340, 22] width 78 height 23
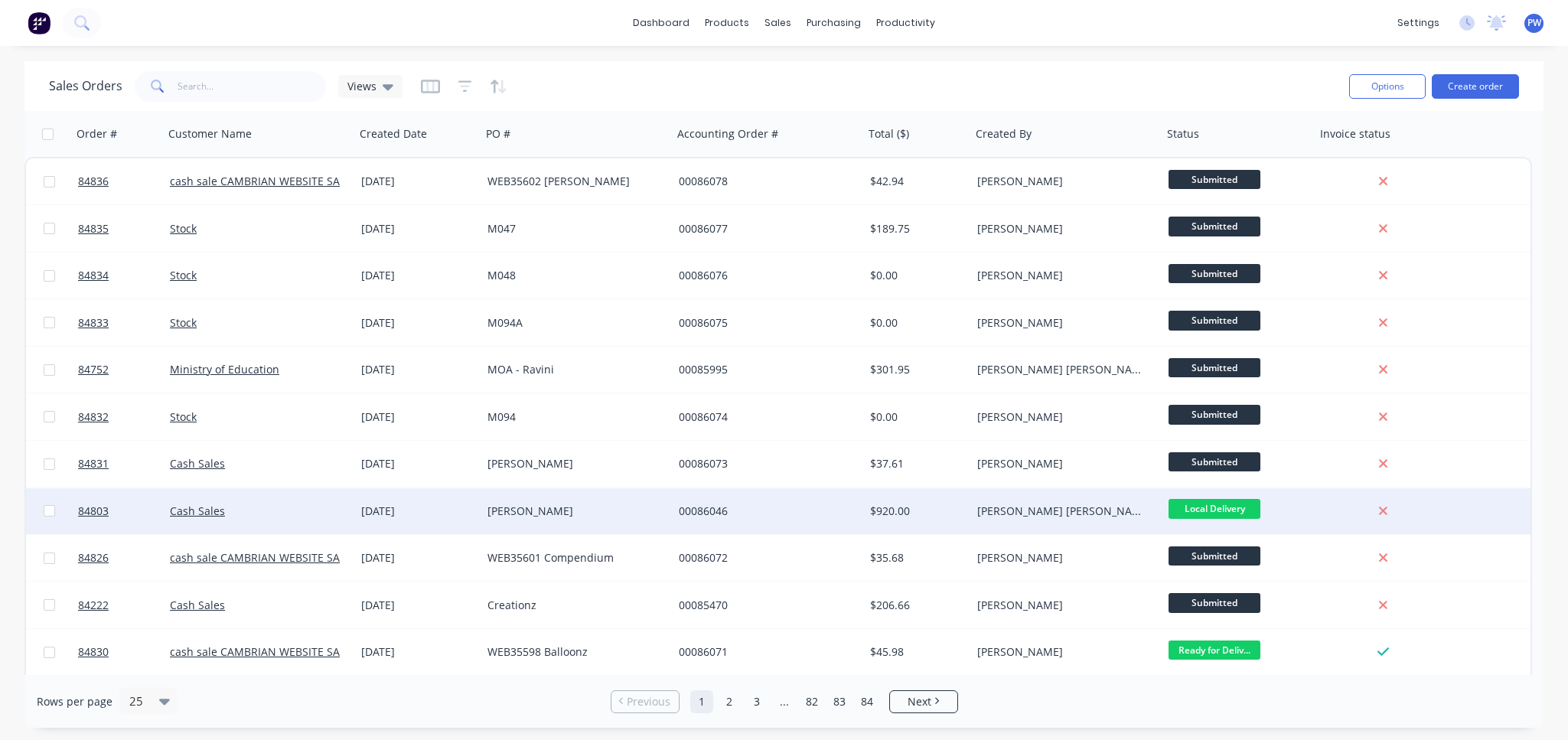
click at [524, 512] on div "[PERSON_NAME]" at bounding box center [573, 511] width 170 height 16
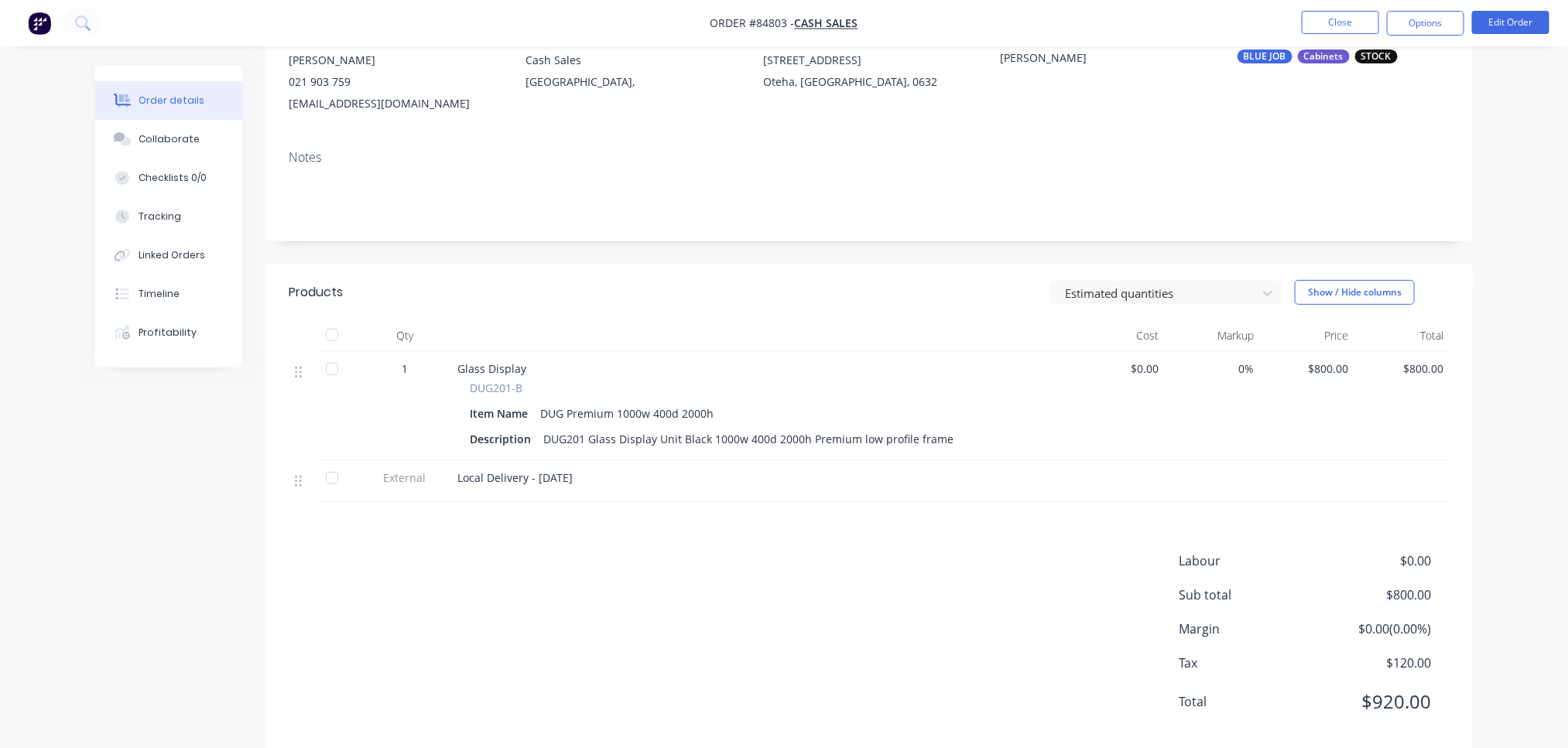
scroll to position [195, 0]
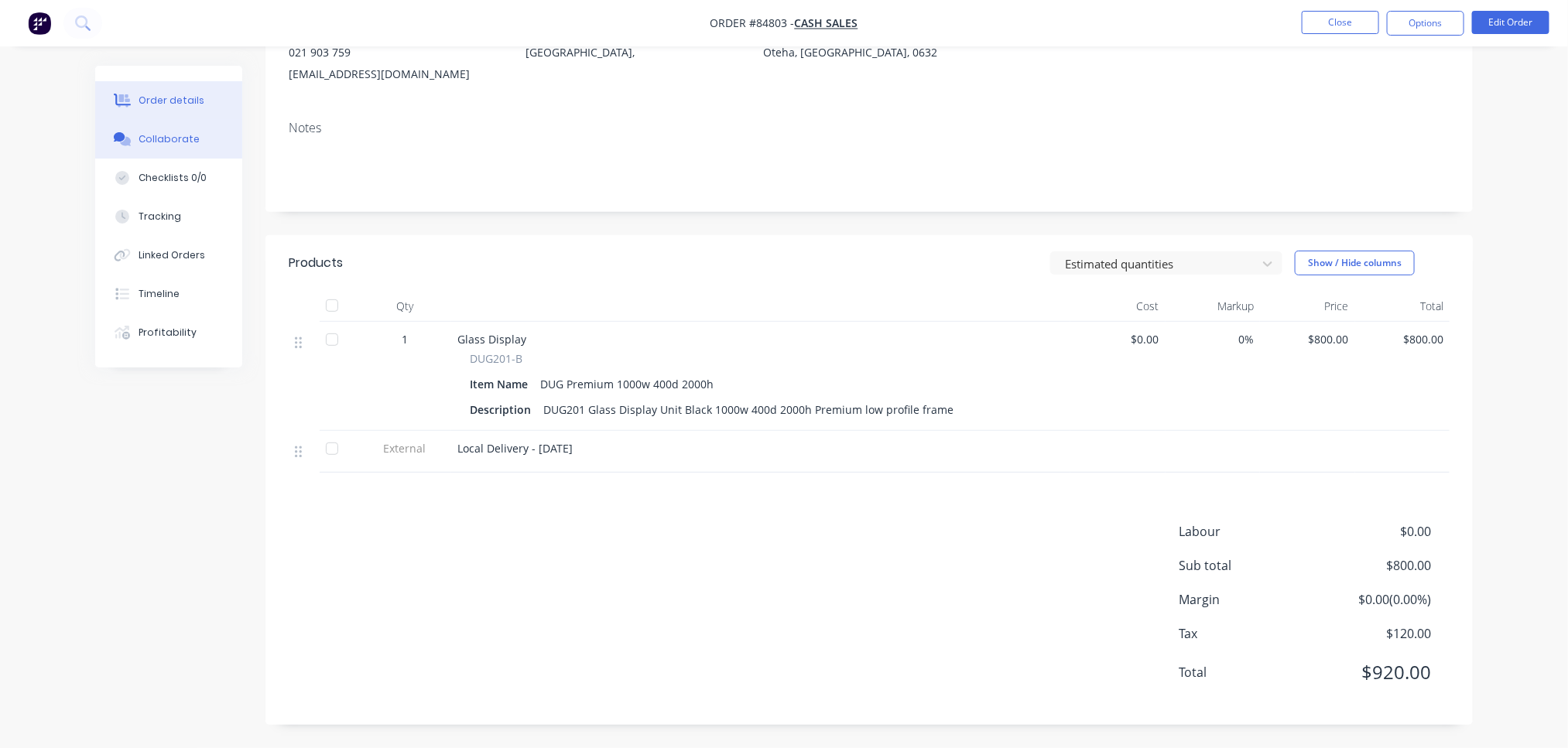
click at [165, 136] on div "Collaborate" at bounding box center [168, 138] width 61 height 14
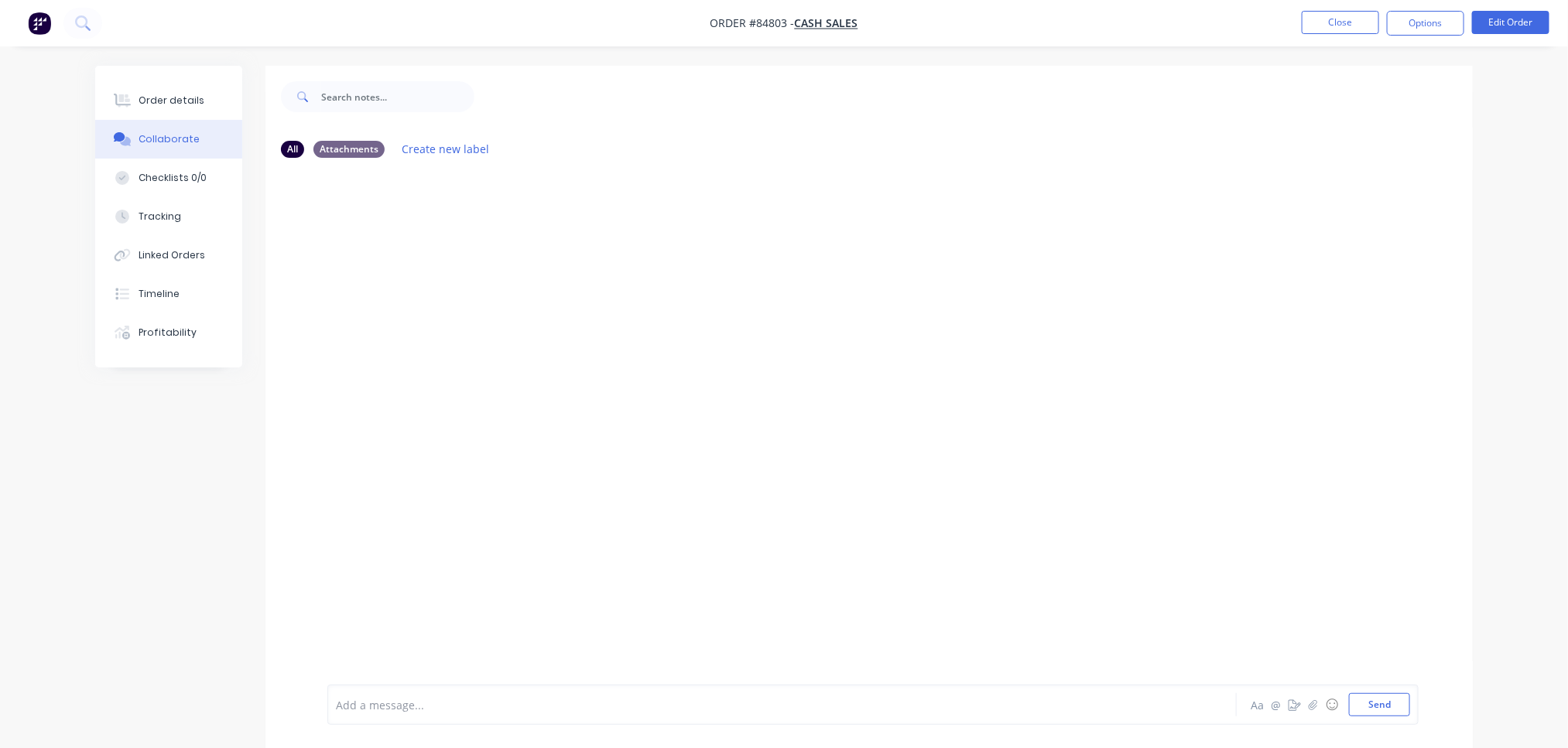
click at [457, 701] on div at bounding box center [739, 704] width 805 height 16
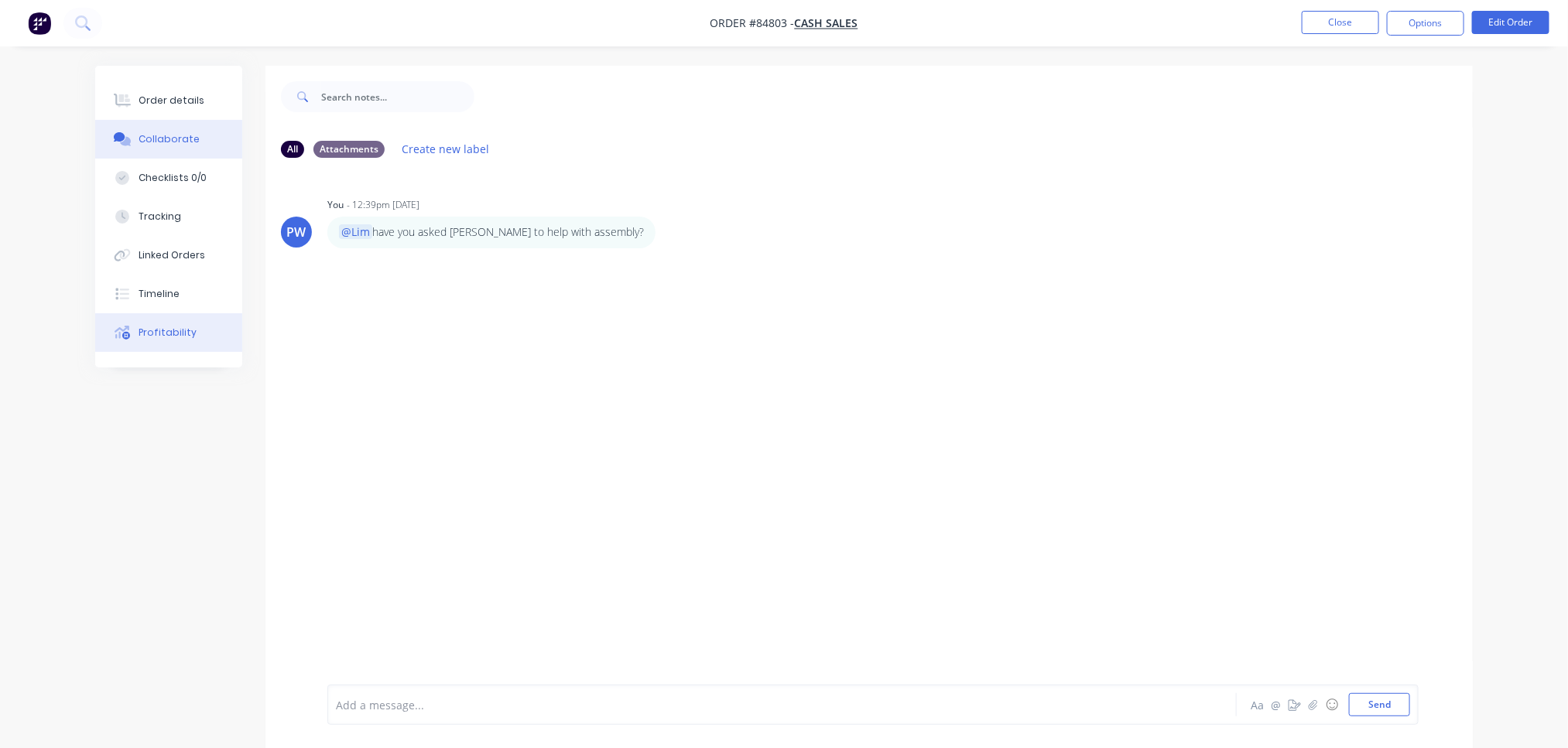
click at [200, 332] on button "Profitability" at bounding box center [168, 332] width 147 height 38
